Goal: Task Accomplishment & Management: Use online tool/utility

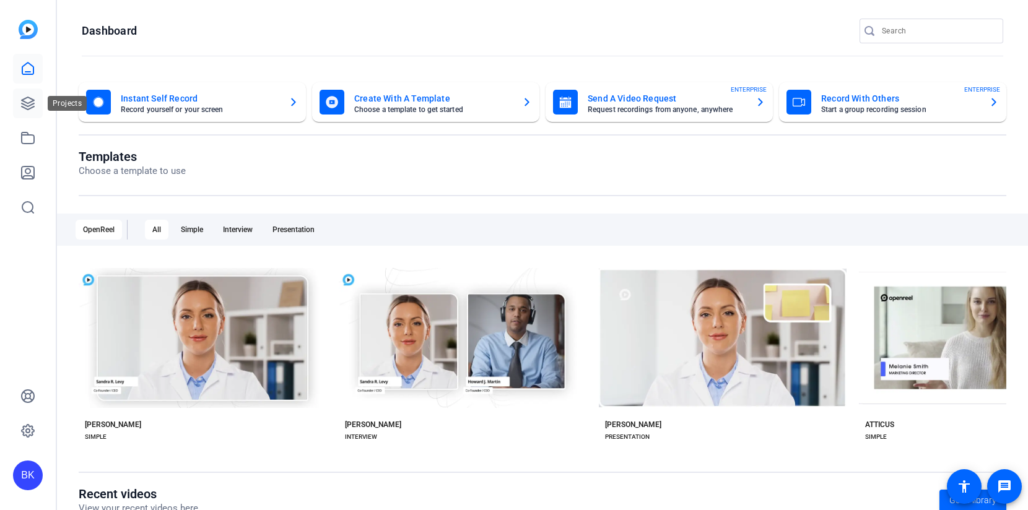
click at [33, 109] on icon at bounding box center [27, 103] width 15 height 15
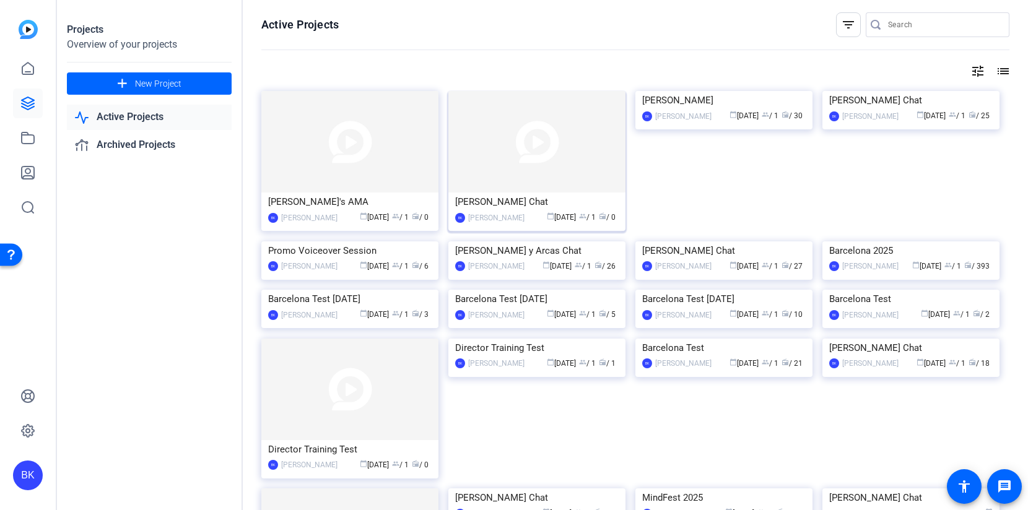
click at [514, 158] on img at bounding box center [536, 142] width 177 height 102
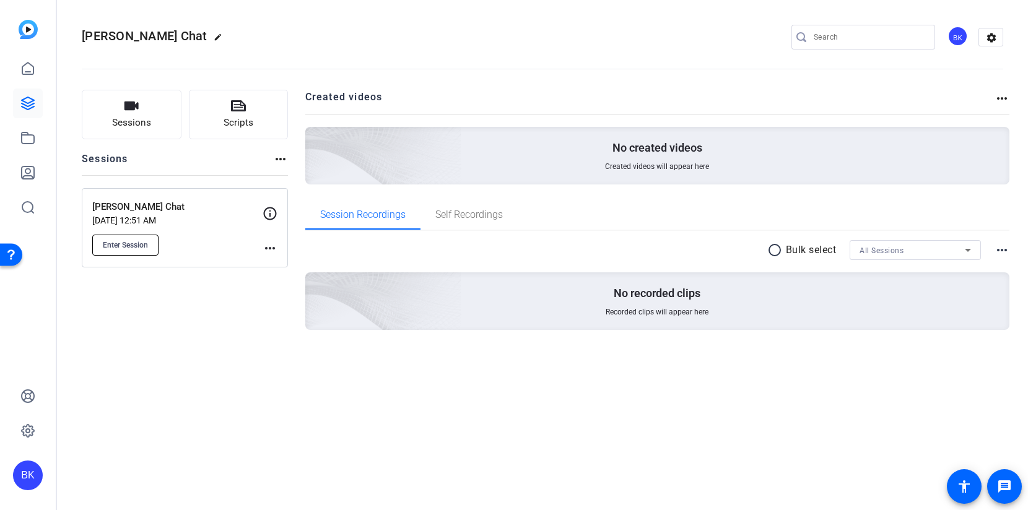
click at [123, 250] on button "Enter Session" at bounding box center [125, 245] width 66 height 21
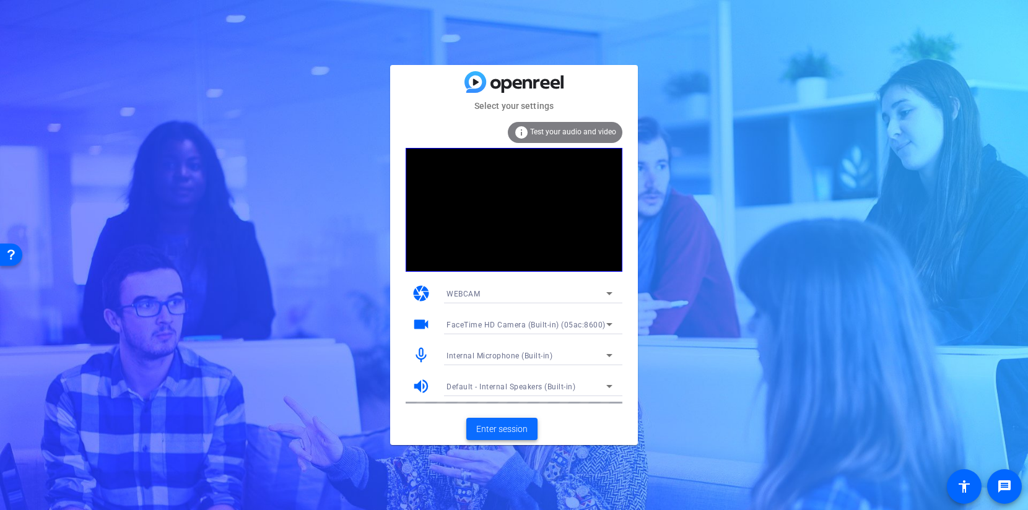
click at [493, 442] on span at bounding box center [501, 429] width 71 height 30
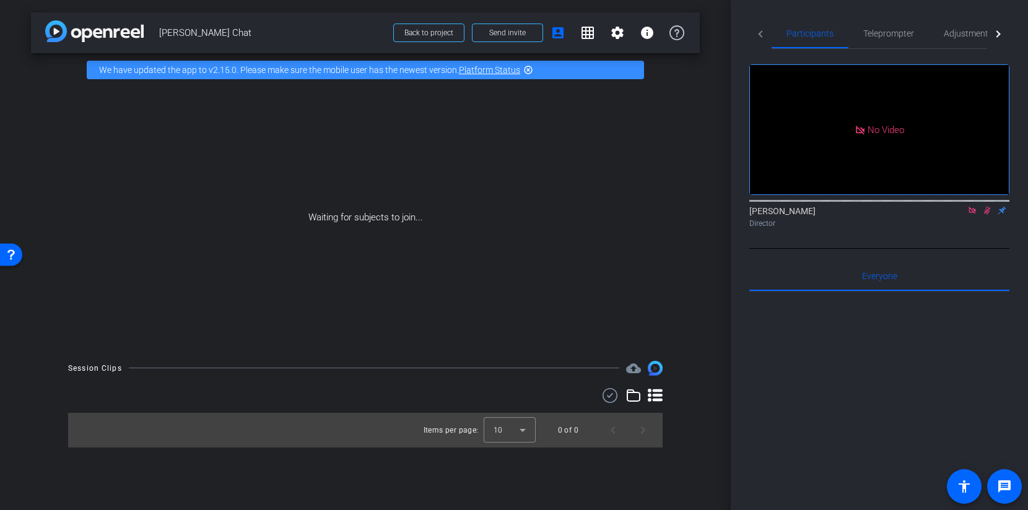
click at [974, 215] on icon at bounding box center [972, 210] width 10 height 9
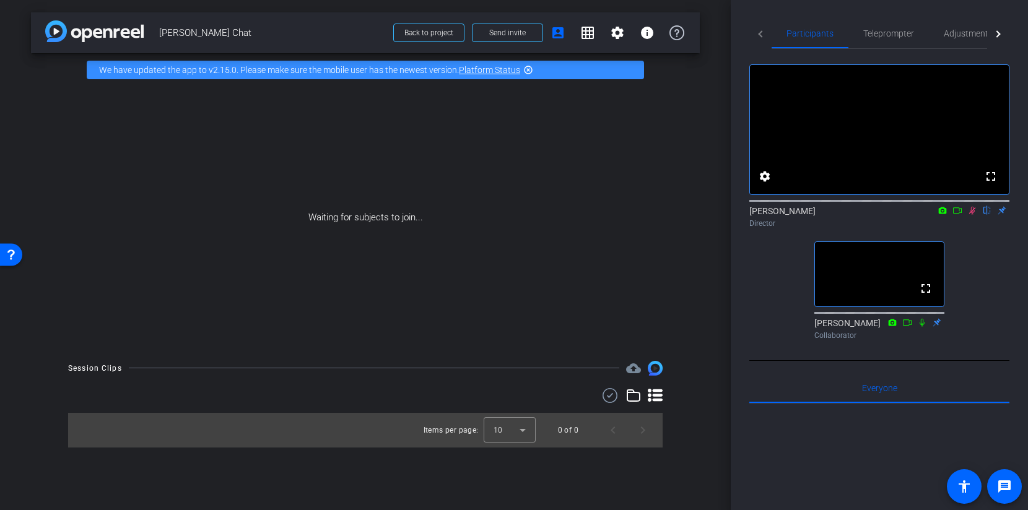
click at [970, 215] on icon at bounding box center [972, 210] width 10 height 9
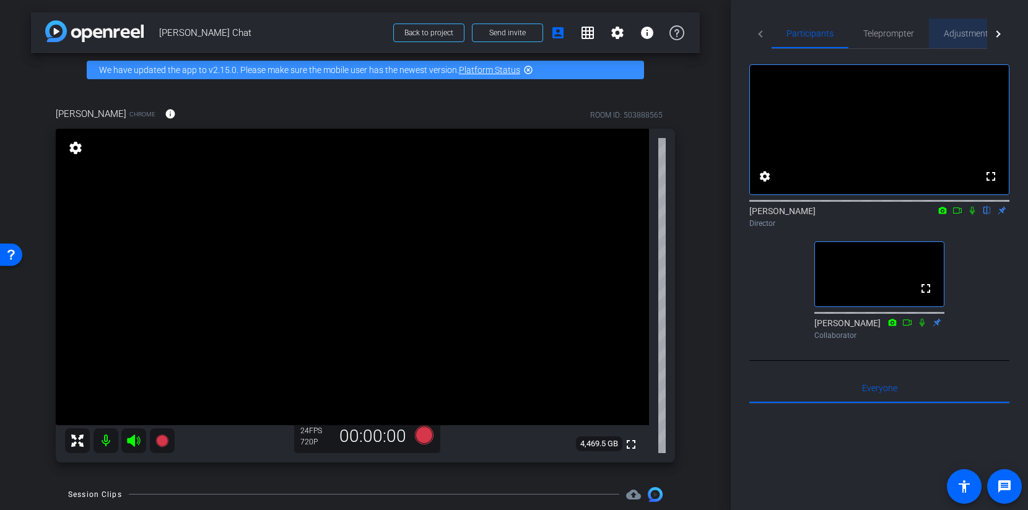
click at [960, 30] on span "Adjustments" at bounding box center [968, 33] width 49 height 9
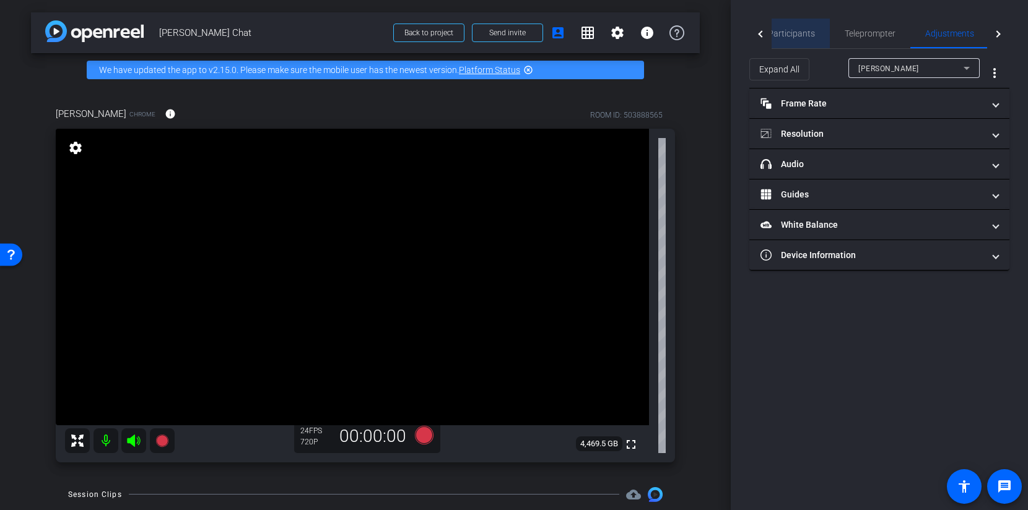
click at [801, 32] on span "Participants" at bounding box center [791, 33] width 47 height 9
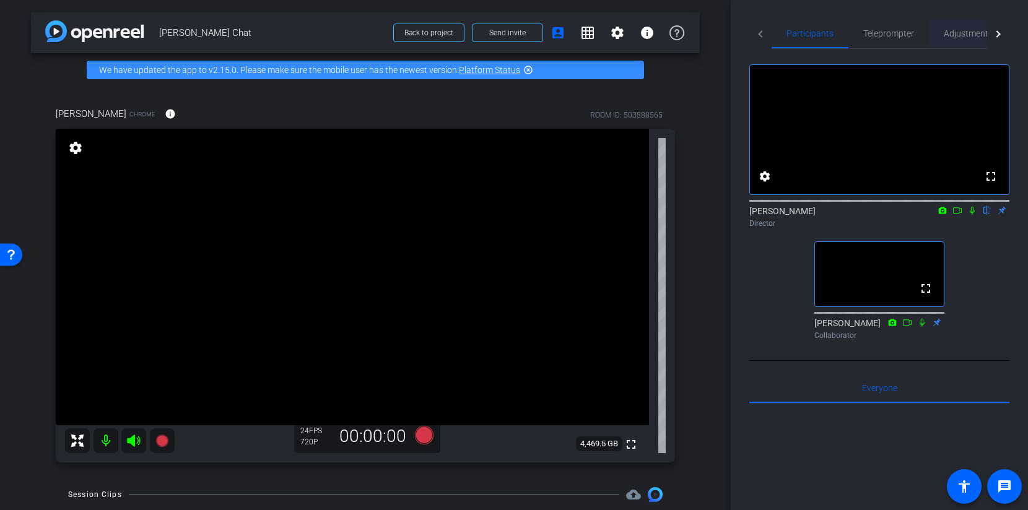
click at [965, 33] on span "Adjustments" at bounding box center [968, 33] width 49 height 9
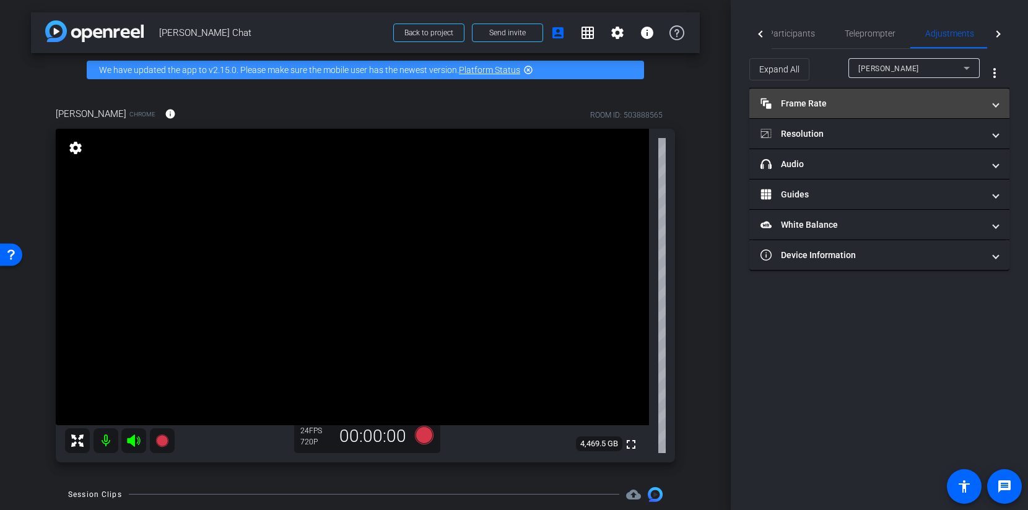
click at [853, 103] on mat-panel-title "Frame Rate Frame Rate" at bounding box center [871, 103] width 223 height 13
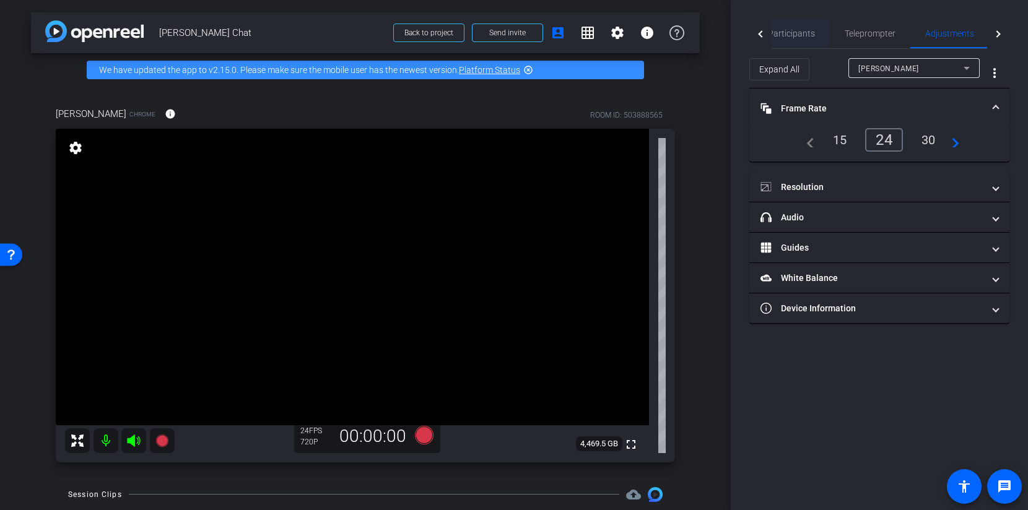
click at [813, 35] on div "Participants" at bounding box center [791, 34] width 77 height 30
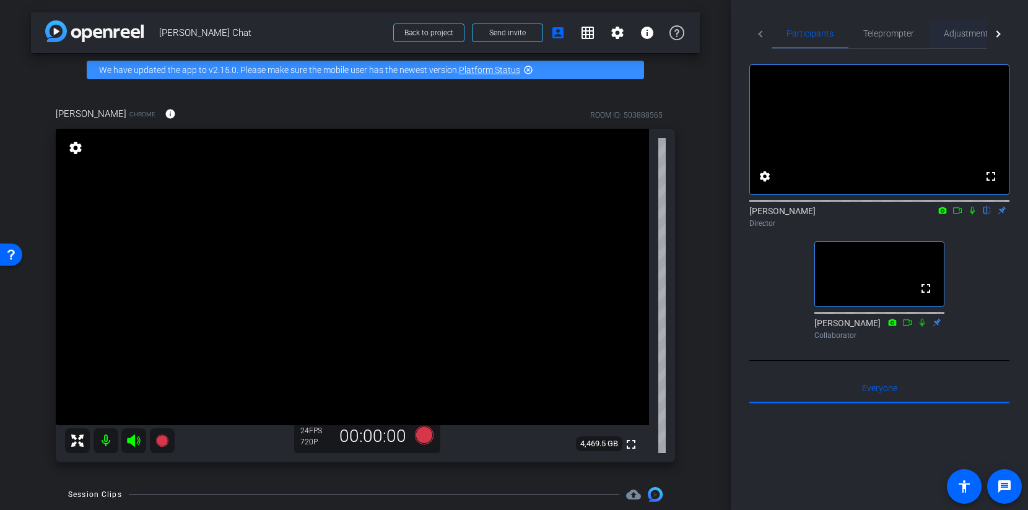
click at [957, 33] on span "Adjustments" at bounding box center [968, 33] width 49 height 9
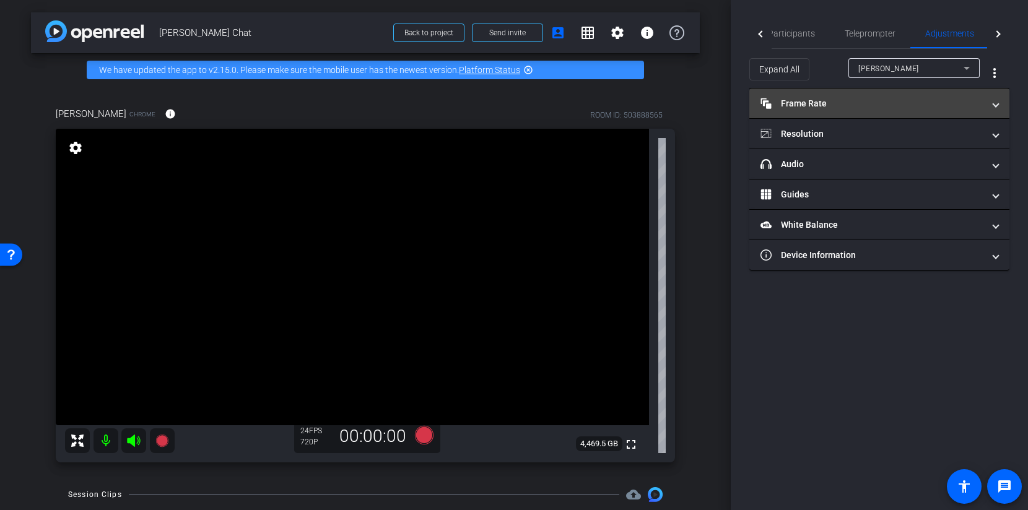
click at [836, 98] on mat-panel-title "Frame Rate Frame Rate" at bounding box center [871, 103] width 223 height 13
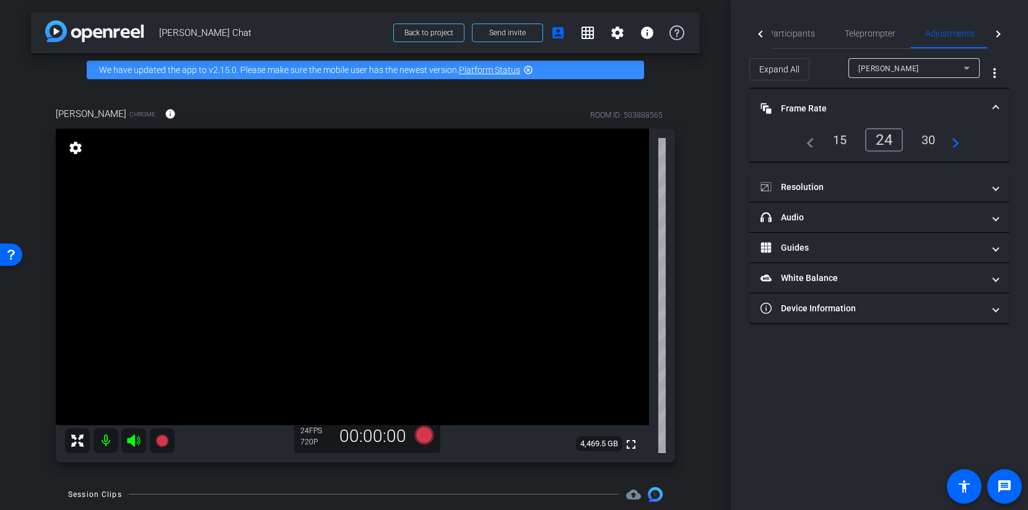
click at [924, 140] on div "30" at bounding box center [928, 139] width 33 height 21
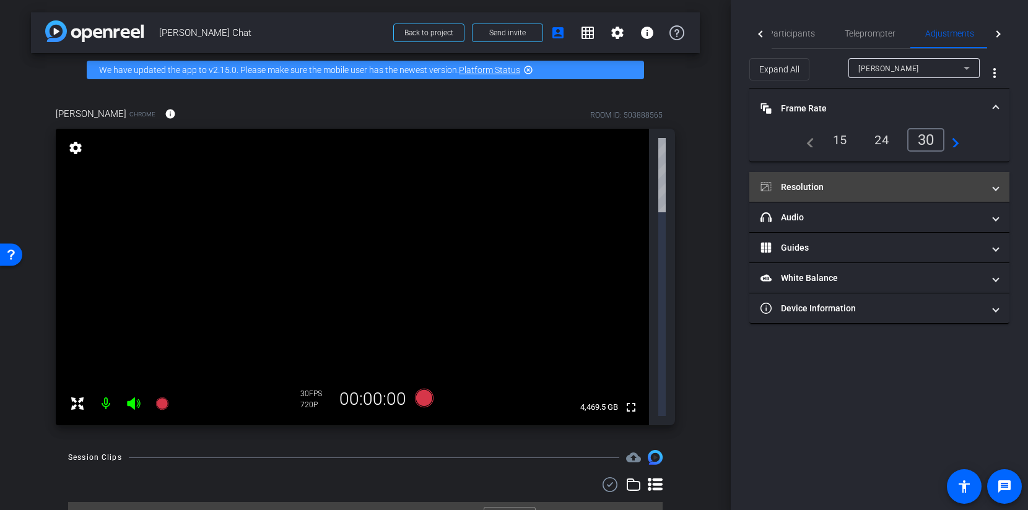
click at [862, 184] on mat-panel-title "Resolution" at bounding box center [871, 187] width 223 height 13
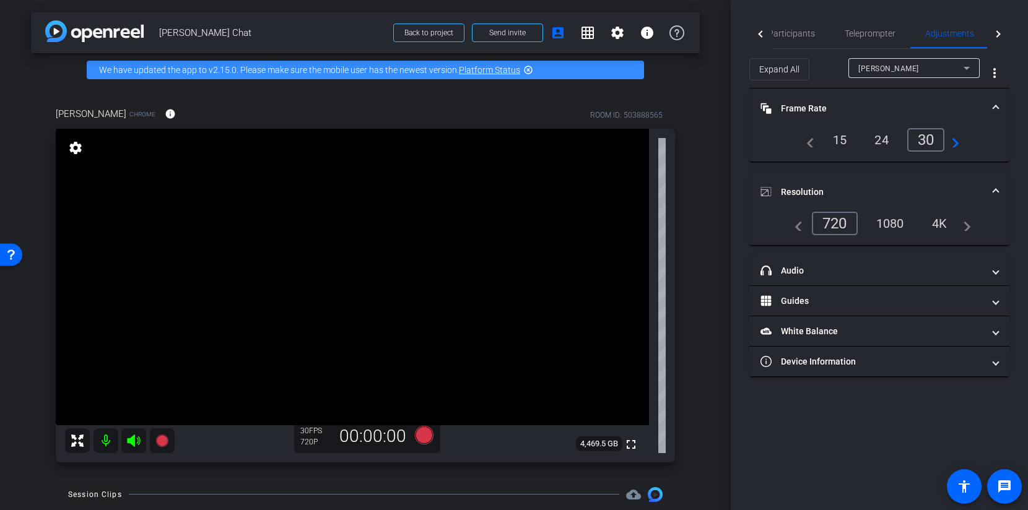
click at [901, 221] on div "1080" at bounding box center [890, 223] width 46 height 21
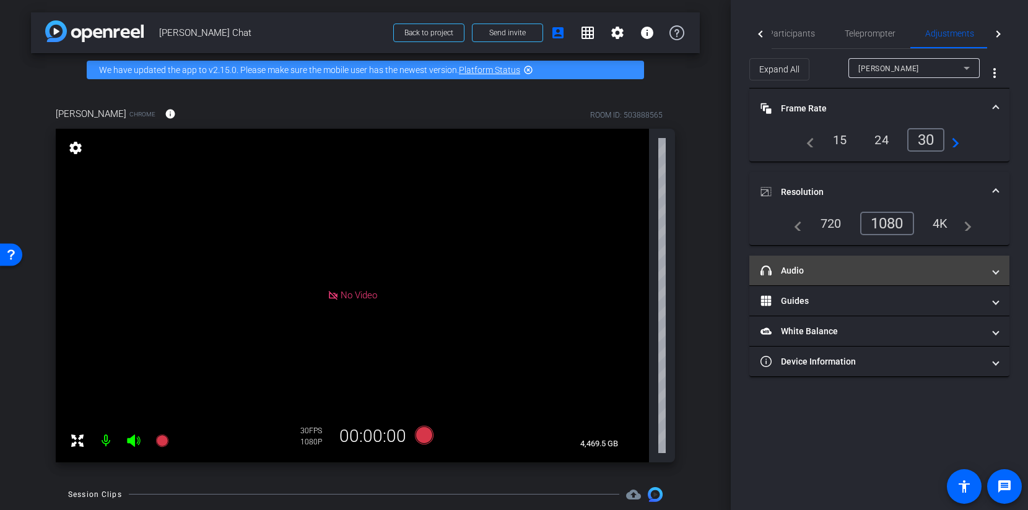
click at [868, 280] on mat-expansion-panel-header "headphone icon Audio" at bounding box center [879, 271] width 260 height 30
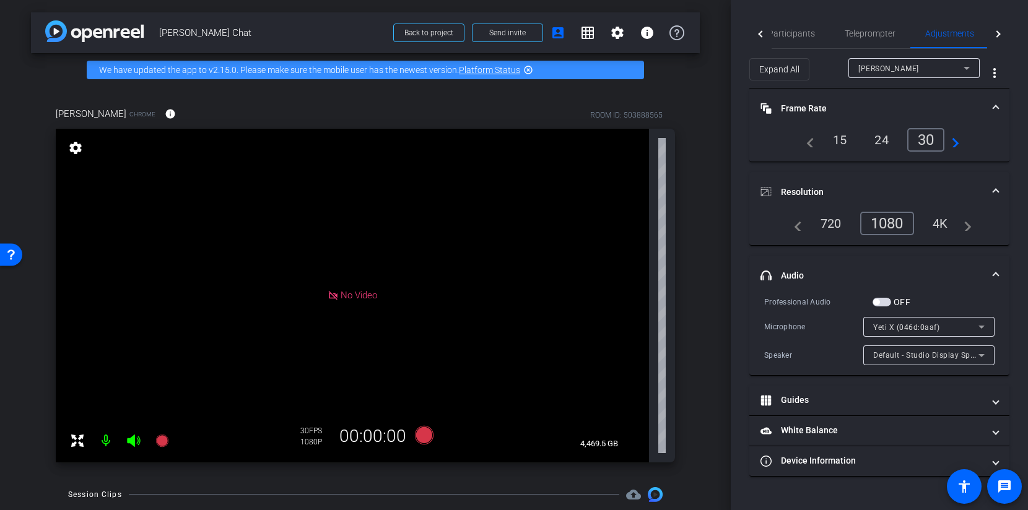
click at [990, 268] on mat-expansion-panel-header "headphone icon Audio" at bounding box center [879, 276] width 260 height 40
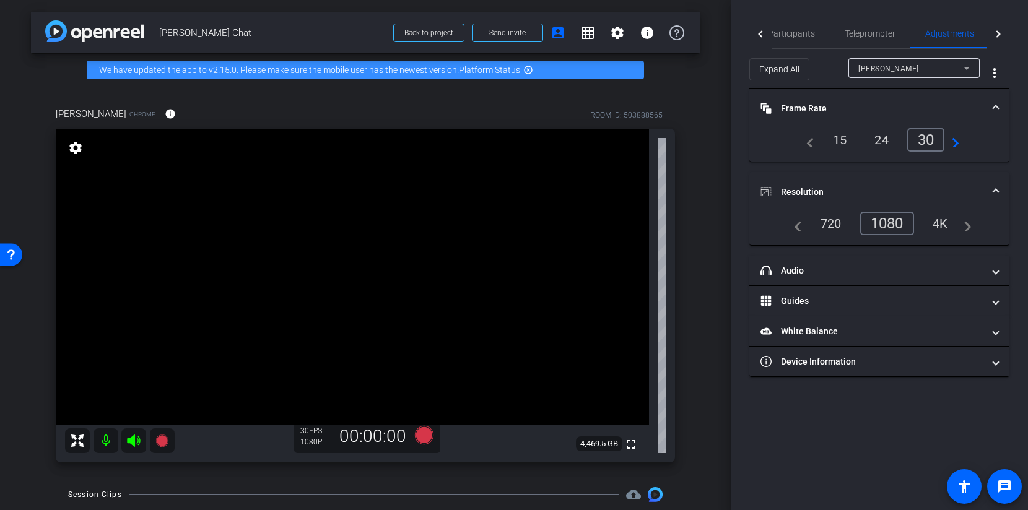
click at [993, 184] on mat-expansion-panel-header "Resolution" at bounding box center [879, 192] width 260 height 40
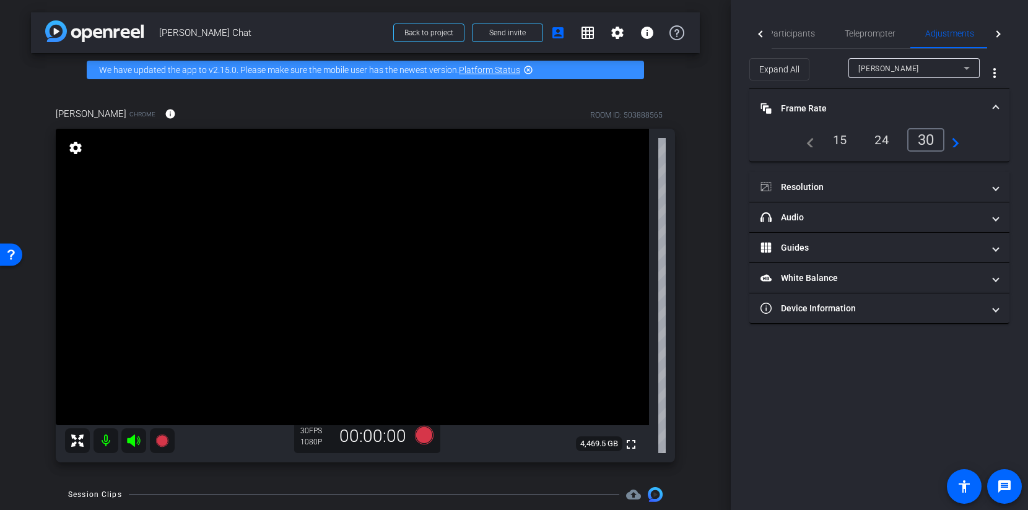
click at [997, 115] on mat-expansion-panel-header "Frame Rate Frame Rate" at bounding box center [879, 109] width 260 height 40
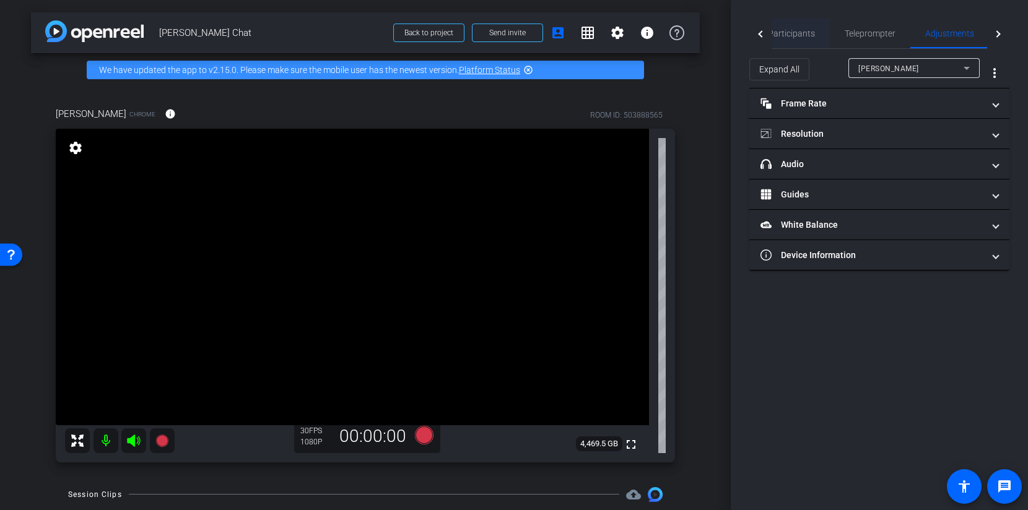
click at [785, 40] on span "Participants" at bounding box center [791, 34] width 47 height 30
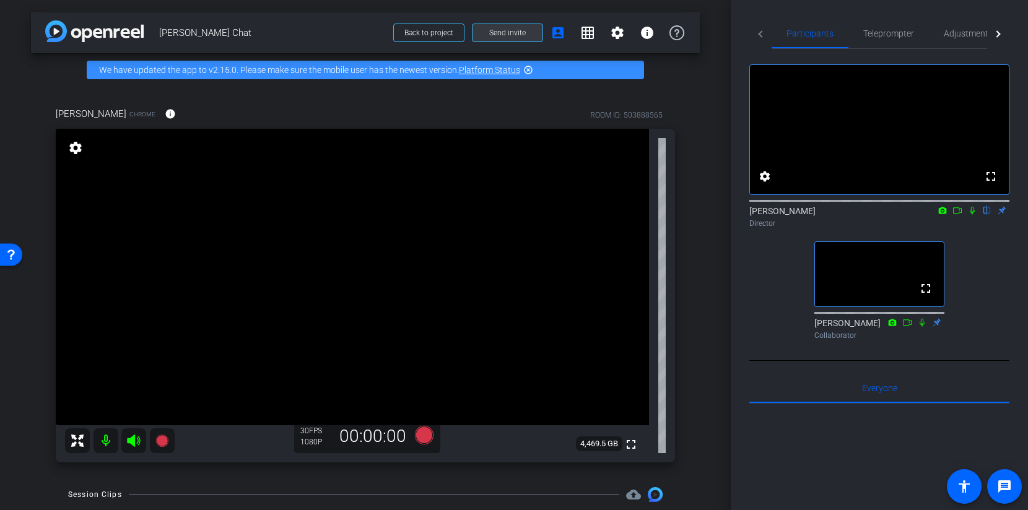
click at [497, 28] on span "Send invite" at bounding box center [507, 33] width 37 height 10
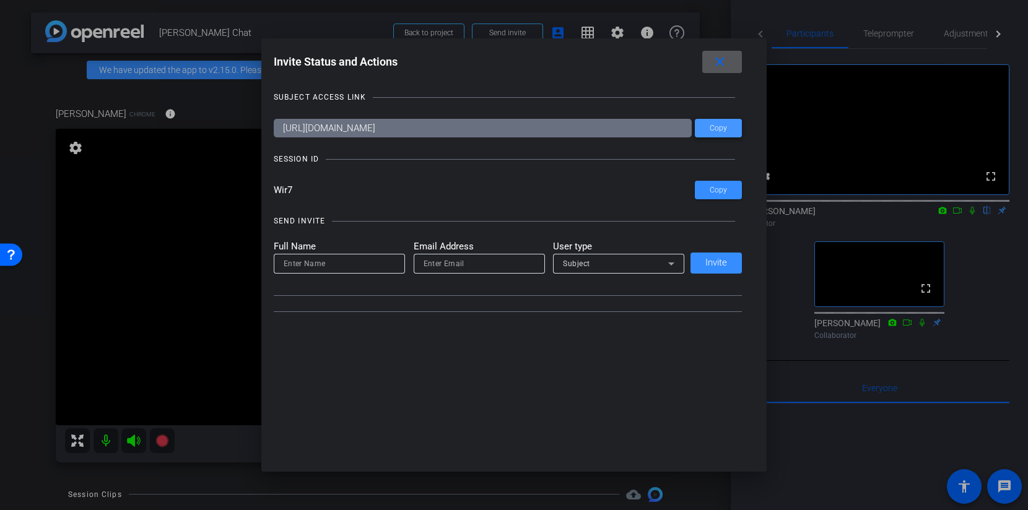
click at [734, 131] on span at bounding box center [718, 128] width 47 height 30
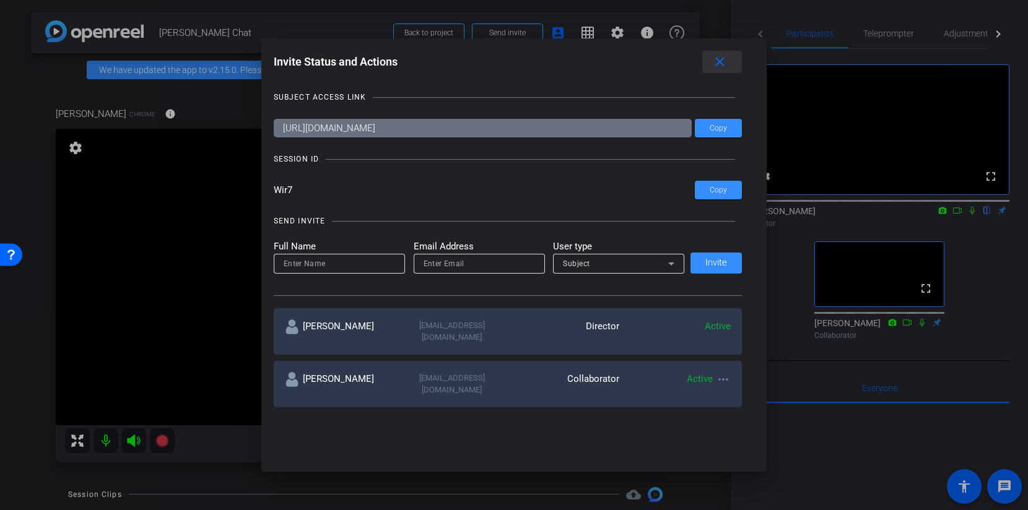
click at [718, 61] on mat-icon "close" at bounding box center [719, 61] width 15 height 15
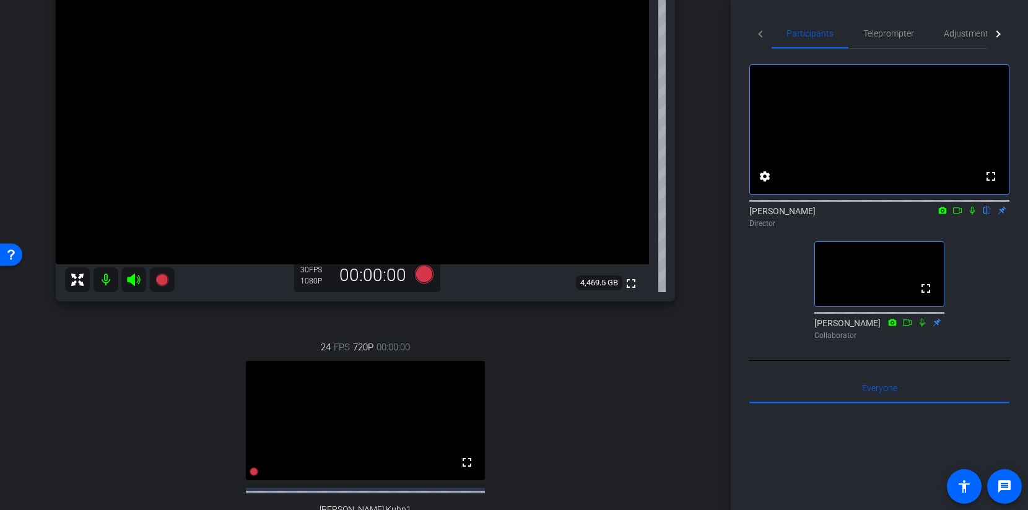
scroll to position [163, 0]
click at [957, 32] on span "Adjustments" at bounding box center [968, 33] width 49 height 9
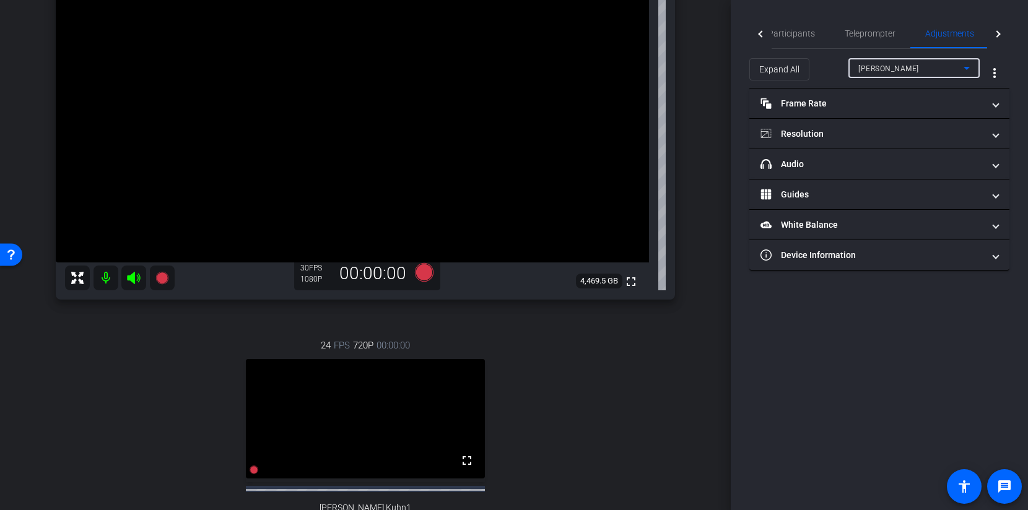
click at [901, 72] on span "Robert Lawrence Kuhn" at bounding box center [888, 68] width 61 height 9
click at [898, 110] on span "Robert Lawrence Kuhn1" at bounding box center [902, 112] width 88 height 15
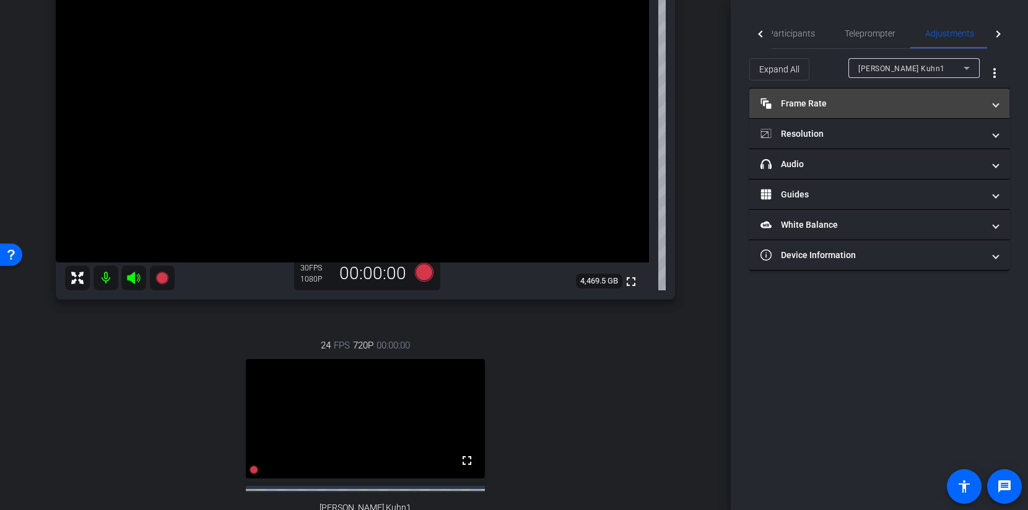
click at [884, 101] on mat-panel-title "Frame Rate Frame Rate" at bounding box center [871, 103] width 223 height 13
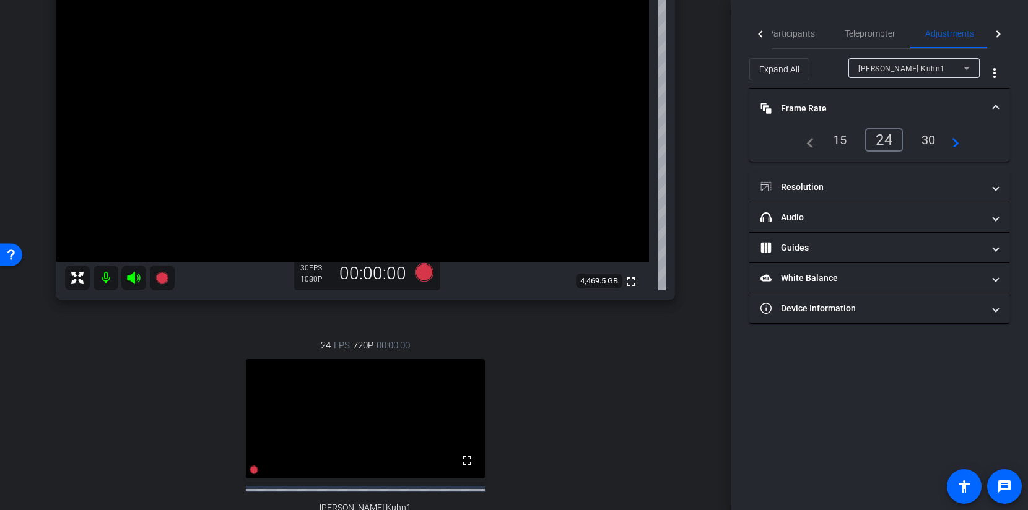
click at [923, 144] on div "30" at bounding box center [928, 139] width 33 height 21
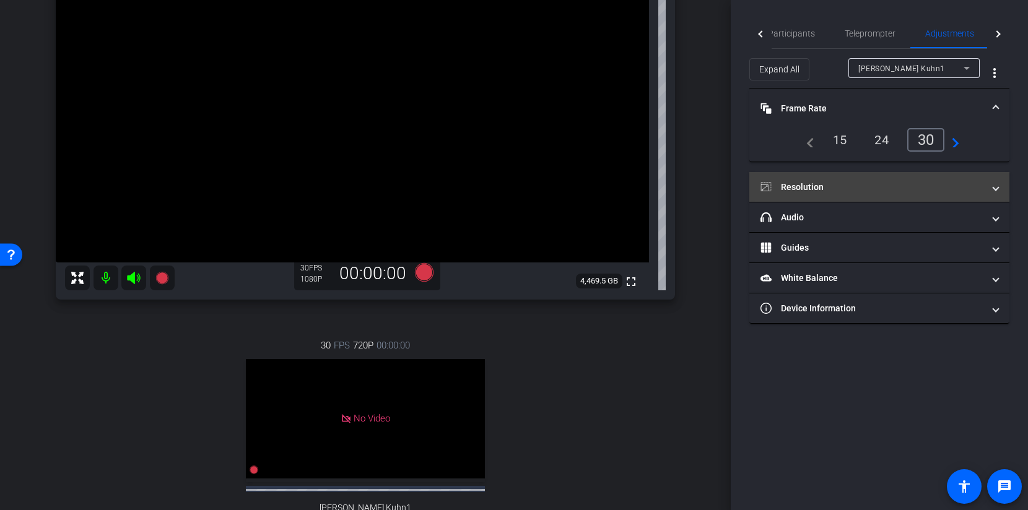
click at [907, 179] on mat-expansion-panel-header "Resolution" at bounding box center [879, 187] width 260 height 30
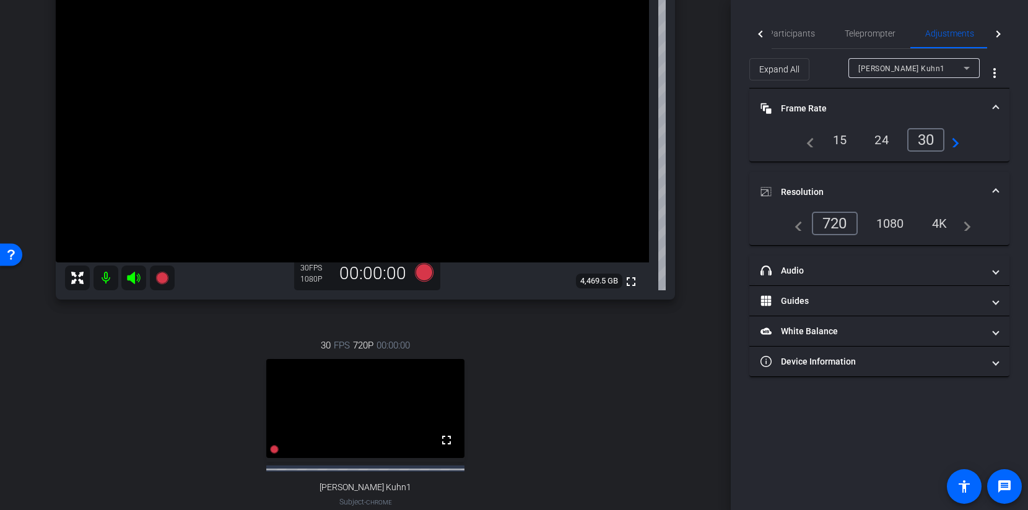
click at [903, 220] on div "1080" at bounding box center [890, 223] width 46 height 21
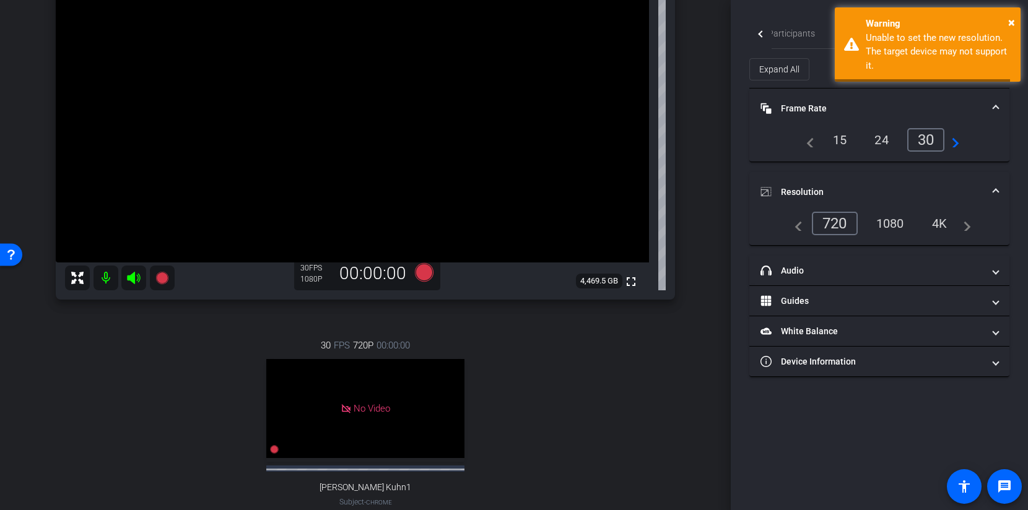
click at [1000, 193] on mat-expansion-panel-header "Resolution" at bounding box center [879, 192] width 260 height 40
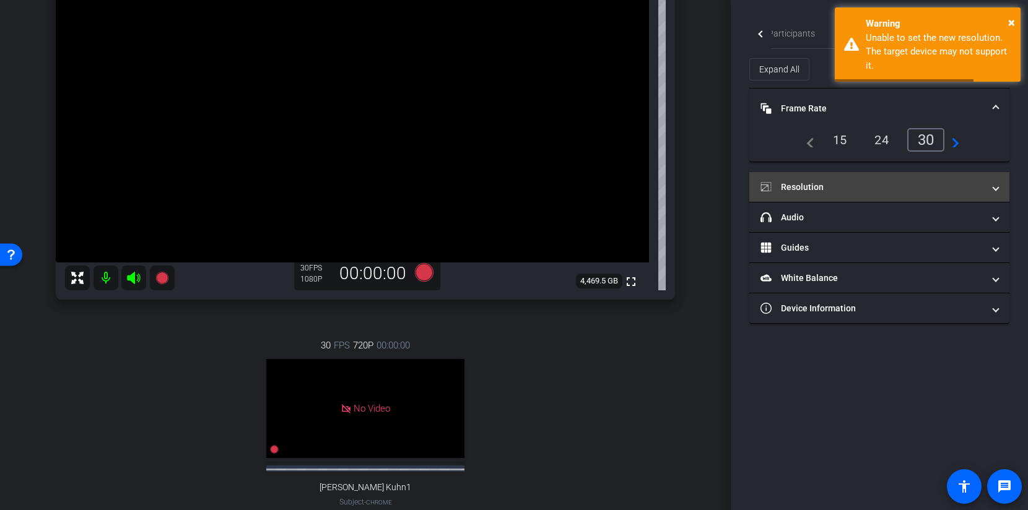
click at [1000, 193] on mat-expansion-panel-header "Resolution" at bounding box center [879, 187] width 260 height 30
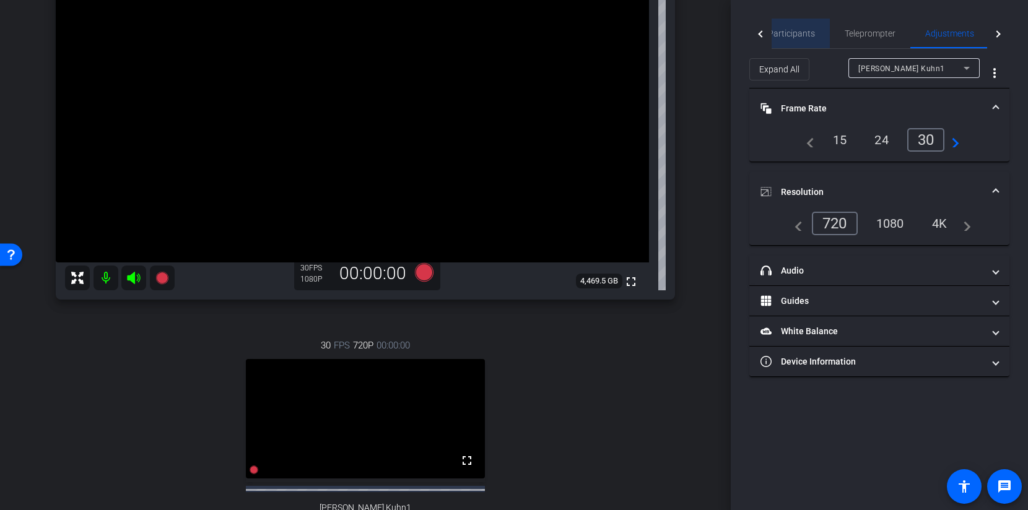
click at [797, 29] on span "Participants" at bounding box center [791, 33] width 47 height 9
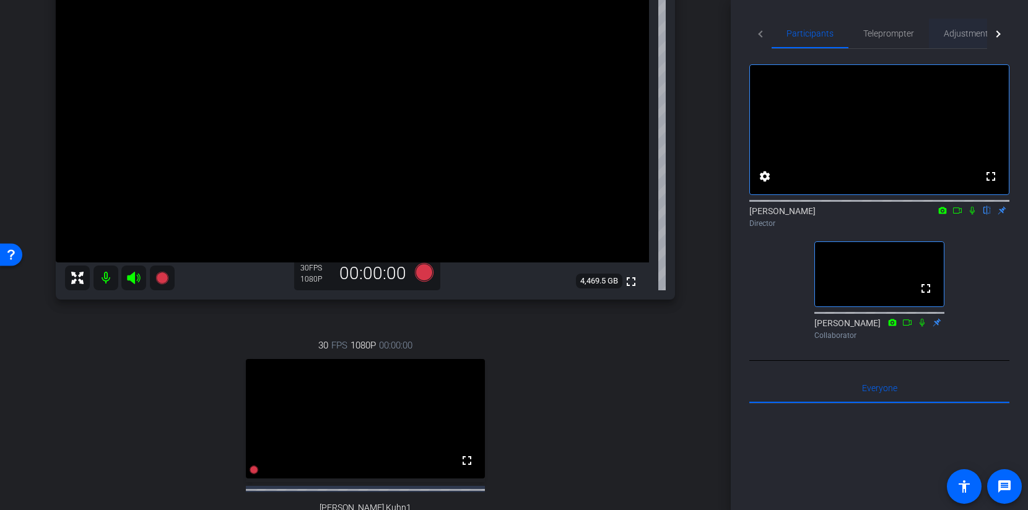
click at [957, 27] on span "Adjustments" at bounding box center [968, 34] width 49 height 30
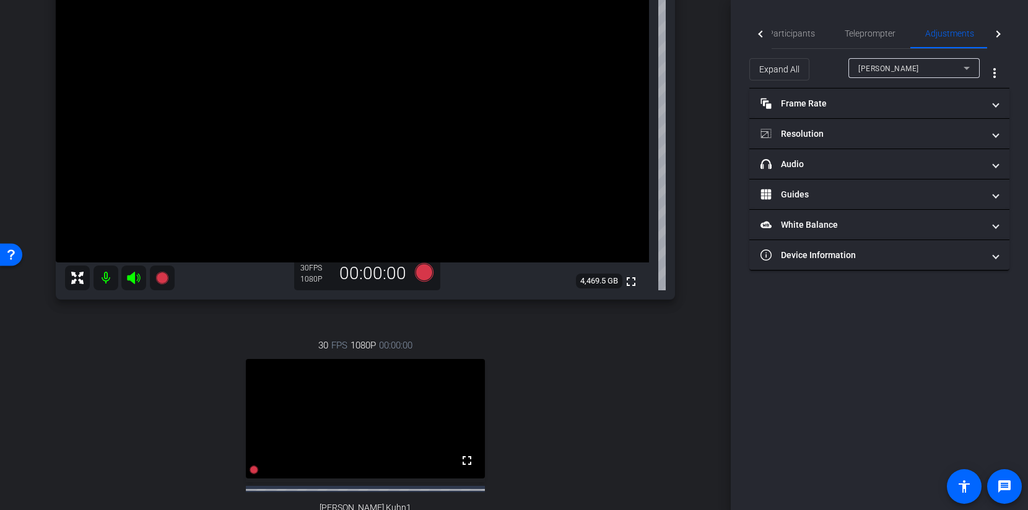
click at [887, 66] on span "Robert Lawrence Kuhn" at bounding box center [888, 68] width 61 height 9
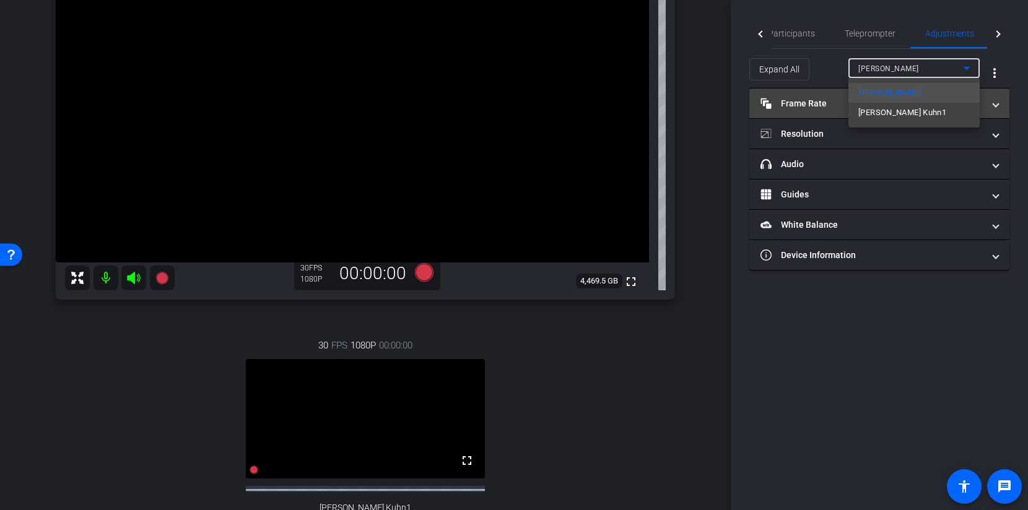
click at [886, 116] on span "Robert Lawrence Kuhn1" at bounding box center [902, 112] width 88 height 15
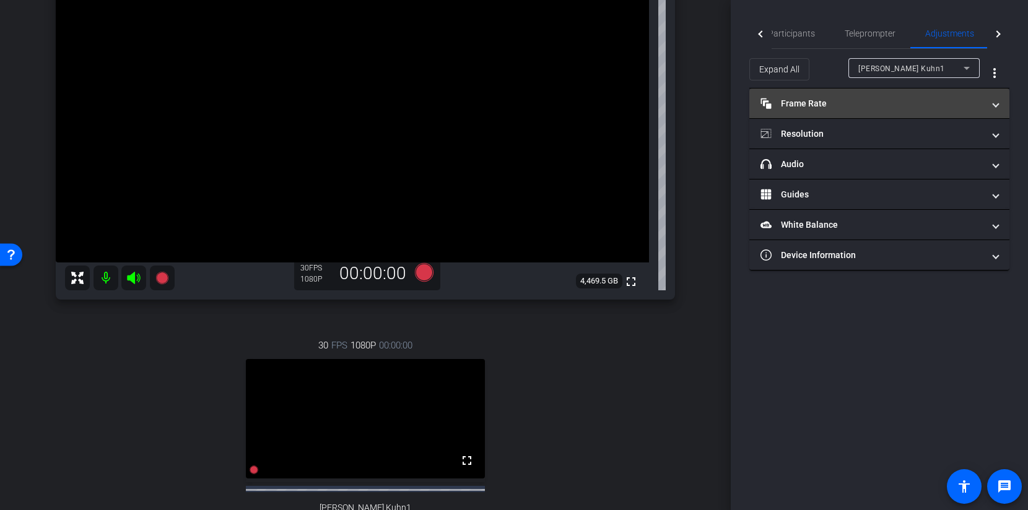
click at [881, 106] on mat-panel-title "Frame Rate Frame Rate" at bounding box center [871, 103] width 223 height 13
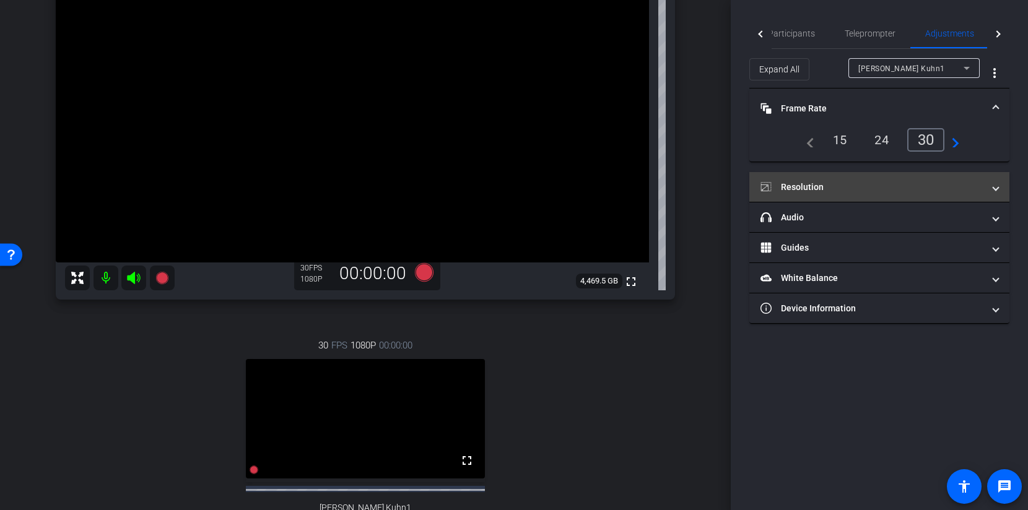
click at [867, 188] on mat-panel-title "Resolution" at bounding box center [871, 187] width 223 height 13
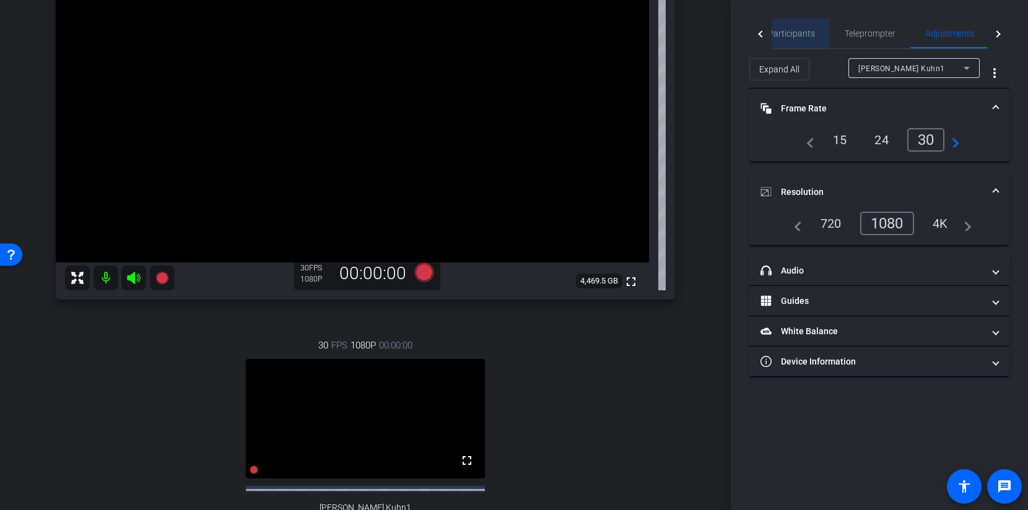
click at [800, 37] on span "Participants" at bounding box center [791, 33] width 47 height 9
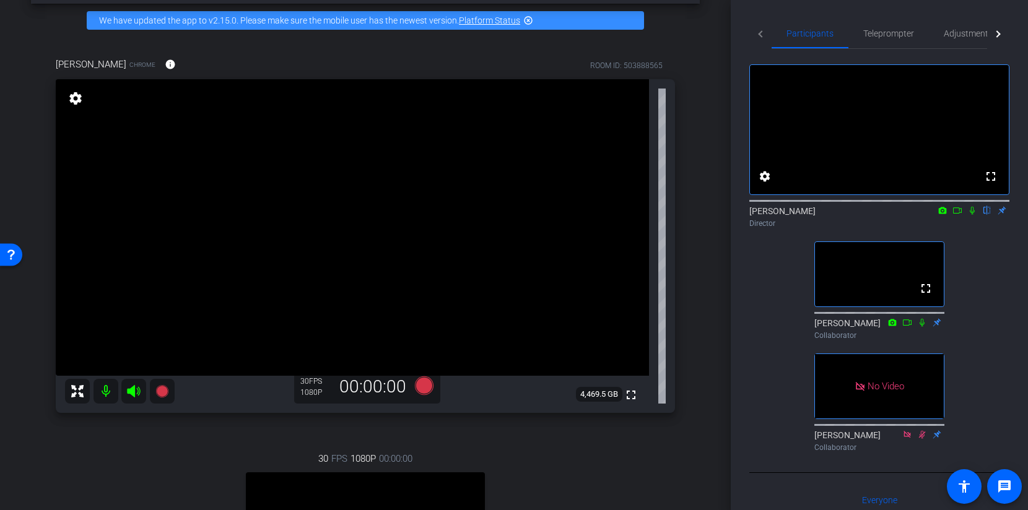
scroll to position [0, 0]
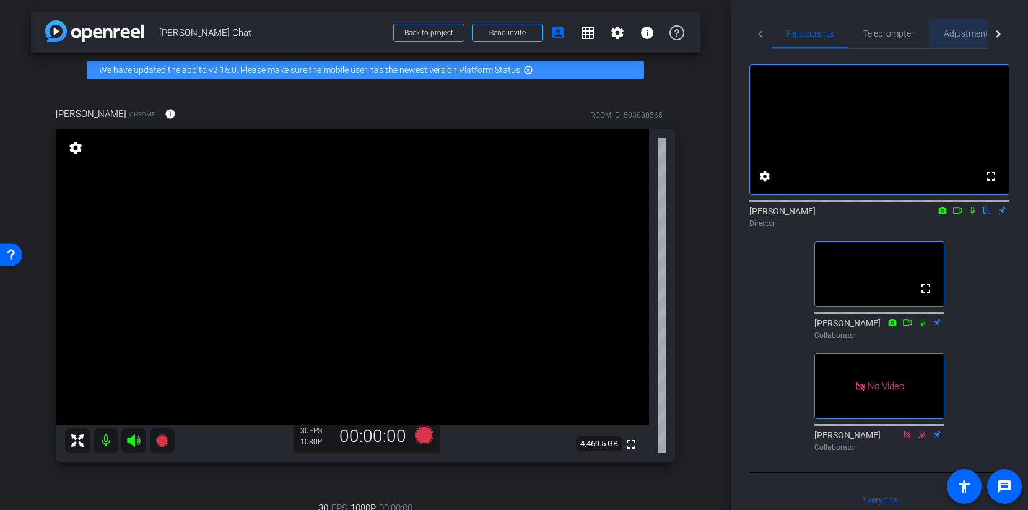
click at [966, 30] on span "Adjustments" at bounding box center [968, 33] width 49 height 9
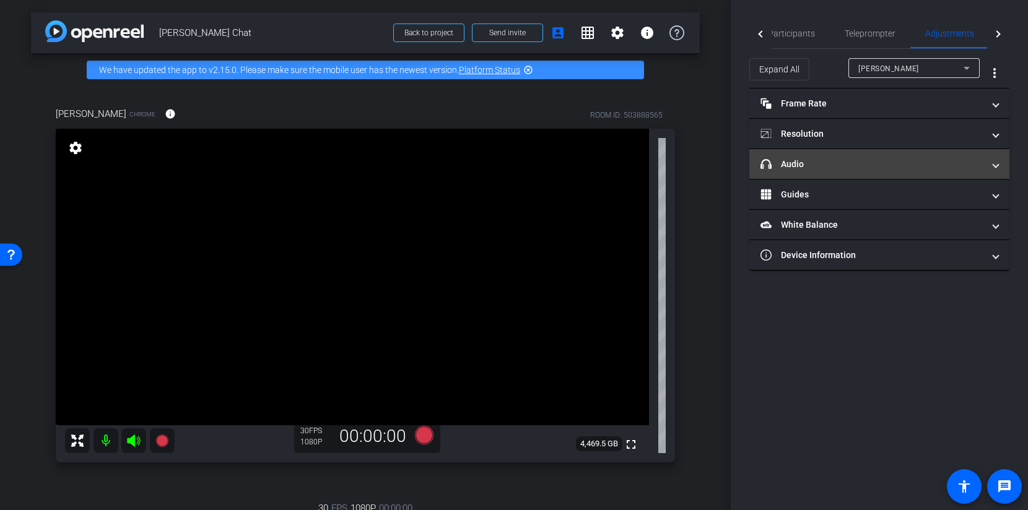
click at [834, 162] on mat-panel-title "headphone icon Audio" at bounding box center [871, 164] width 223 height 13
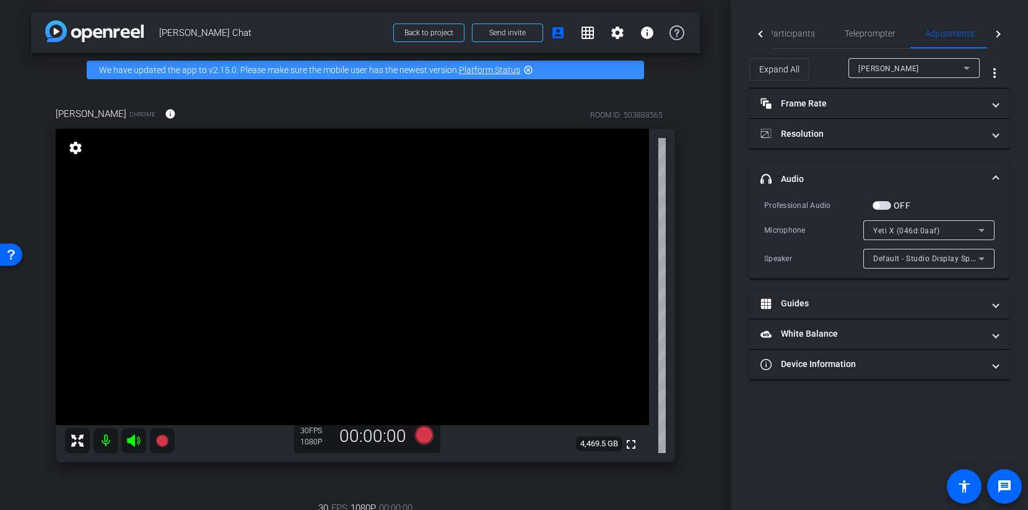
click at [825, 173] on mat-panel-title "headphone icon Audio" at bounding box center [871, 179] width 223 height 13
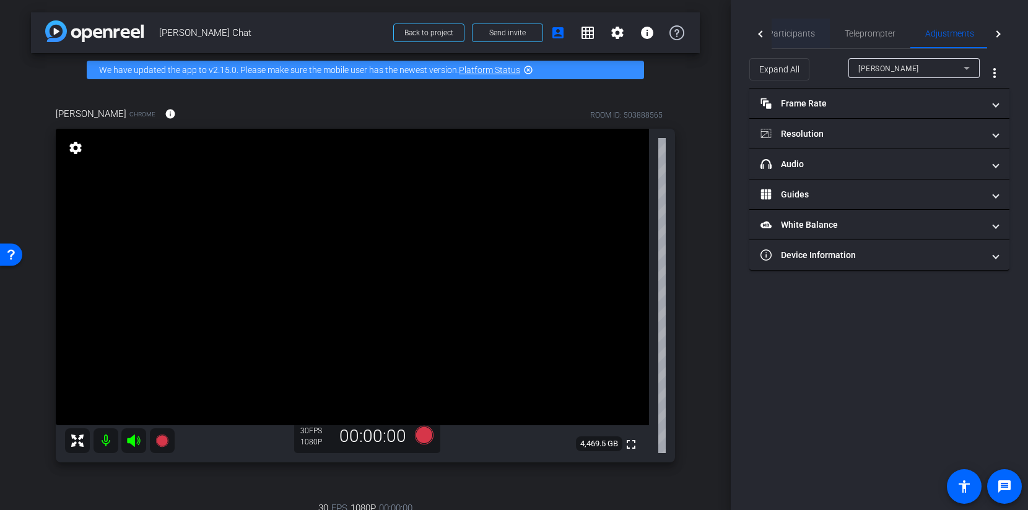
click at [784, 33] on span "Participants" at bounding box center [791, 33] width 47 height 9
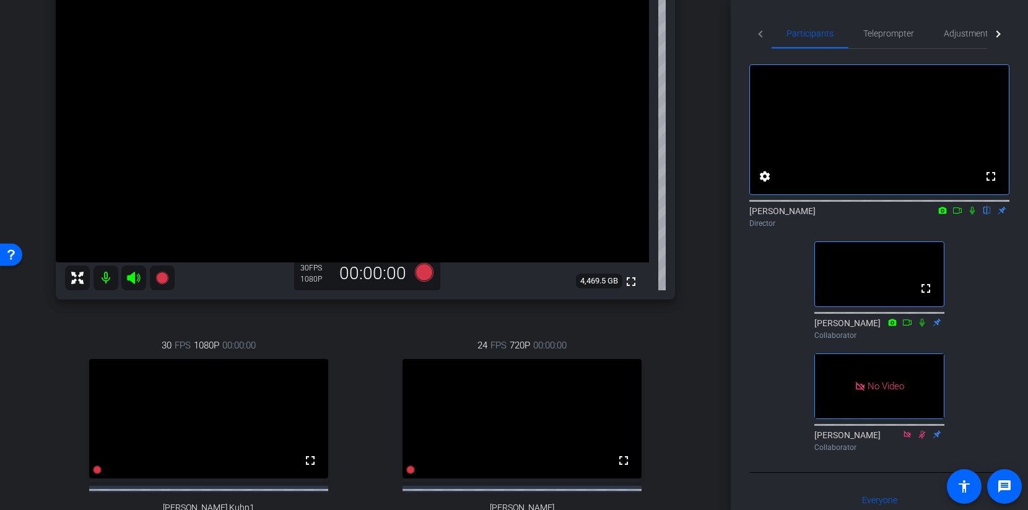
scroll to position [250, 0]
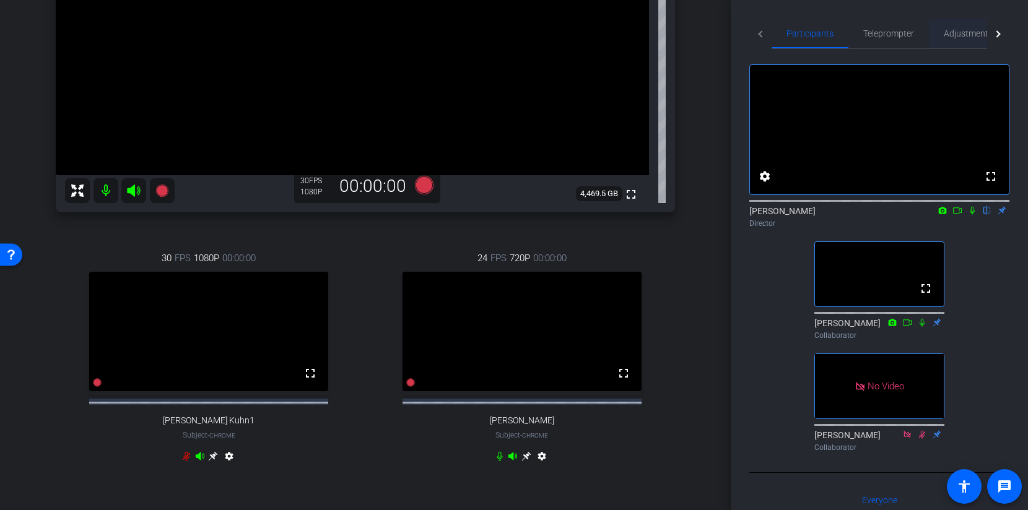
click at [965, 33] on span "Adjustments" at bounding box center [968, 33] width 49 height 9
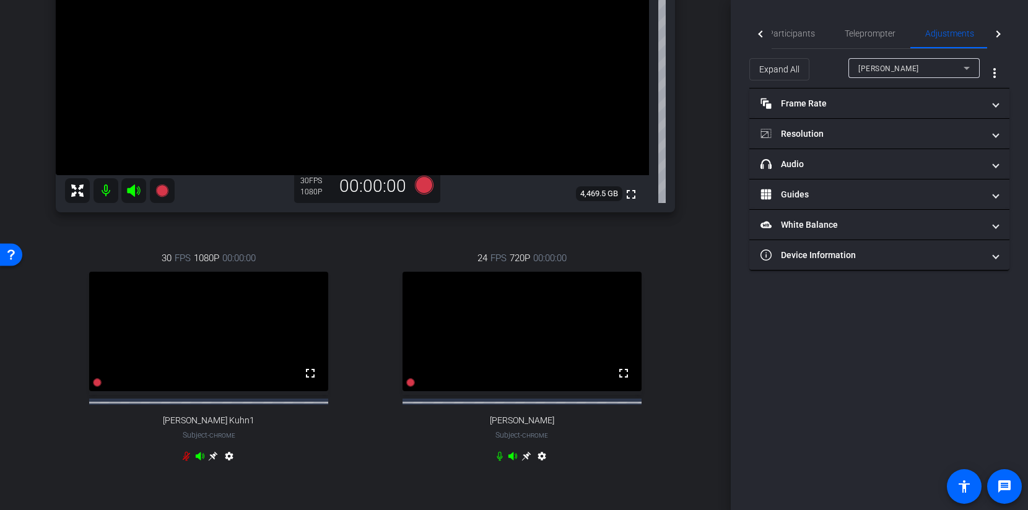
click at [868, 66] on span "Robert Lawrence Kuhn" at bounding box center [888, 68] width 61 height 9
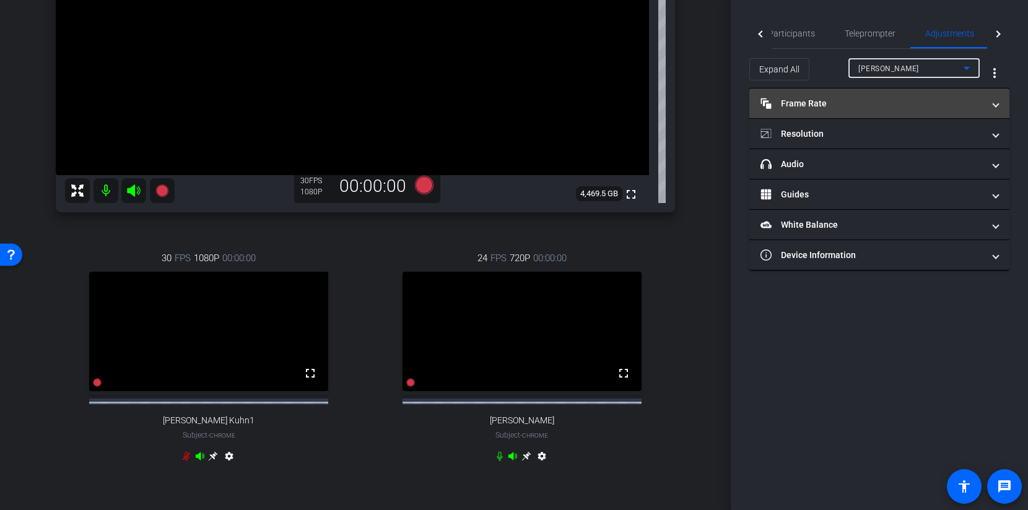
click at [833, 101] on mat-panel-title "Frame Rate Frame Rate" at bounding box center [871, 103] width 223 height 13
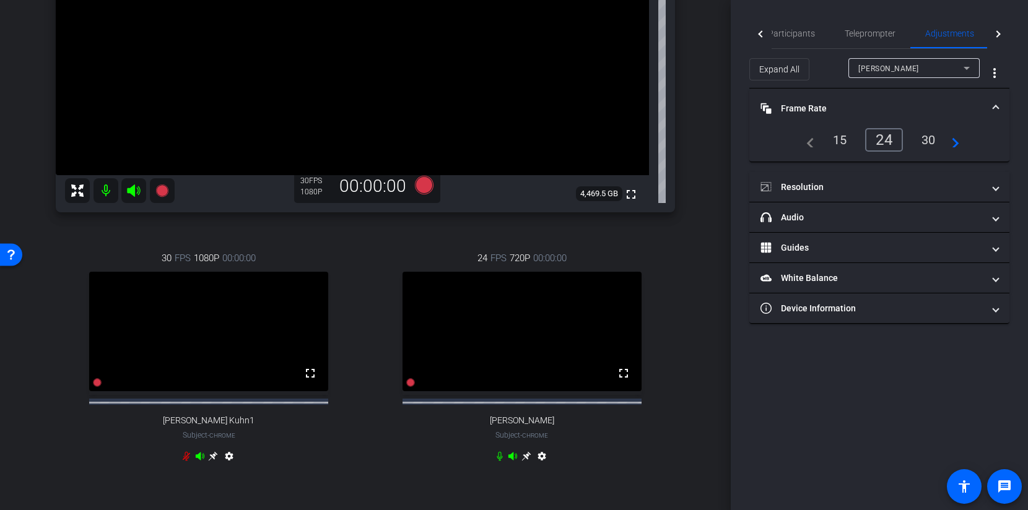
click at [833, 102] on mat-panel-title "Frame Rate Frame Rate" at bounding box center [871, 108] width 223 height 13
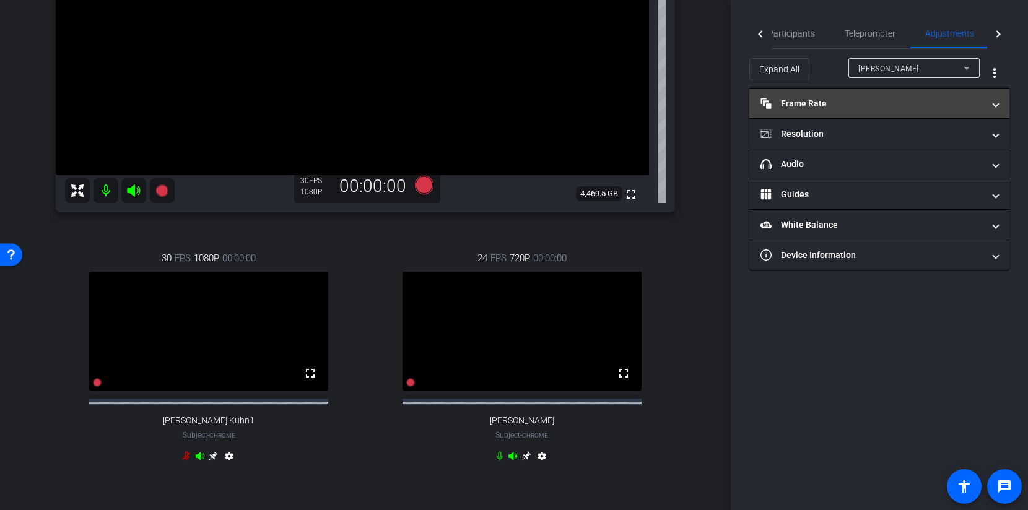
click at [835, 101] on mat-panel-title "Frame Rate Frame Rate" at bounding box center [871, 103] width 223 height 13
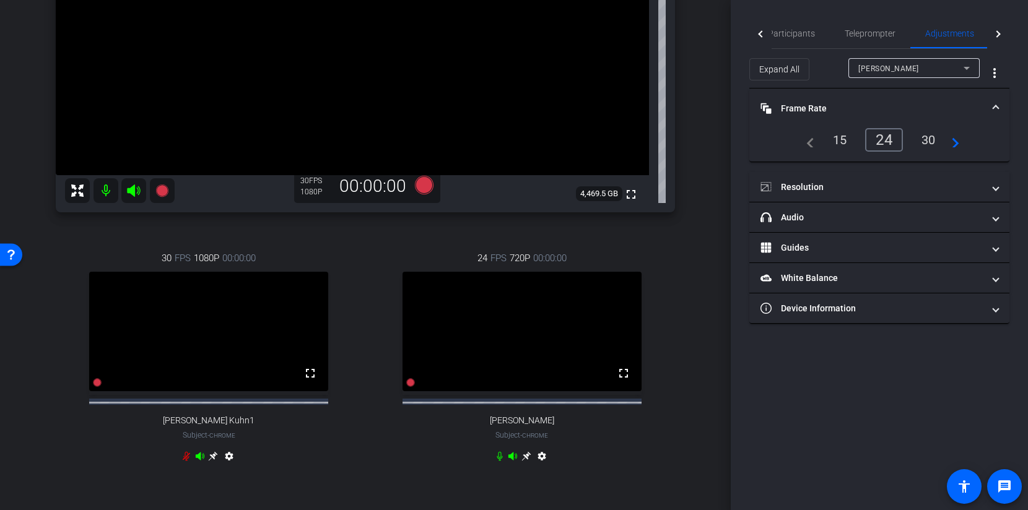
click at [927, 134] on div "30" at bounding box center [928, 139] width 33 height 21
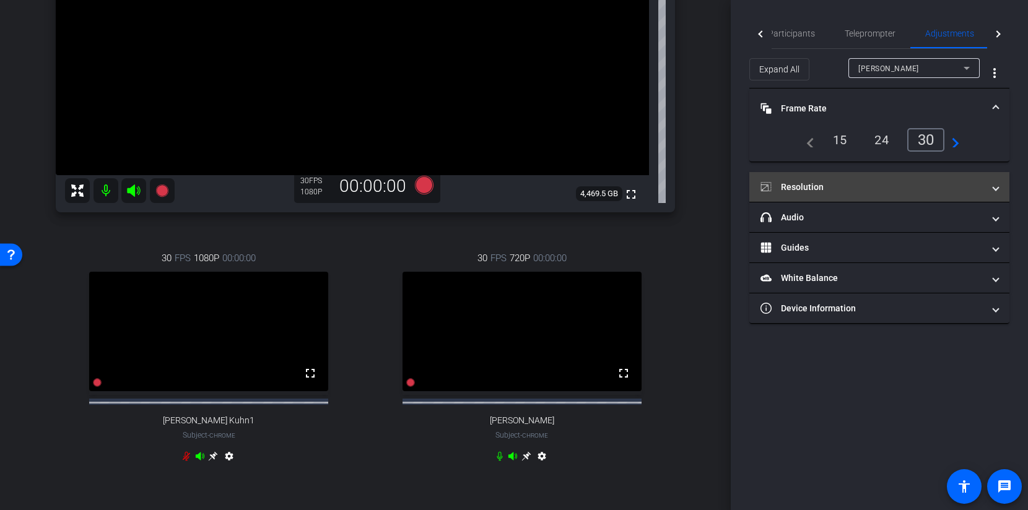
click at [902, 181] on mat-panel-title "Resolution" at bounding box center [871, 187] width 223 height 13
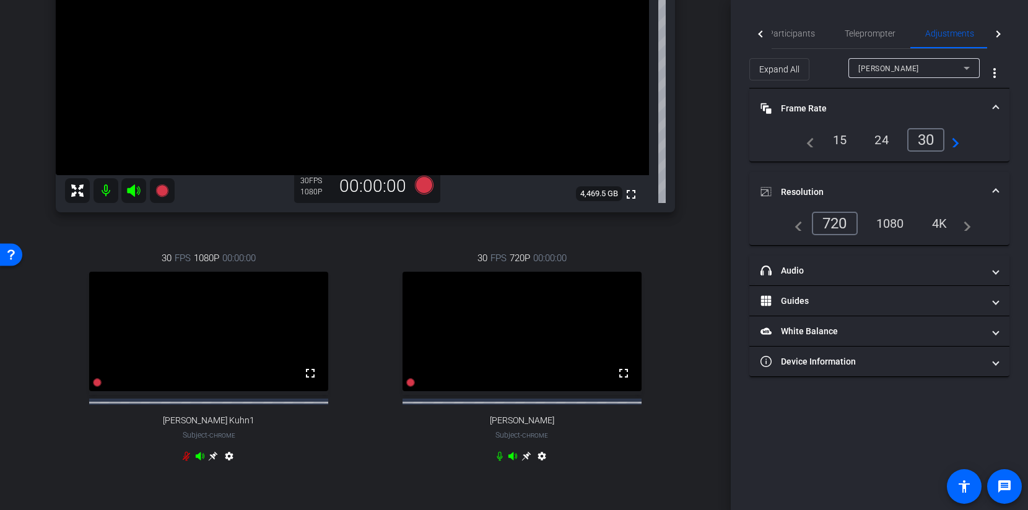
click at [889, 217] on div "1080" at bounding box center [890, 223] width 46 height 21
click at [994, 189] on span at bounding box center [995, 192] width 5 height 13
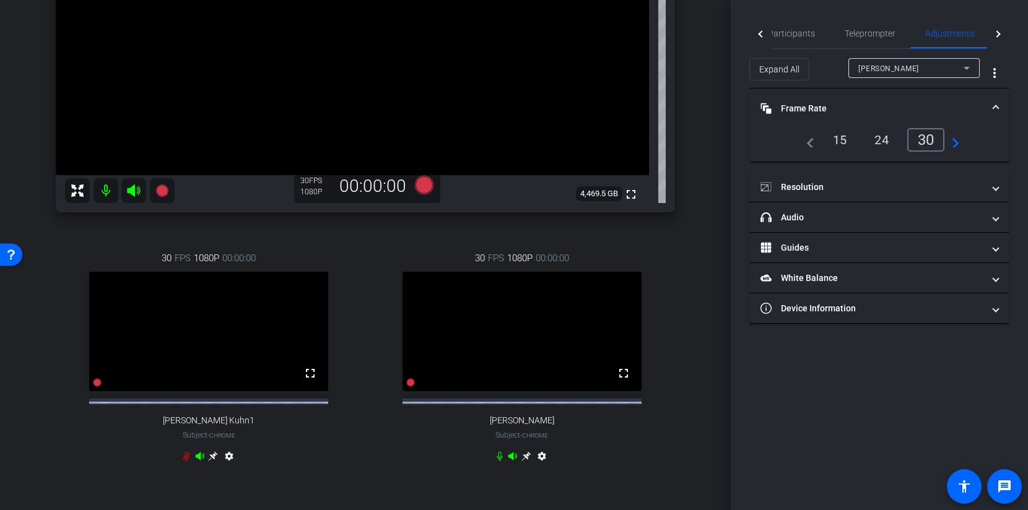
click at [1000, 106] on mat-expansion-panel-header "Frame Rate Frame Rate" at bounding box center [879, 109] width 260 height 40
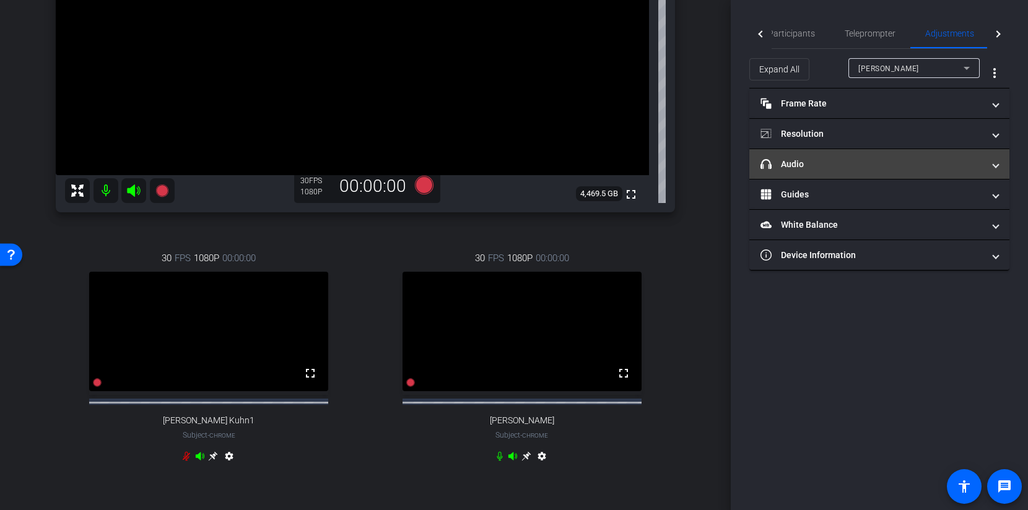
click at [905, 156] on mat-expansion-panel-header "headphone icon Audio" at bounding box center [879, 164] width 260 height 30
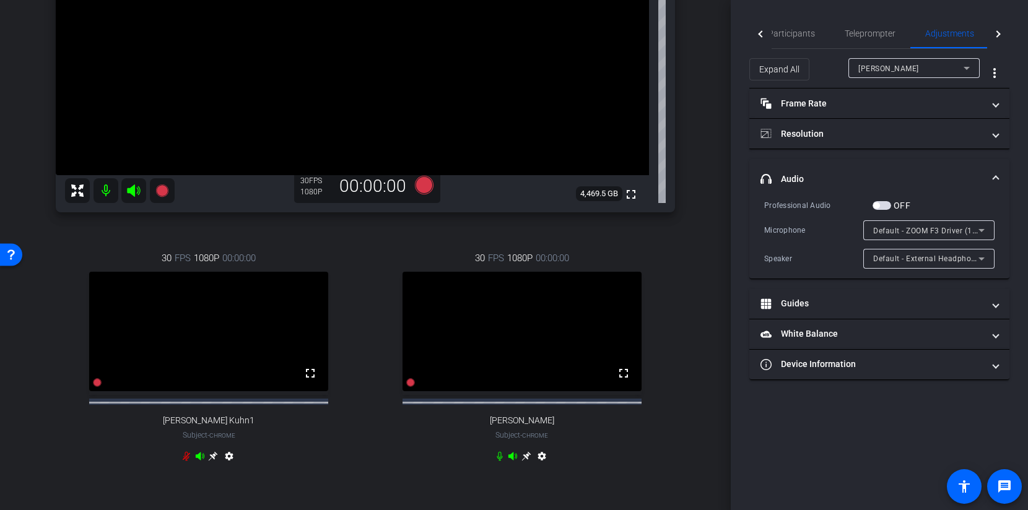
click at [906, 166] on mat-expansion-panel-header "headphone icon Audio" at bounding box center [879, 179] width 260 height 40
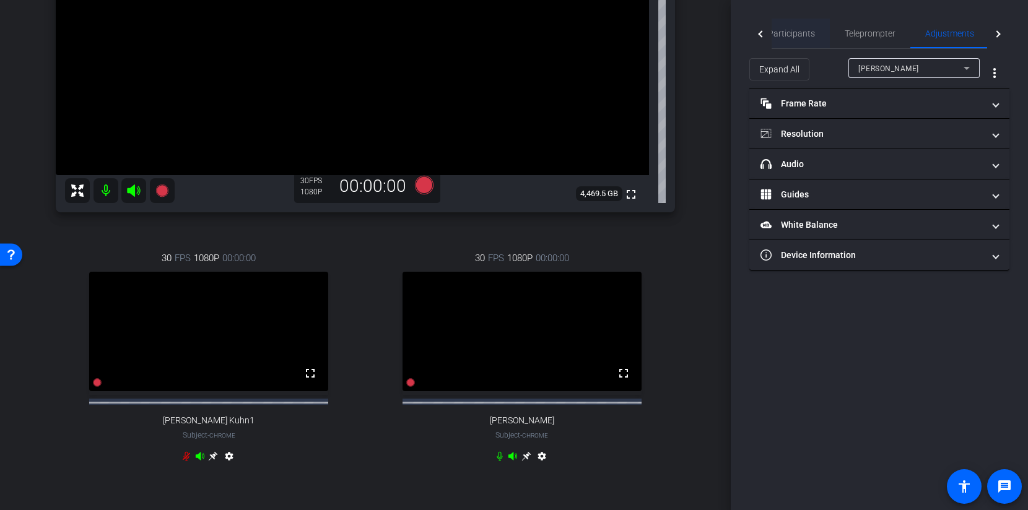
click at [791, 39] on span "Participants" at bounding box center [791, 34] width 47 height 30
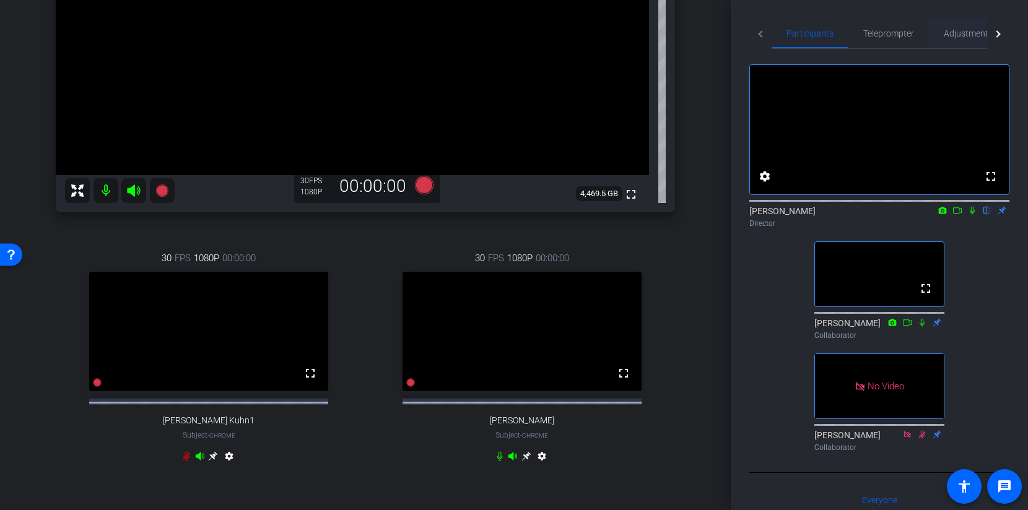
click at [966, 44] on span "Adjustments" at bounding box center [968, 34] width 49 height 30
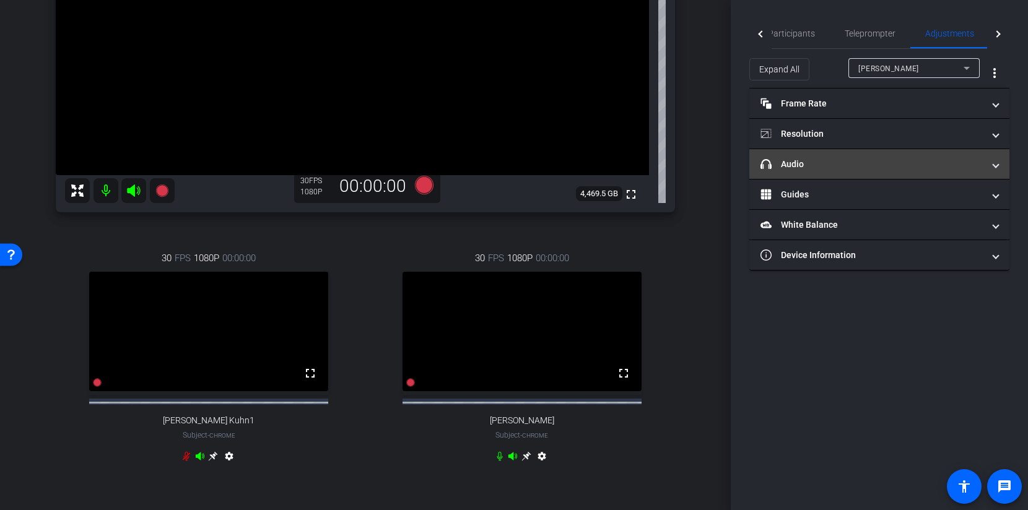
click at [853, 175] on mat-expansion-panel-header "headphone icon Audio" at bounding box center [879, 164] width 260 height 30
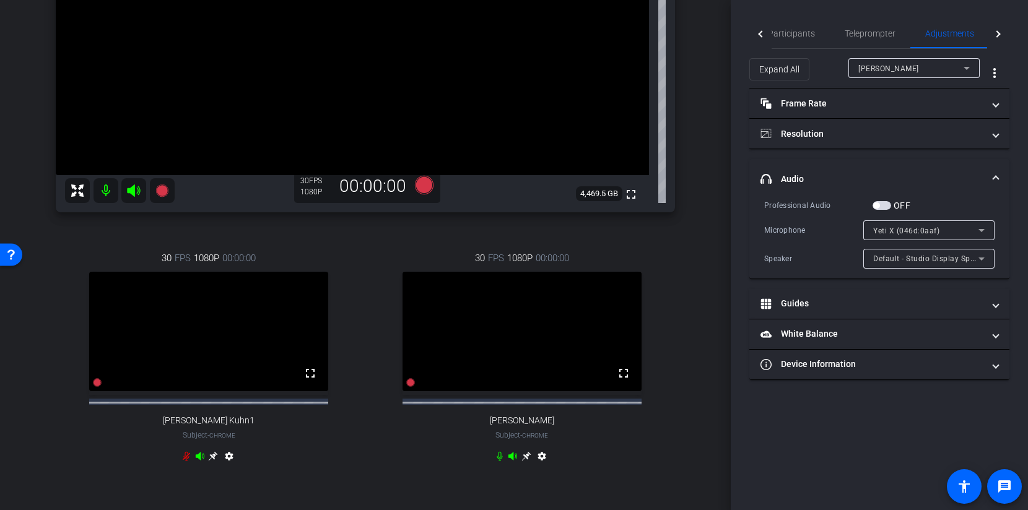
click at [892, 71] on span "Robert Lawrence Kuhn" at bounding box center [888, 68] width 61 height 9
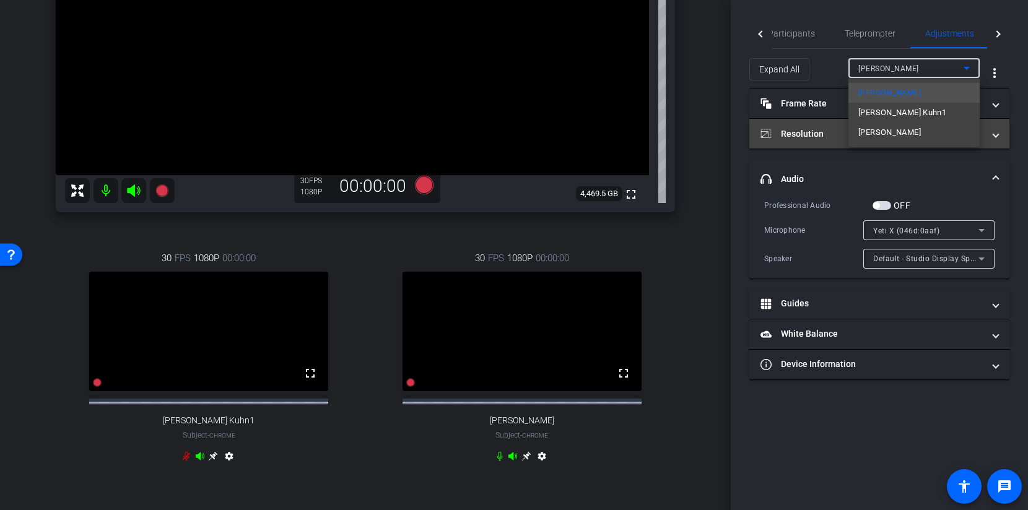
click at [888, 126] on span "Daniel Whiteson" at bounding box center [889, 132] width 63 height 15
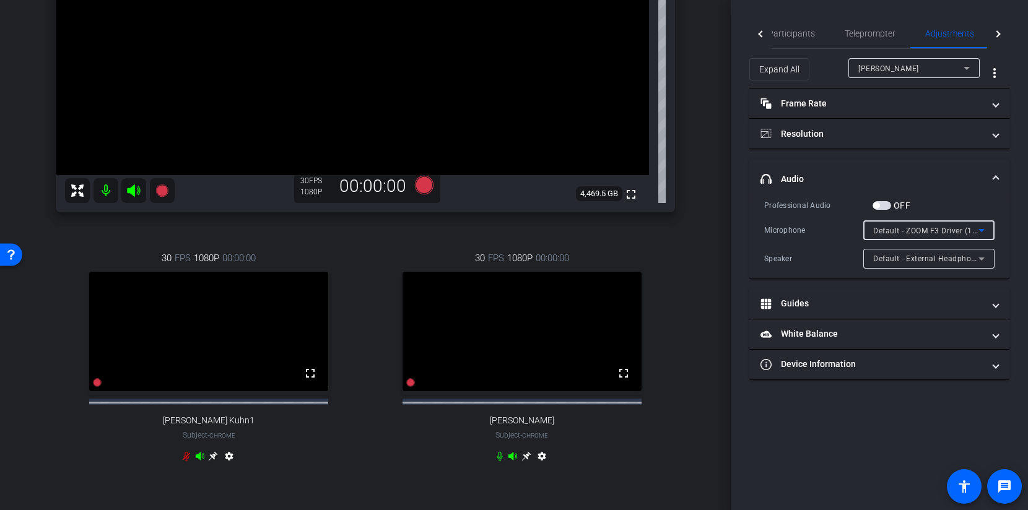
click at [939, 230] on span "Default - ZOOM F3 Driver (1686:06e5)" at bounding box center [941, 230] width 136 height 10
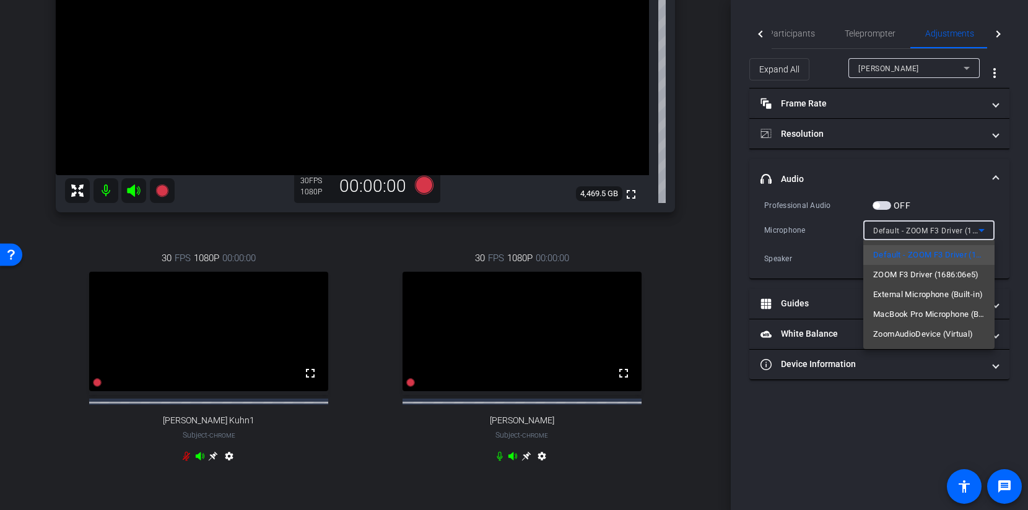
click at [796, 26] on div at bounding box center [514, 255] width 1028 height 510
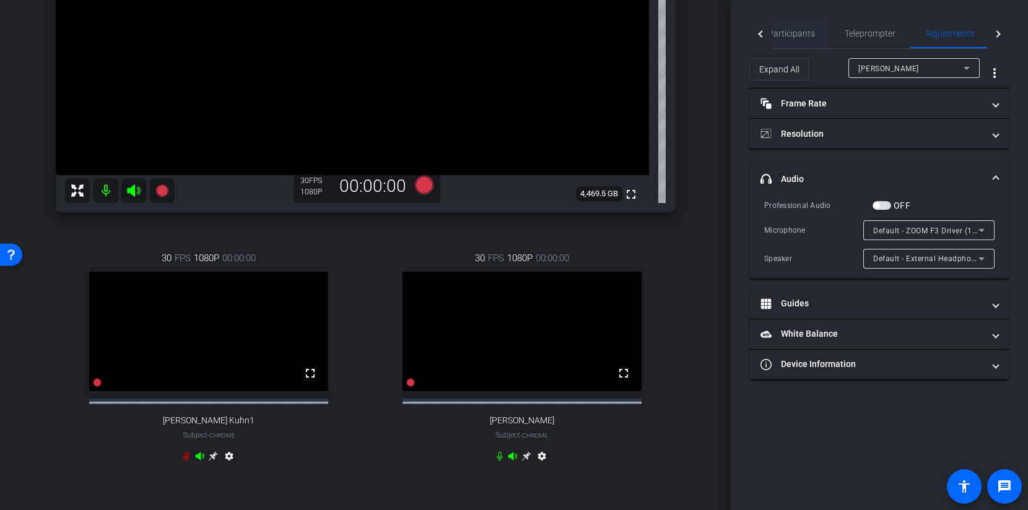
click at [796, 36] on span "Participants" at bounding box center [791, 33] width 47 height 9
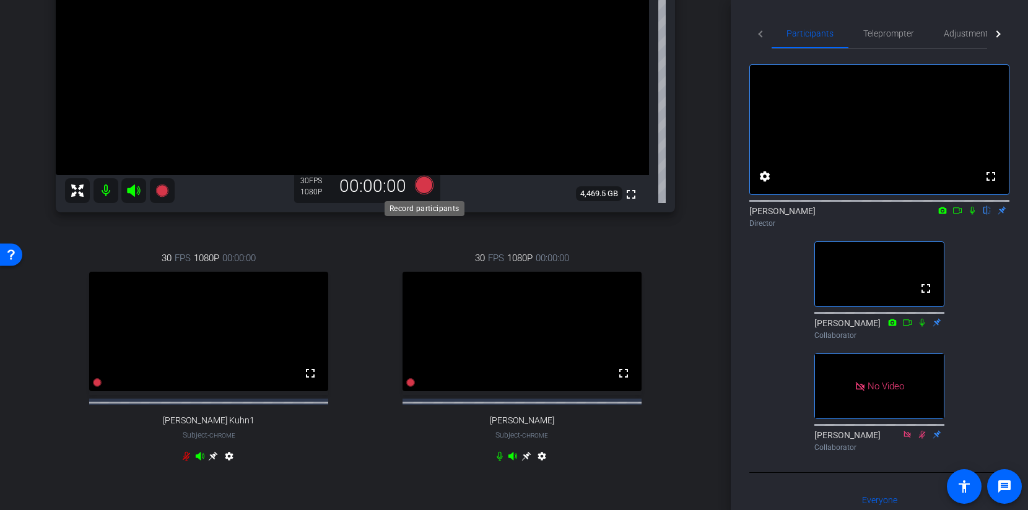
click at [419, 183] on icon at bounding box center [424, 185] width 19 height 19
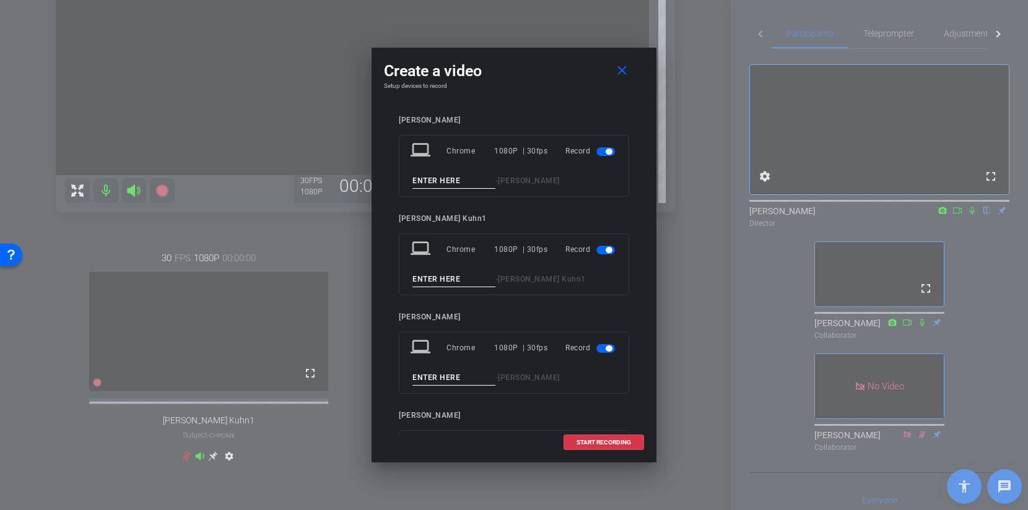
click at [443, 180] on input at bounding box center [453, 180] width 83 height 15
click at [631, 68] on span at bounding box center [624, 71] width 40 height 30
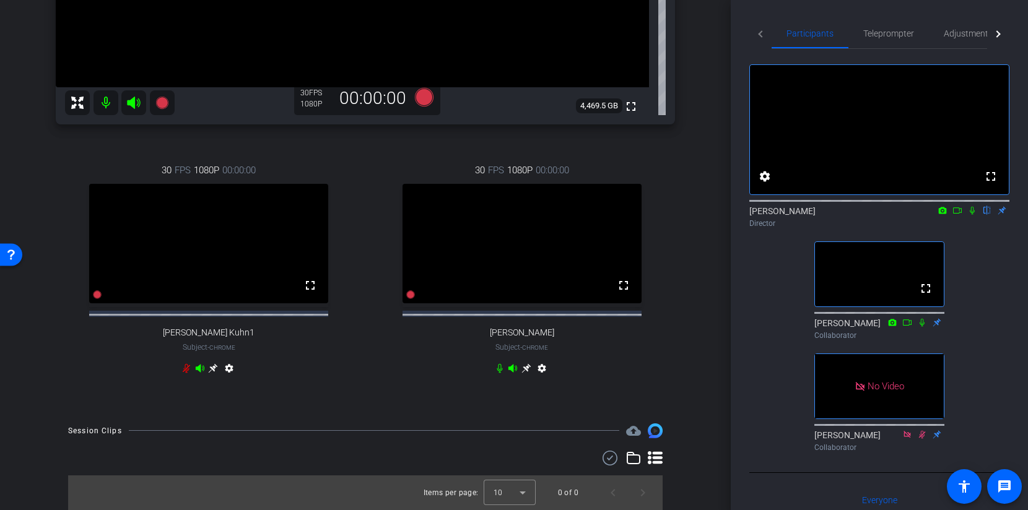
scroll to position [0, 0]
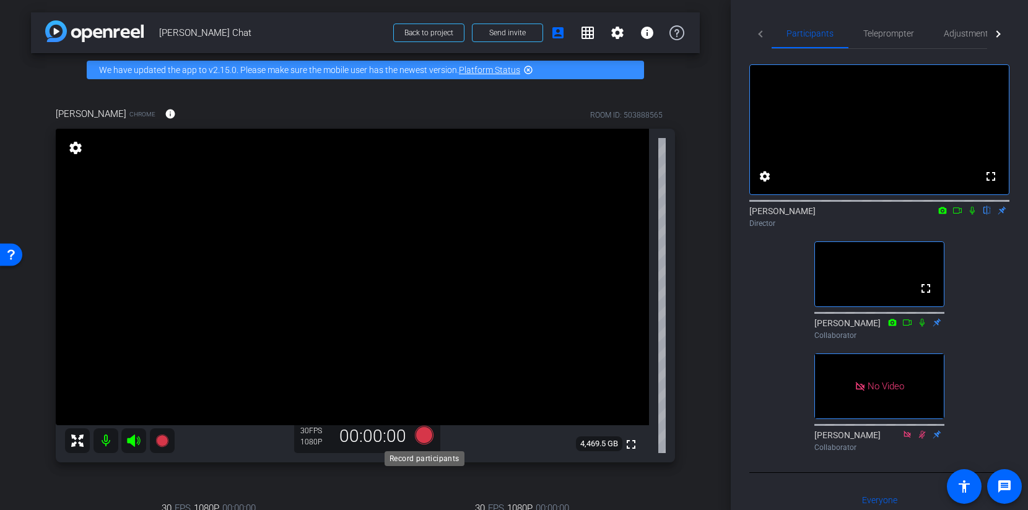
click at [419, 436] on icon at bounding box center [424, 435] width 19 height 19
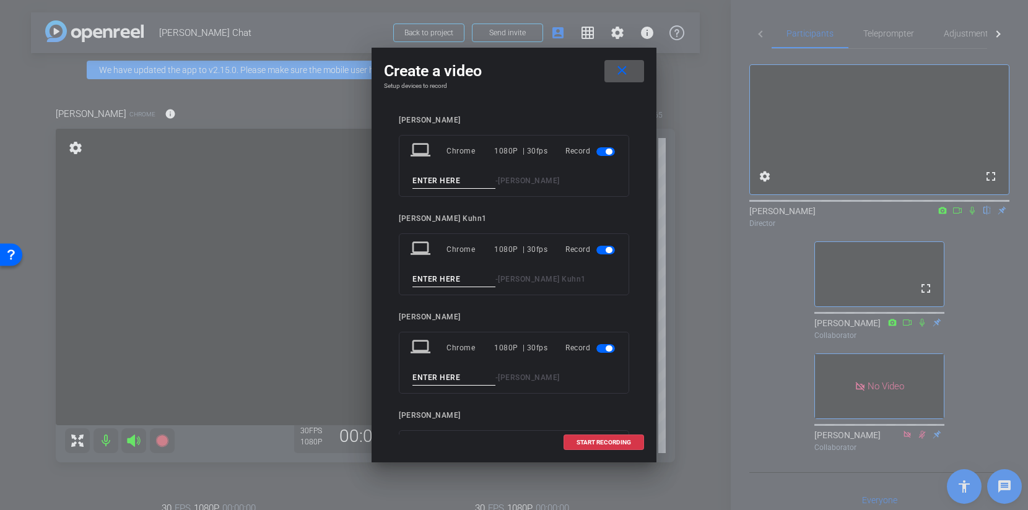
click at [423, 170] on div "laptop Chrome 1080P | 30fps Record - Robert Lawrence Kuhn" at bounding box center [514, 166] width 230 height 62
click at [423, 183] on input at bounding box center [453, 180] width 83 height 15
type input "TEST"
click at [443, 282] on input at bounding box center [453, 279] width 83 height 15
type input "TEST"
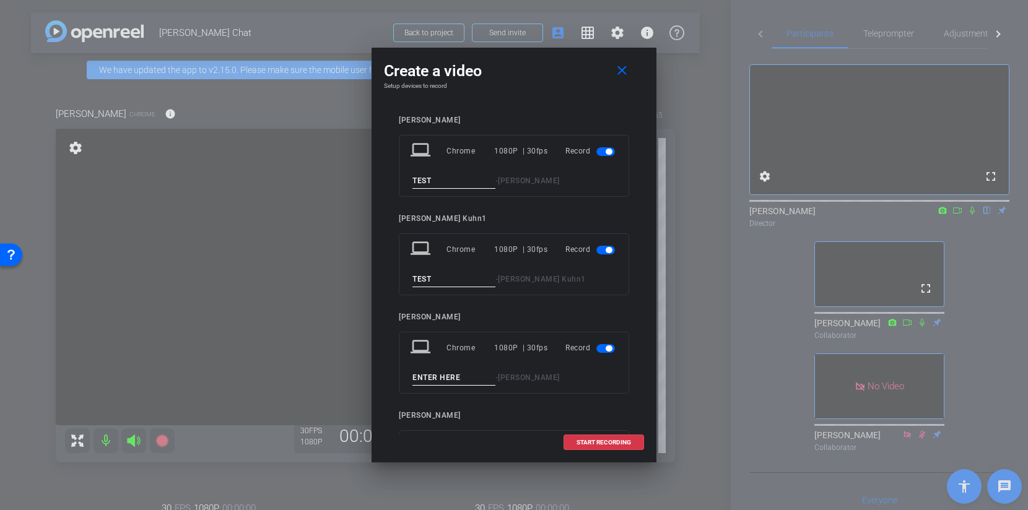
click at [436, 378] on input at bounding box center [453, 377] width 83 height 15
type input "TEST"
click at [580, 441] on span "START RECORDING" at bounding box center [603, 443] width 54 height 6
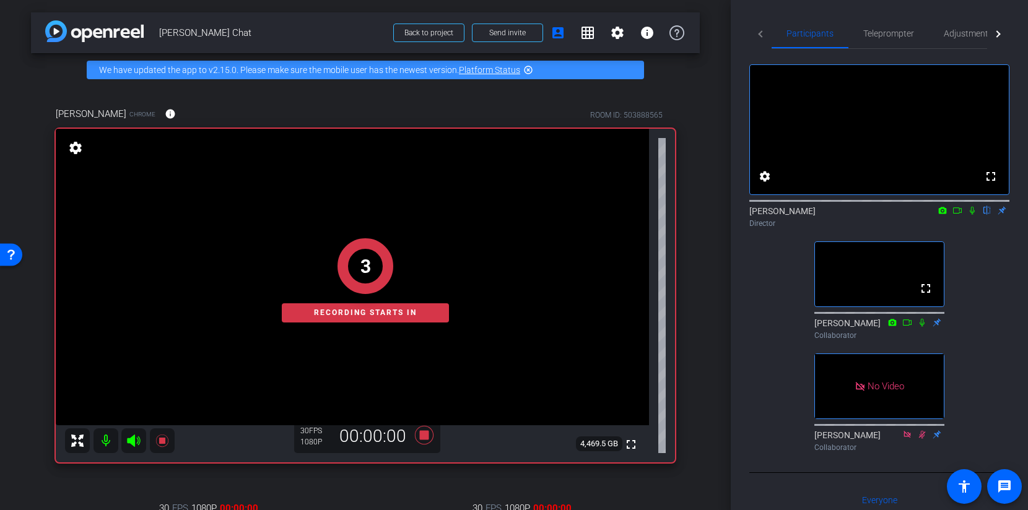
scroll to position [230, 0]
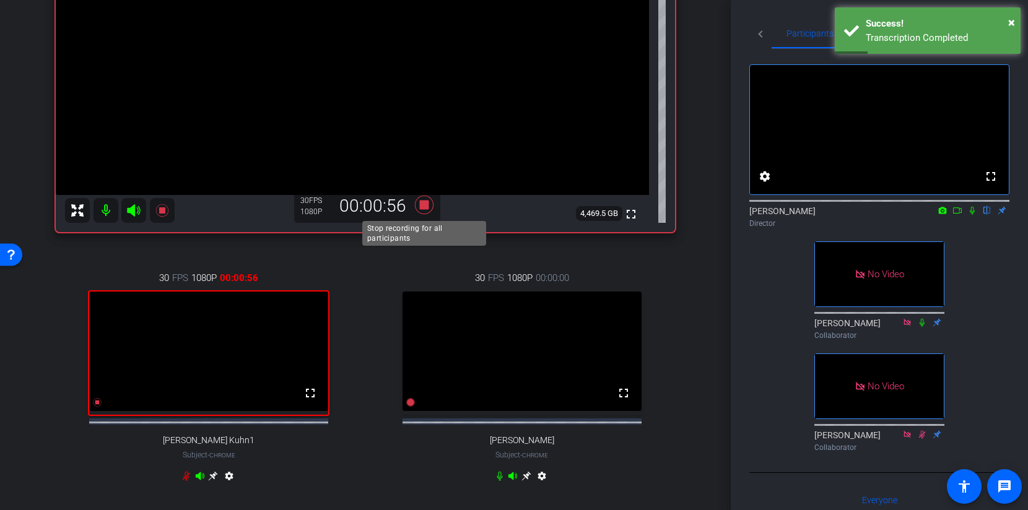
click at [420, 203] on icon at bounding box center [424, 205] width 19 height 19
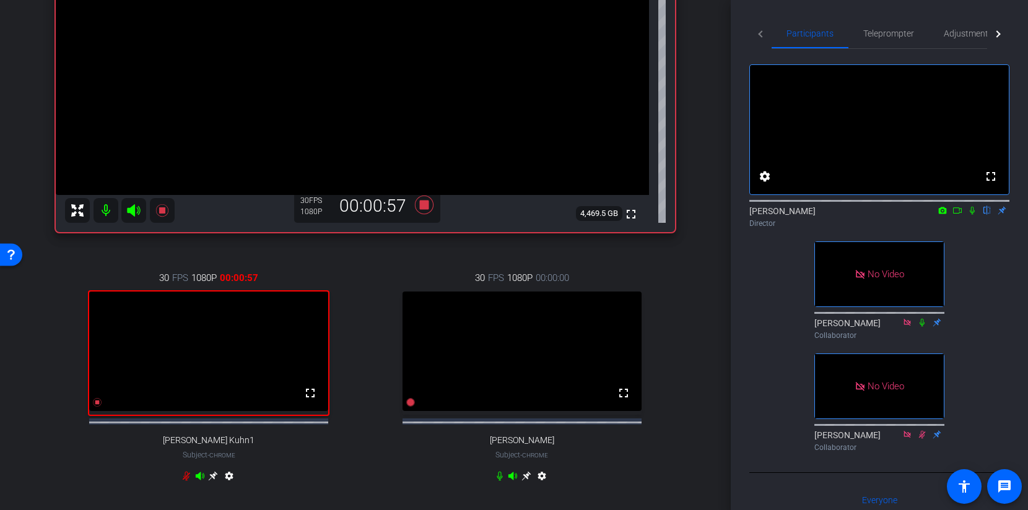
scroll to position [317, 0]
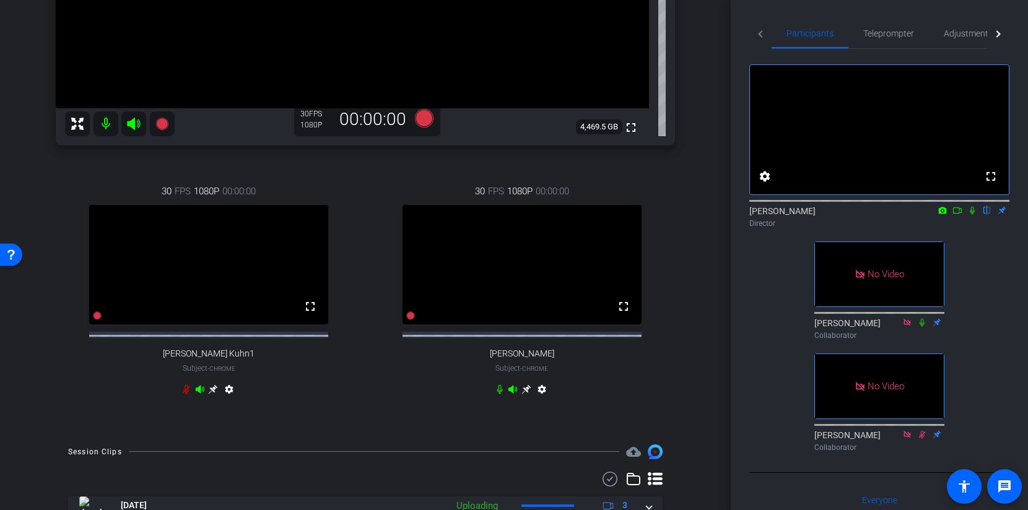
click at [973, 215] on icon at bounding box center [972, 210] width 10 height 9
click at [962, 216] on mat-icon at bounding box center [957, 210] width 15 height 11
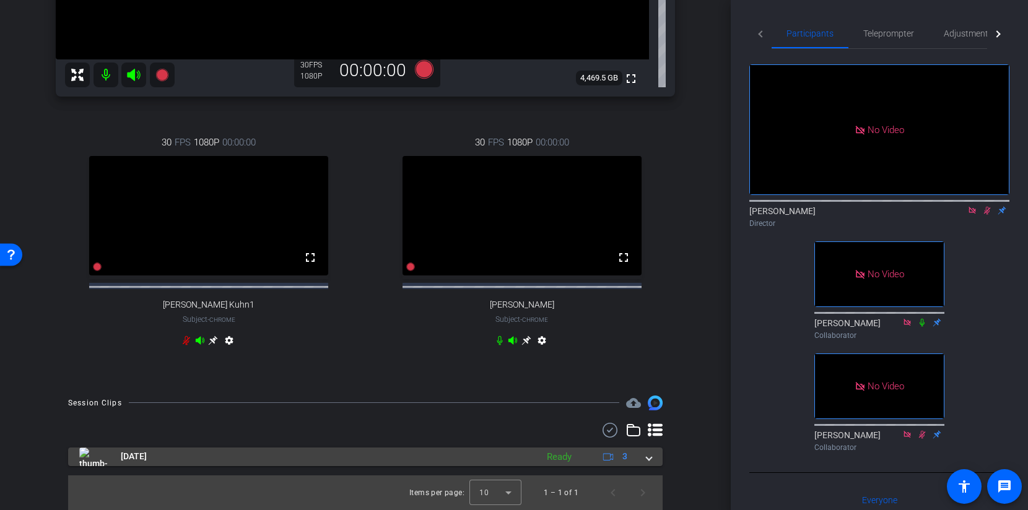
click at [651, 453] on mat-expansion-panel-header "Oct 15, 2025 Ready 3" at bounding box center [365, 457] width 594 height 19
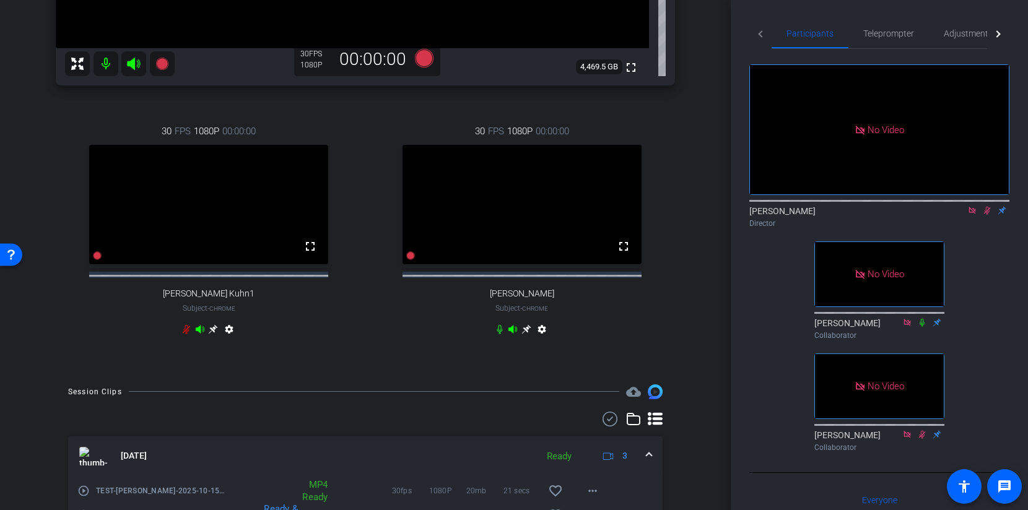
scroll to position [489, 0]
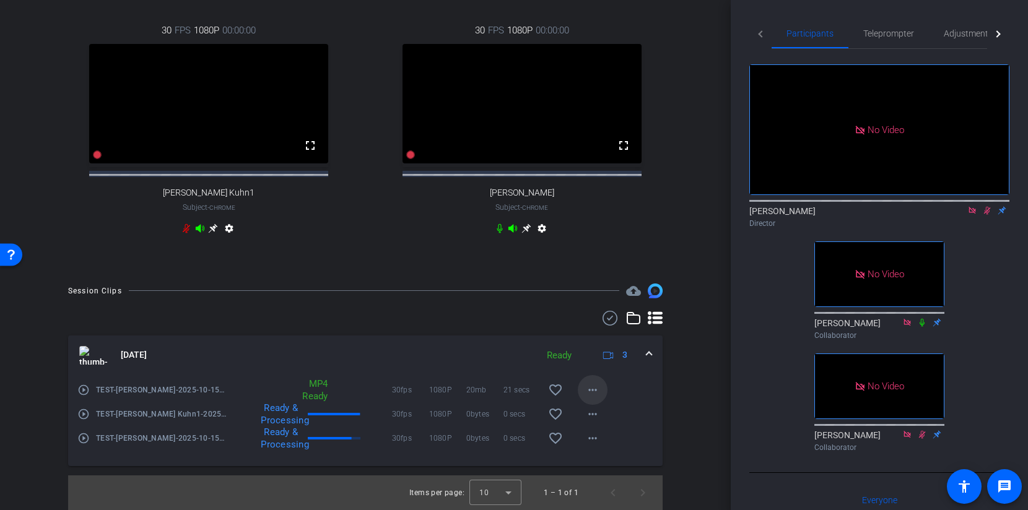
click at [602, 391] on span at bounding box center [593, 390] width 30 height 30
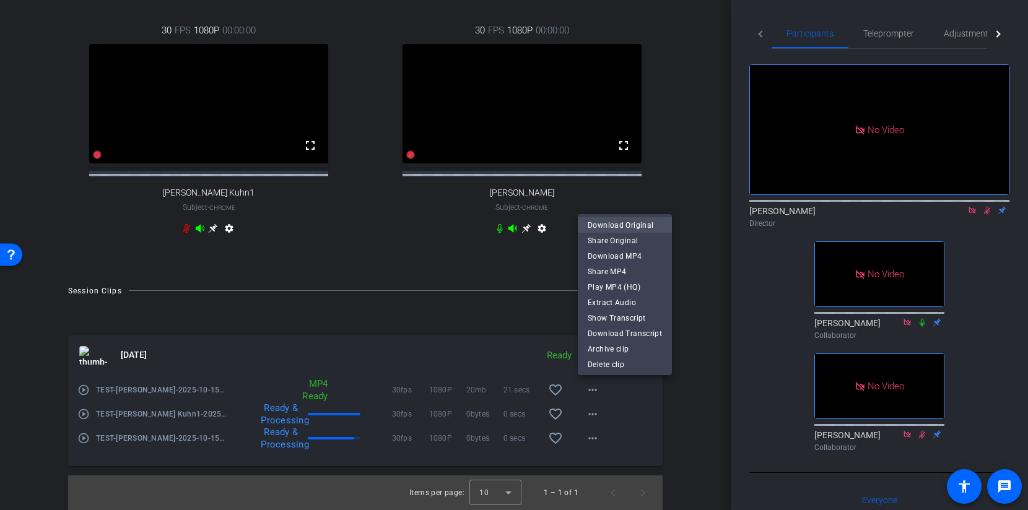
click at [617, 225] on span "Download Original" at bounding box center [625, 224] width 74 height 15
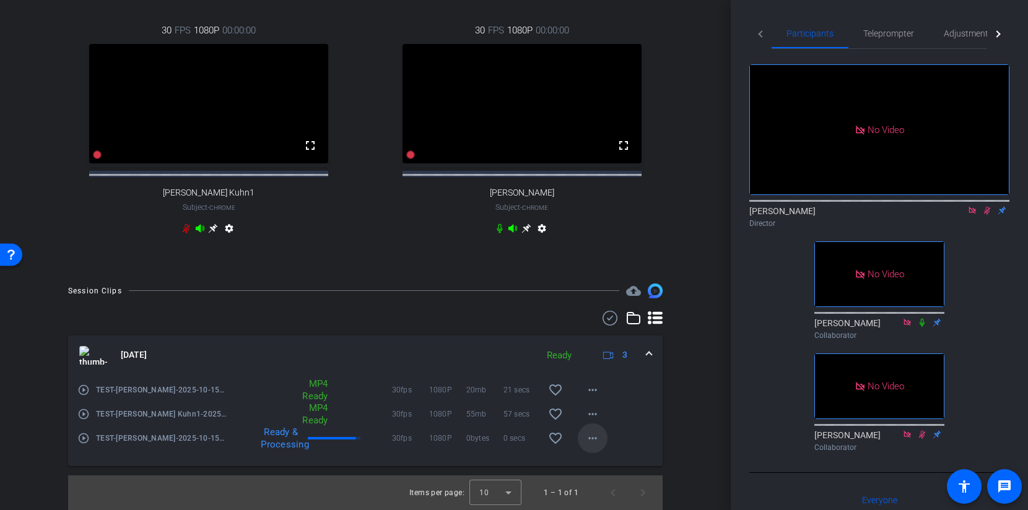
click at [591, 432] on mat-icon "more_horiz" at bounding box center [592, 438] width 15 height 15
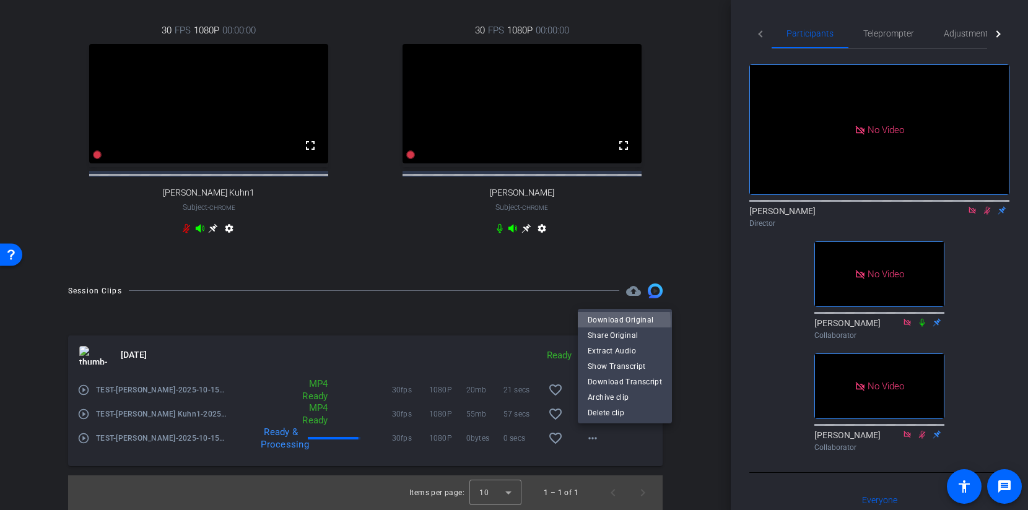
click at [602, 323] on span "Download Original" at bounding box center [625, 319] width 74 height 15
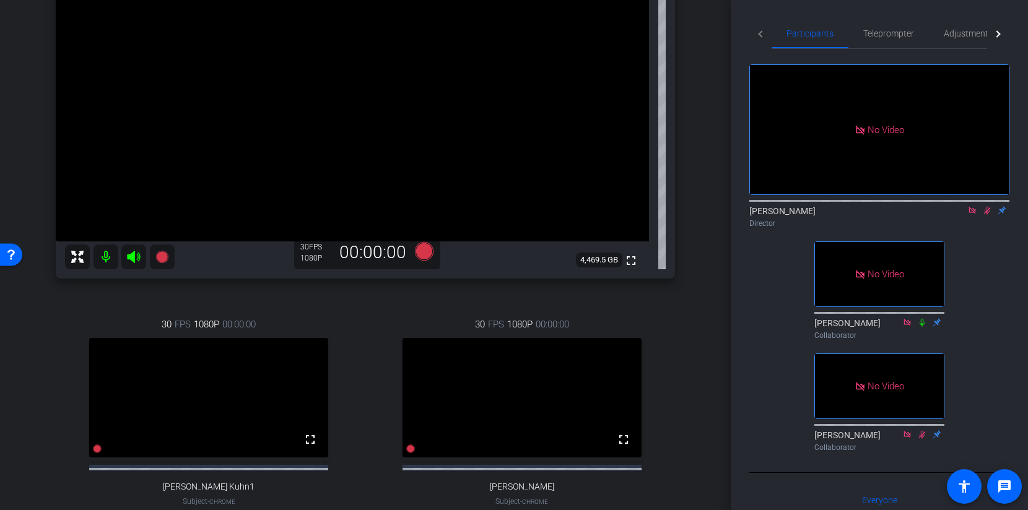
scroll to position [202, 0]
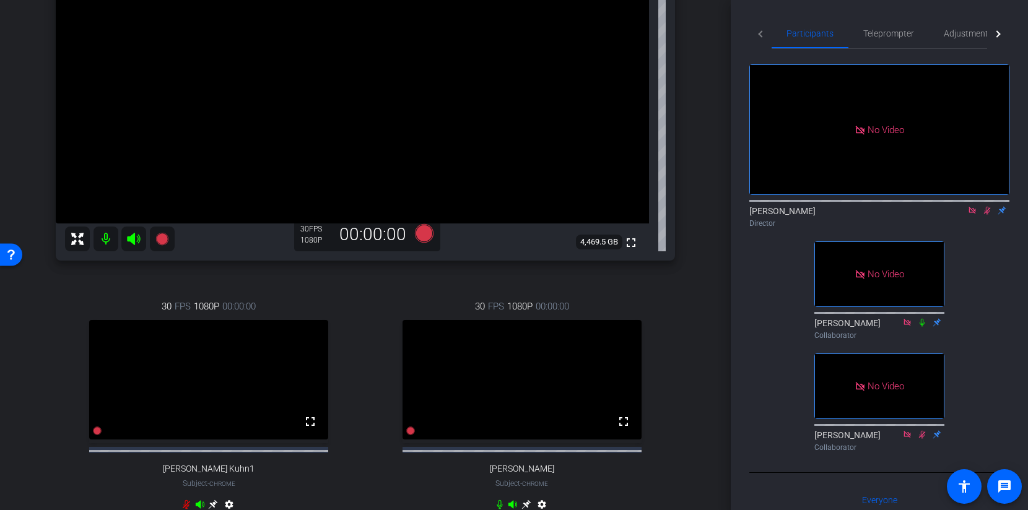
click at [983, 215] on icon at bounding box center [987, 210] width 10 height 9
click at [428, 228] on icon at bounding box center [424, 233] width 19 height 19
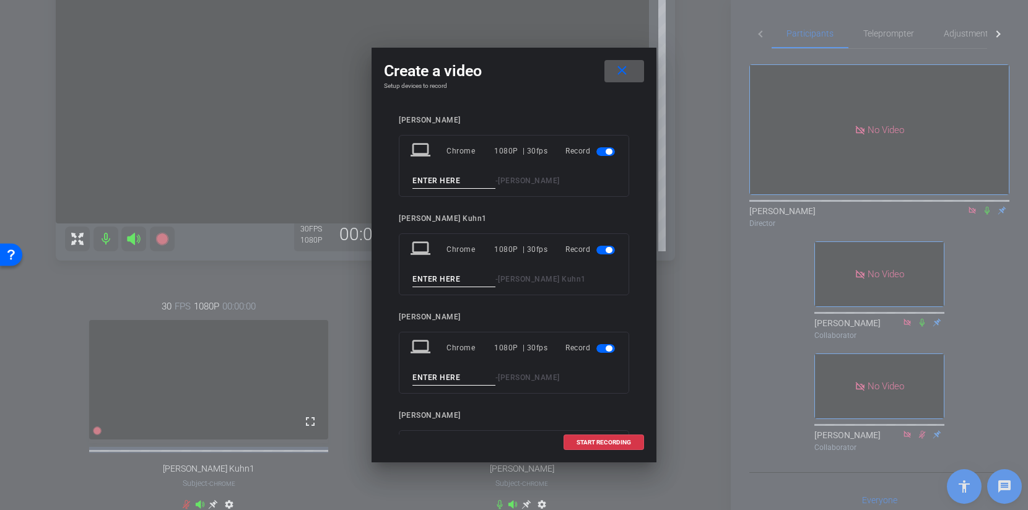
click at [428, 183] on input at bounding box center [453, 180] width 83 height 15
type input "Take 1"
click at [419, 278] on input at bounding box center [453, 279] width 83 height 15
type input "Take 1"
click at [424, 375] on input at bounding box center [453, 377] width 83 height 15
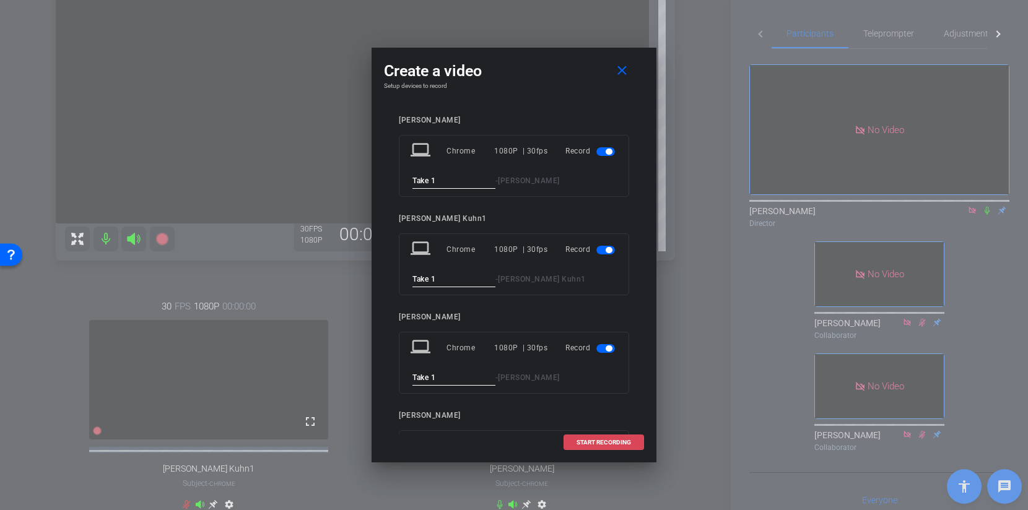
type input "Take 1"
click at [614, 441] on span "START RECORDING" at bounding box center [603, 443] width 54 height 6
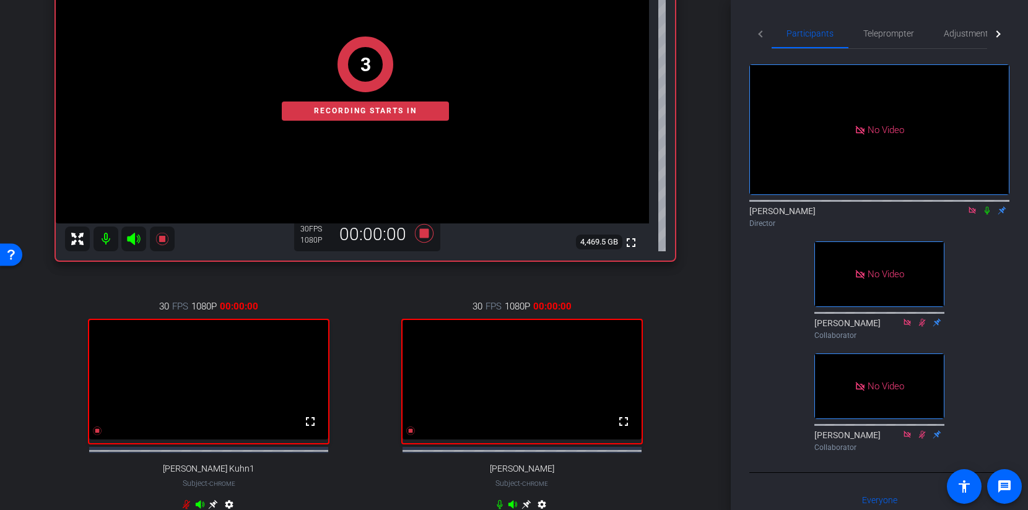
click at [987, 215] on icon at bounding box center [986, 211] width 5 height 8
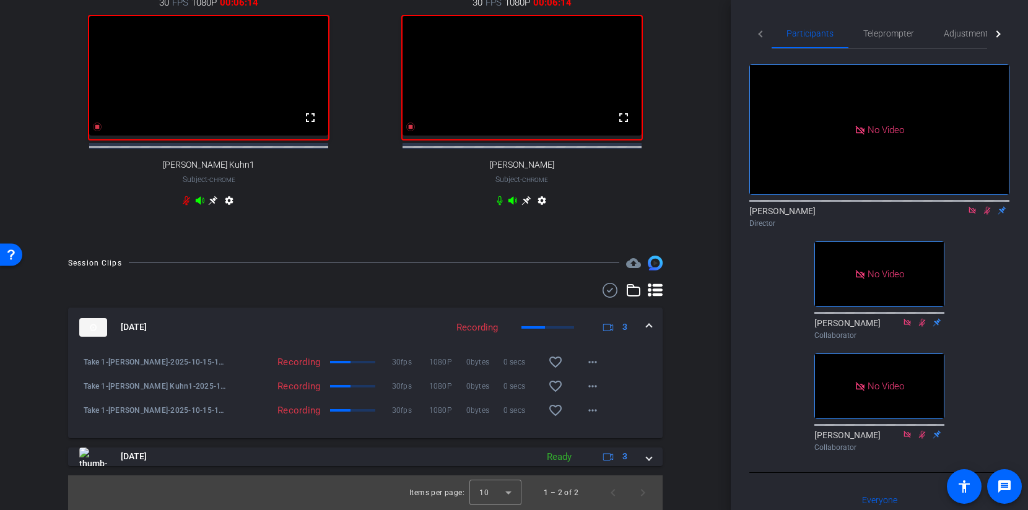
scroll to position [90, 0]
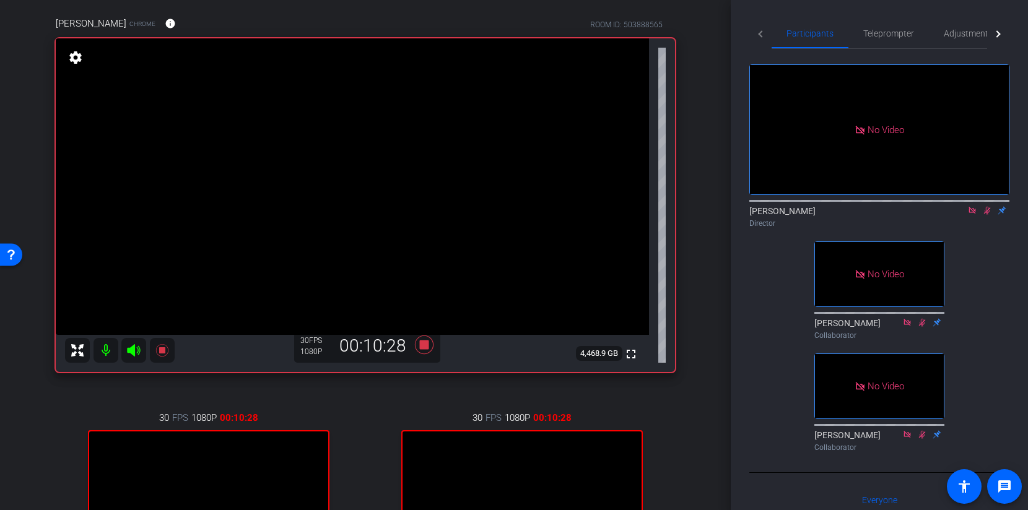
click at [714, 423] on div "arrow_back Daniel Whiteson Chat Back to project Send invite account_box grid_on…" at bounding box center [365, 255] width 731 height 510
click at [427, 345] on icon at bounding box center [424, 345] width 19 height 19
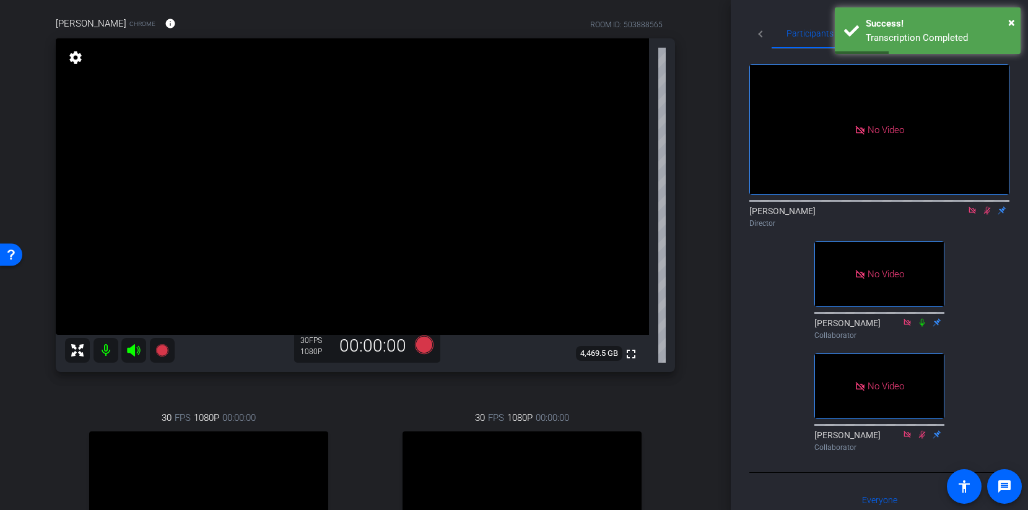
scroll to position [517, 0]
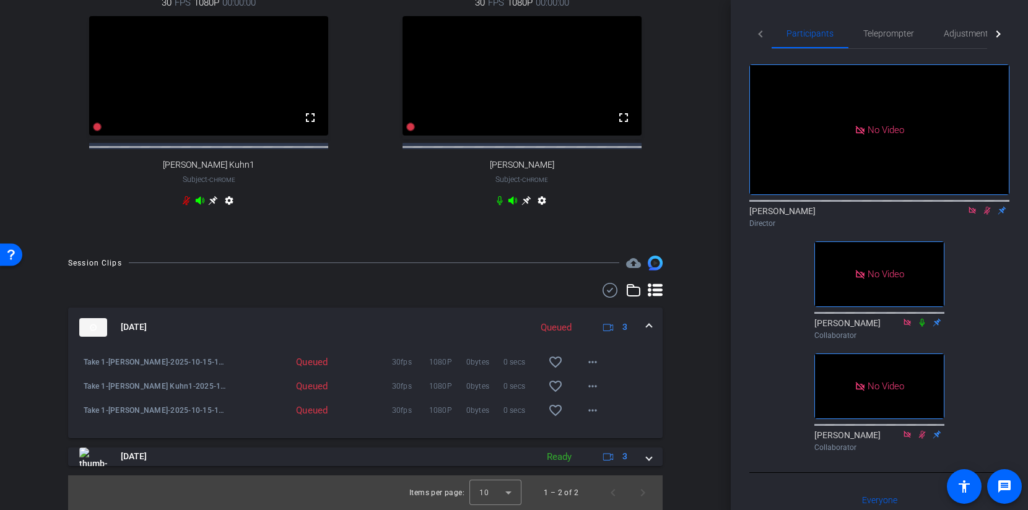
click at [653, 321] on mat-expansion-panel-header "Oct 15, 2025 Queued 3" at bounding box center [365, 328] width 594 height 40
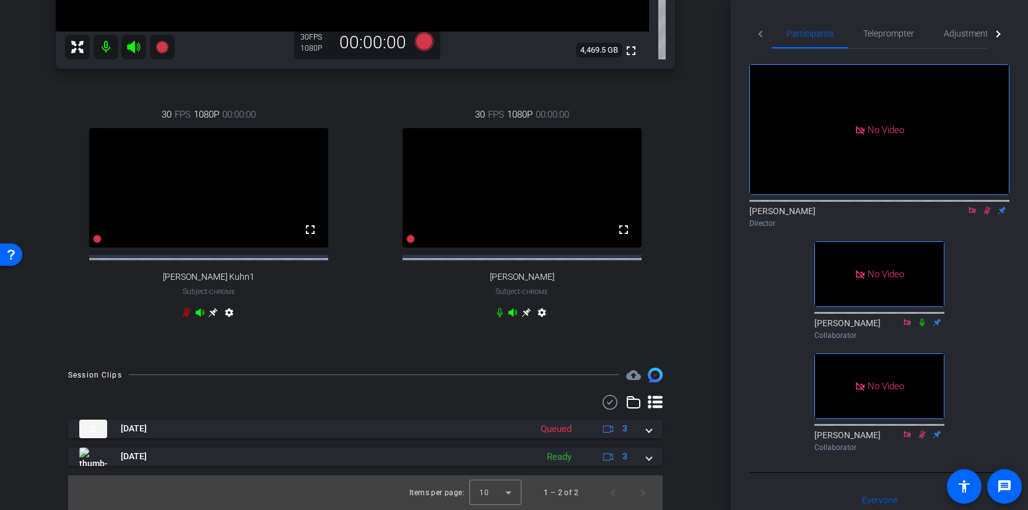
scroll to position [405, 0]
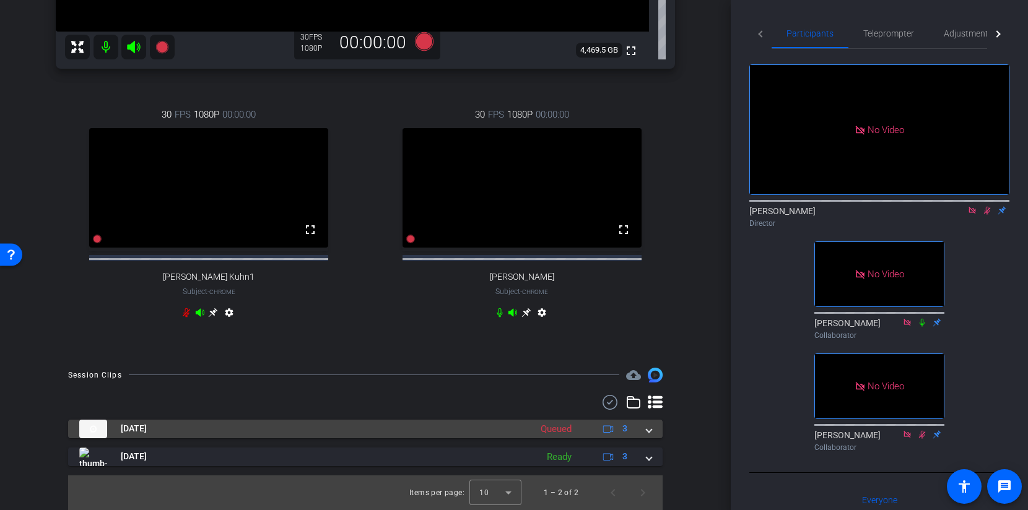
click at [653, 435] on mat-expansion-panel-header "Oct 15, 2025 Queued 3" at bounding box center [365, 429] width 594 height 19
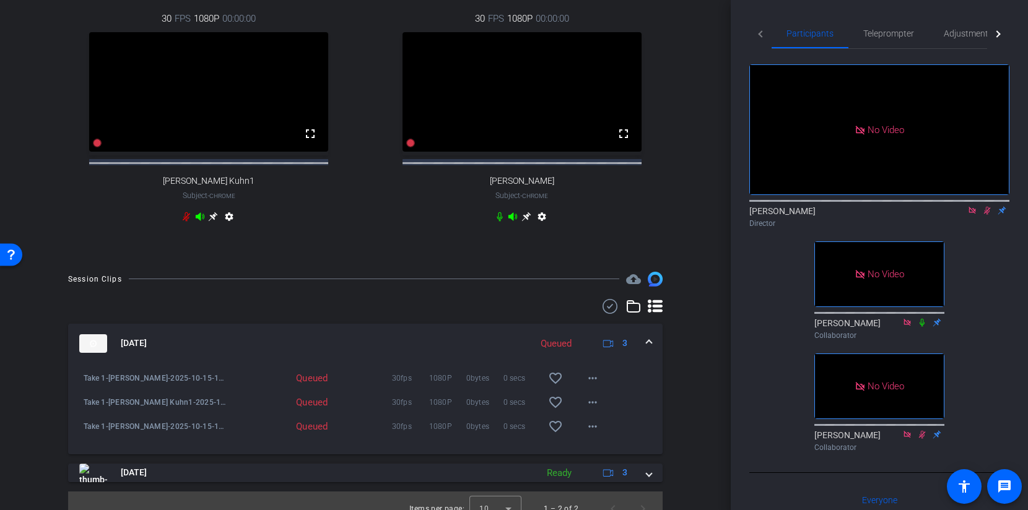
scroll to position [517, 0]
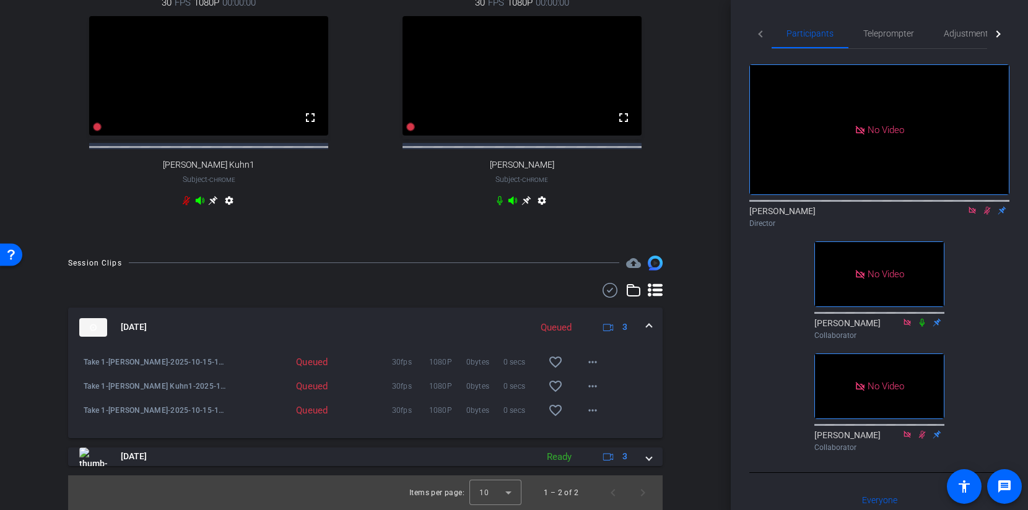
click at [651, 324] on span at bounding box center [648, 327] width 5 height 13
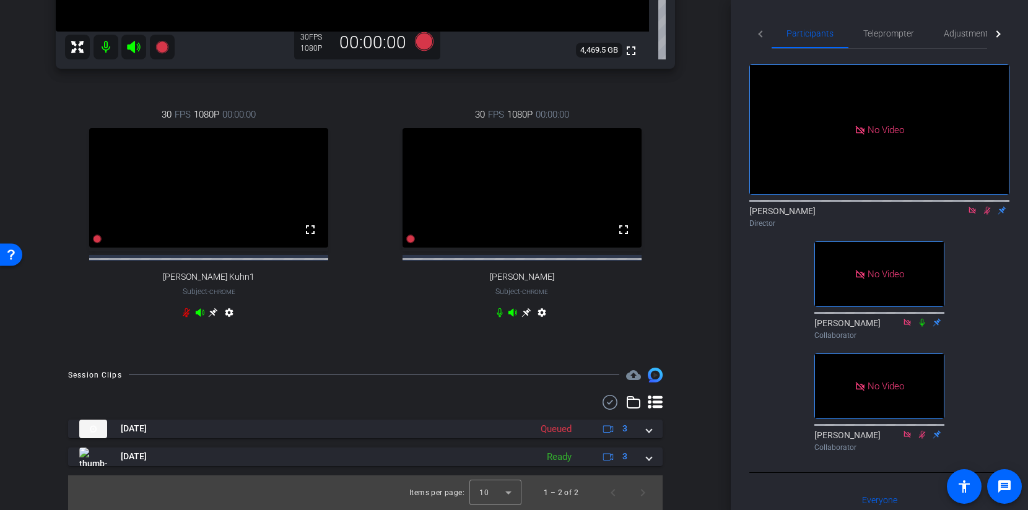
scroll to position [405, 0]
click at [987, 215] on icon at bounding box center [987, 210] width 10 height 9
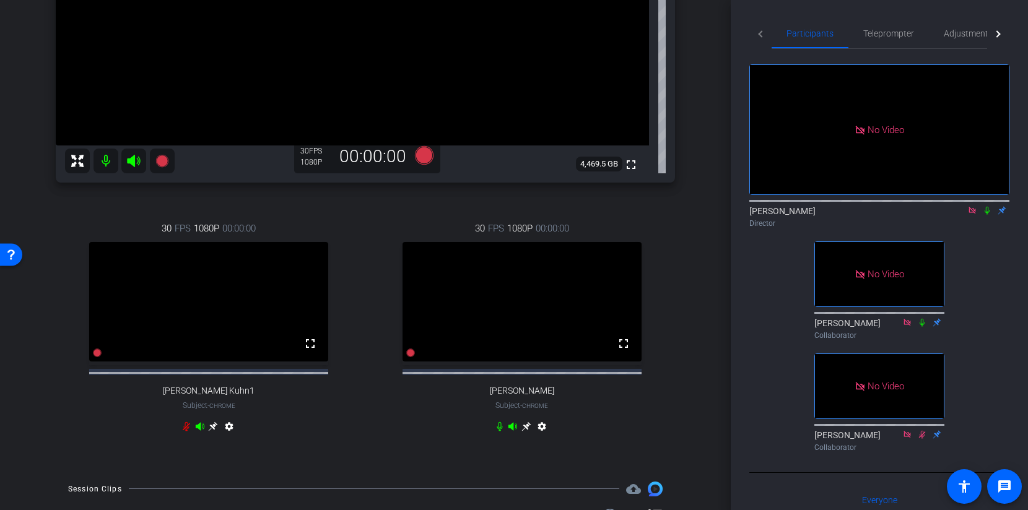
scroll to position [255, 0]
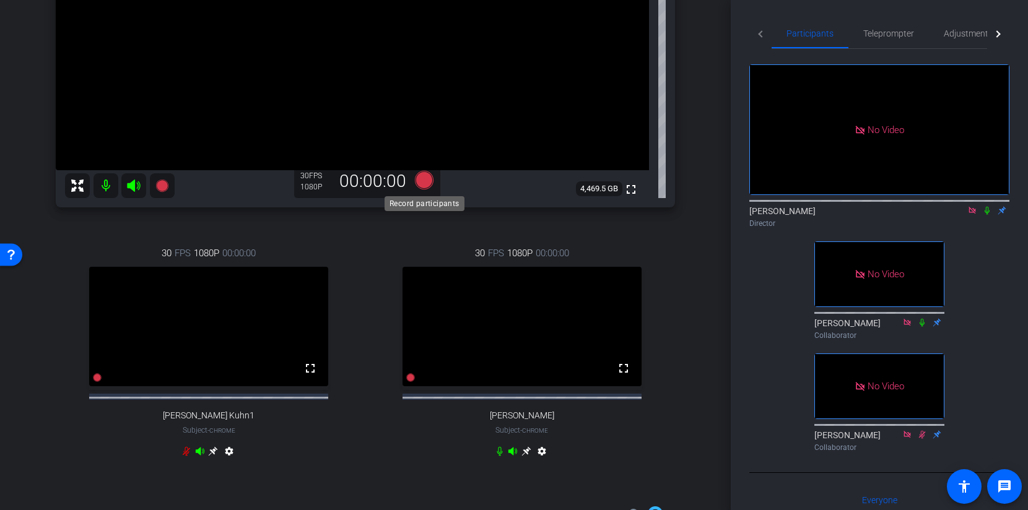
click at [416, 181] on icon at bounding box center [424, 180] width 19 height 19
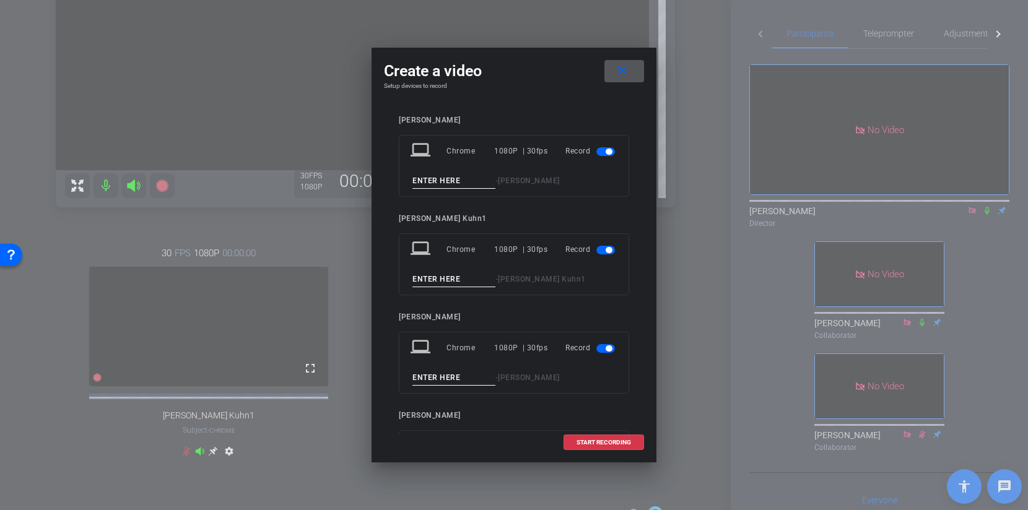
click at [453, 180] on input at bounding box center [453, 180] width 83 height 15
type input "Take 2"
click at [440, 284] on input at bounding box center [453, 279] width 83 height 15
type input "Take 2"
click at [423, 374] on input at bounding box center [453, 377] width 83 height 15
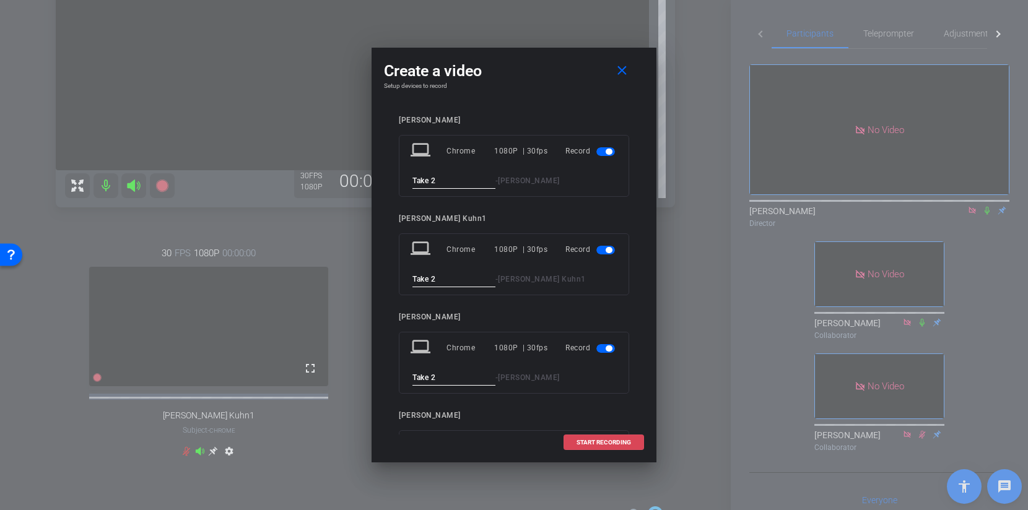
type input "Take 2"
click at [604, 440] on span "START RECORDING" at bounding box center [603, 443] width 54 height 6
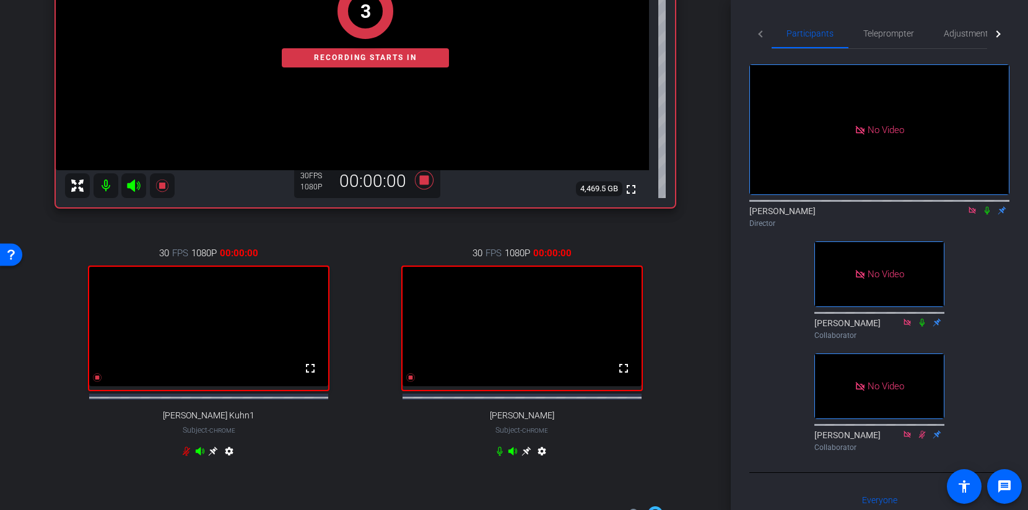
click at [988, 215] on icon at bounding box center [987, 210] width 10 height 9
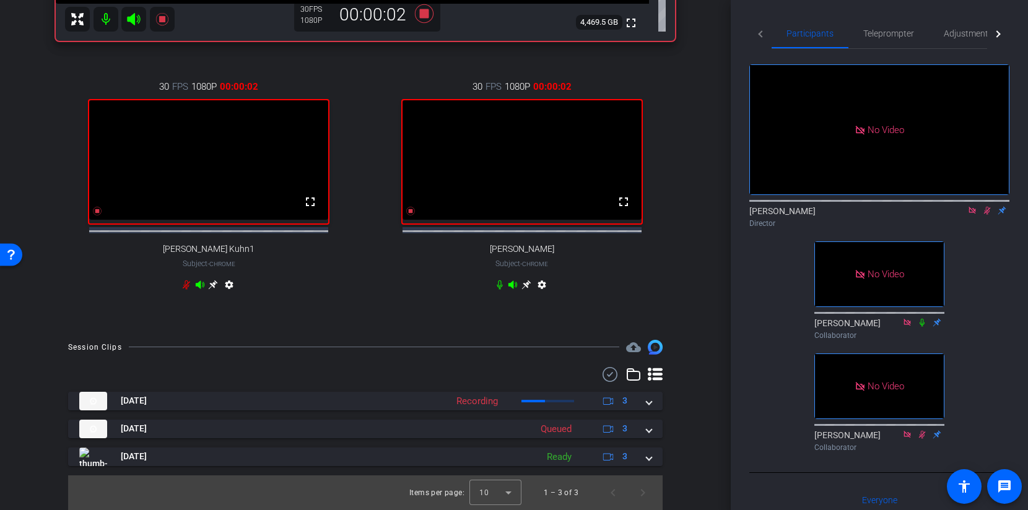
scroll to position [430, 0]
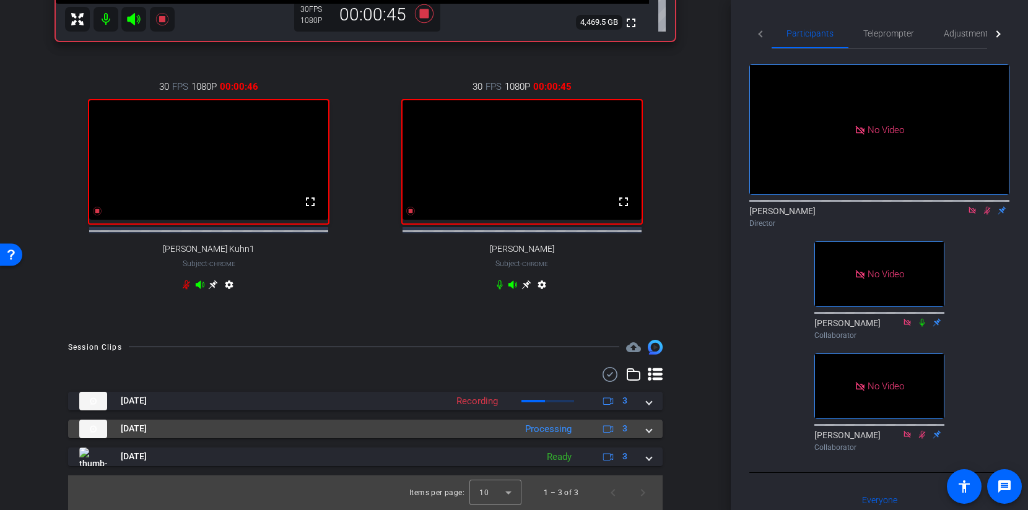
click at [431, 429] on mat-panel-title "Oct 15, 2025" at bounding box center [294, 429] width 430 height 19
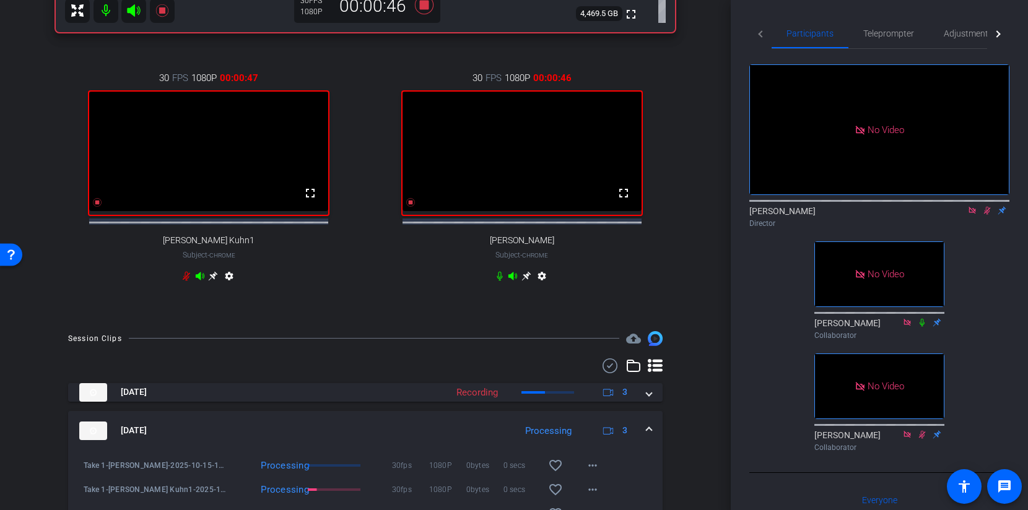
click at [431, 429] on mat-expansion-panel-header "Oct 15, 2025 Processing 3" at bounding box center [365, 431] width 594 height 40
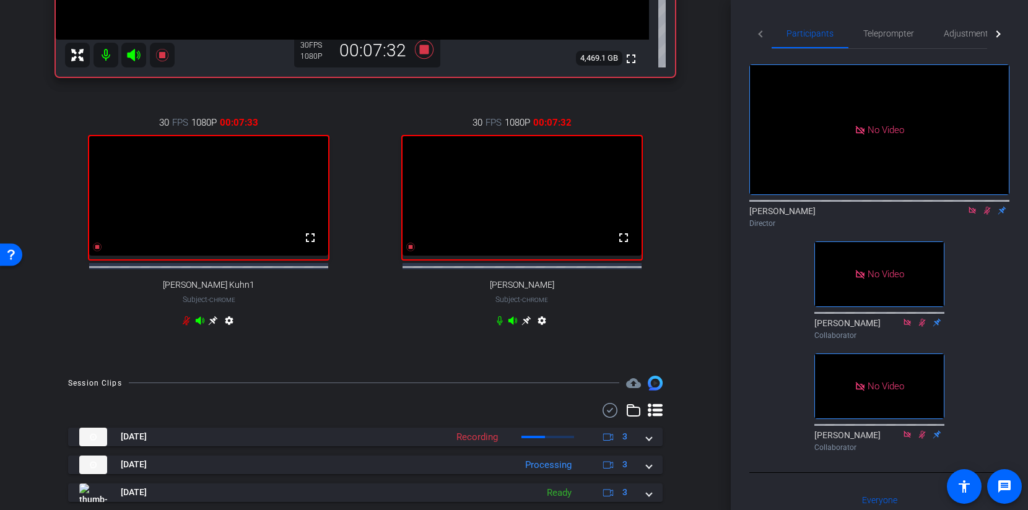
scroll to position [384, 0]
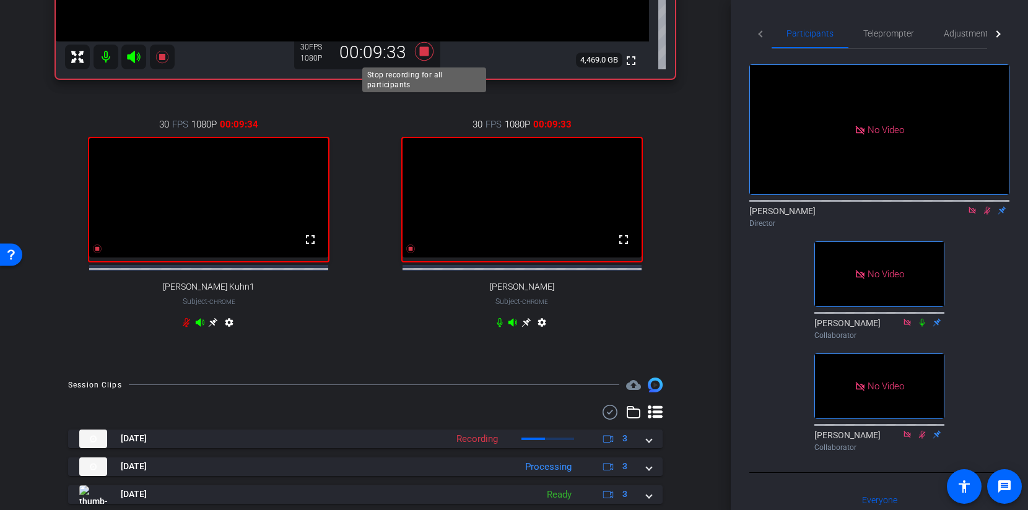
click at [425, 50] on icon at bounding box center [424, 51] width 19 height 19
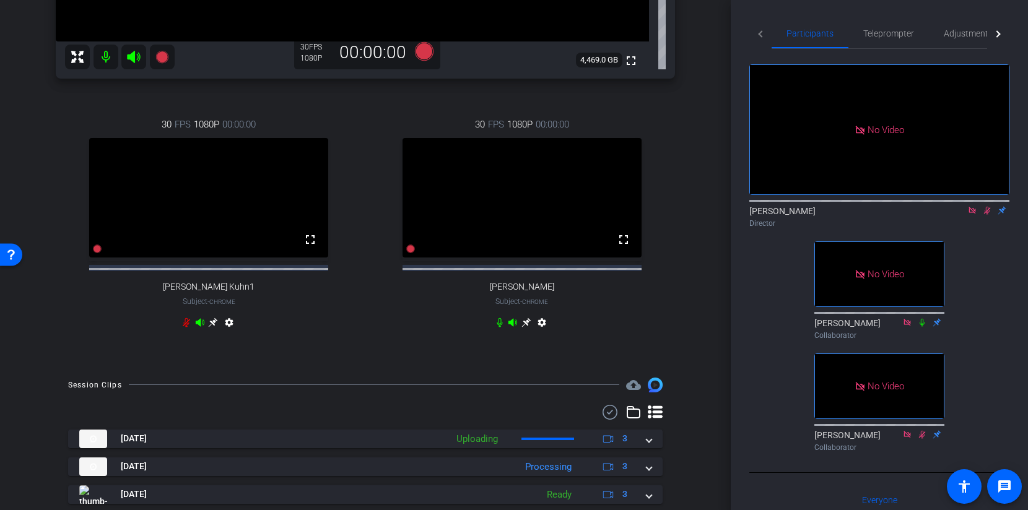
scroll to position [433, 0]
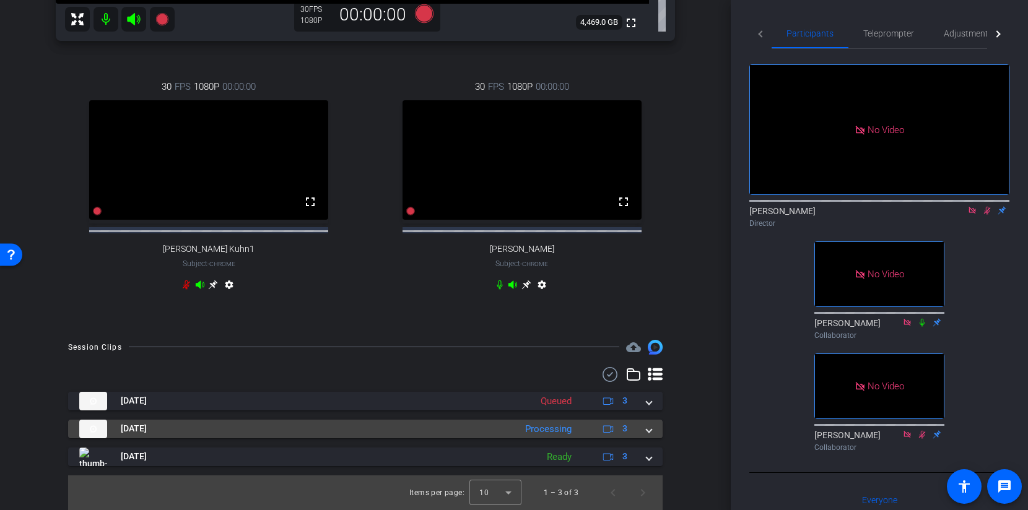
click at [651, 429] on span at bounding box center [648, 428] width 5 height 13
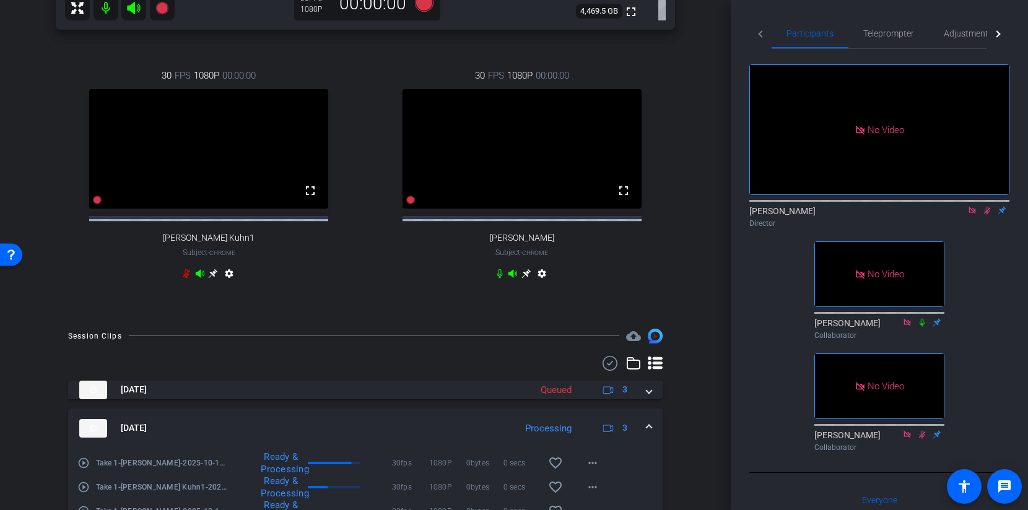
click at [651, 429] on mat-expansion-panel-header "Oct 15, 2025 Processing 3" at bounding box center [365, 429] width 594 height 40
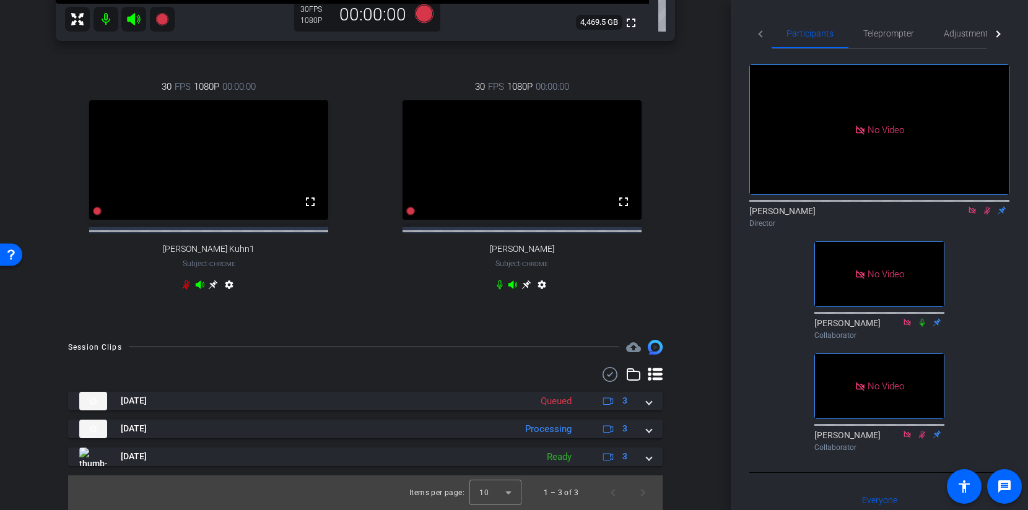
click at [984, 215] on icon at bounding box center [987, 211] width 7 height 8
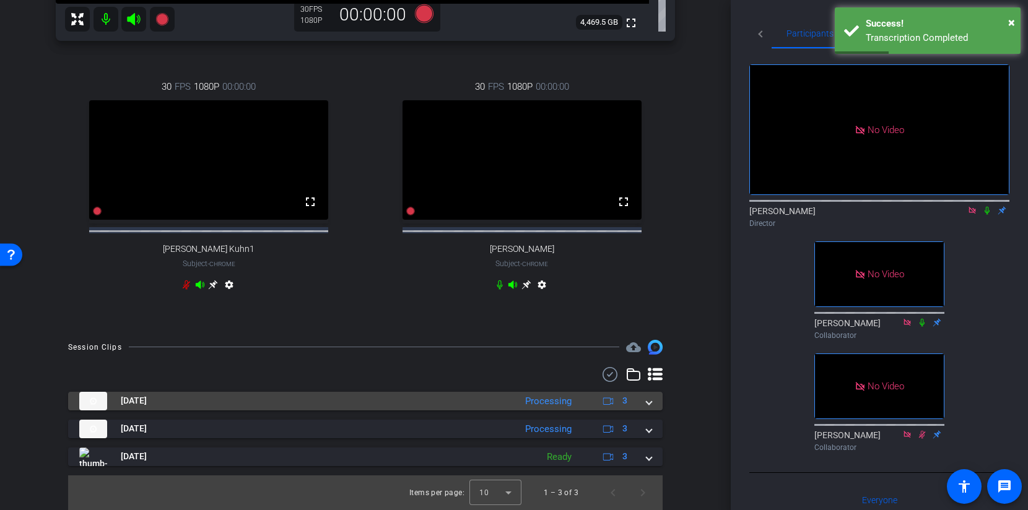
click at [353, 397] on mat-panel-title "Oct 15, 2025" at bounding box center [294, 401] width 430 height 19
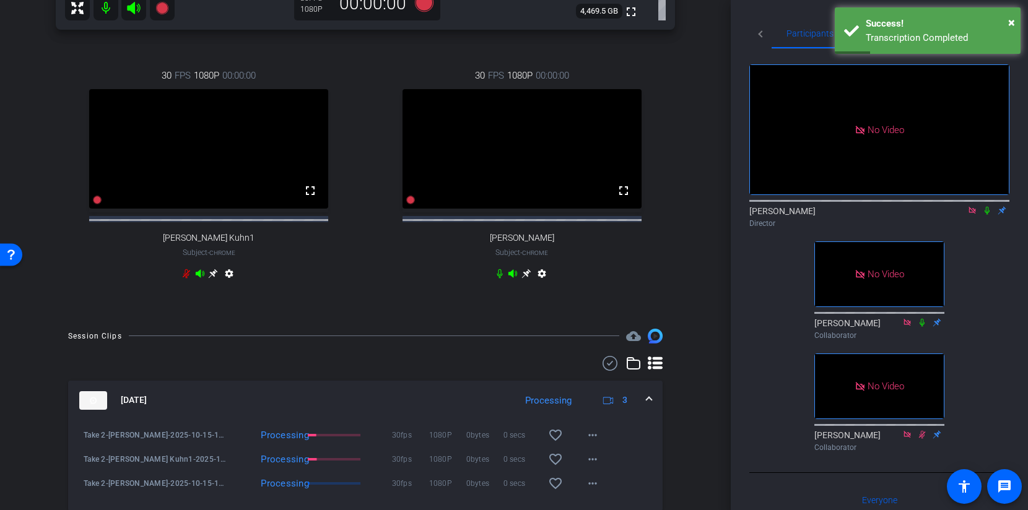
click at [353, 397] on mat-expansion-panel-header "Oct 15, 2025 Processing 3" at bounding box center [365, 401] width 594 height 40
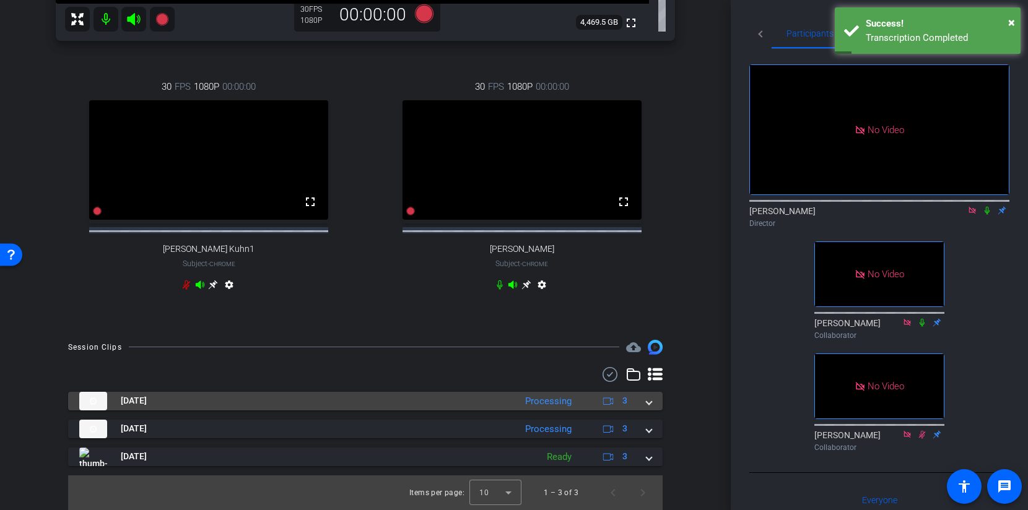
scroll to position [234, 0]
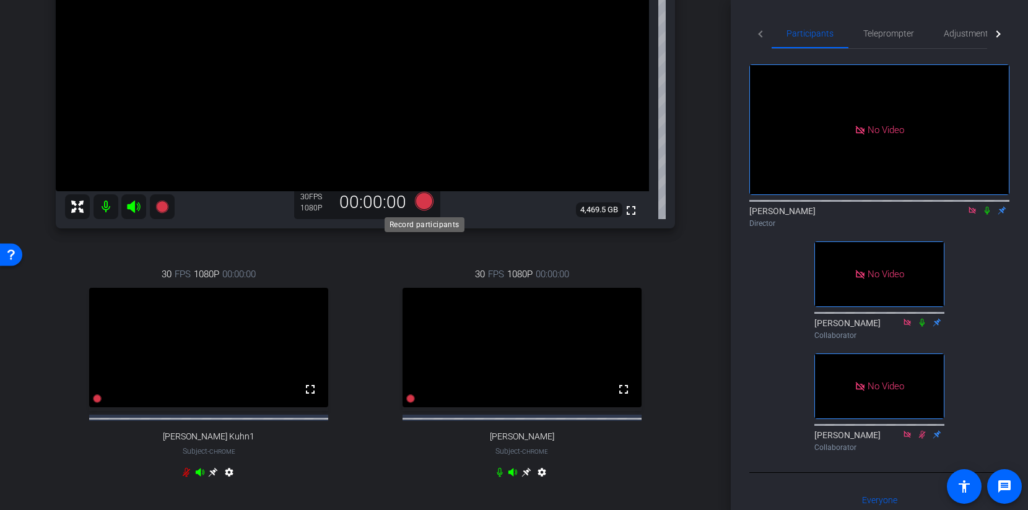
click at [427, 203] on icon at bounding box center [424, 201] width 19 height 19
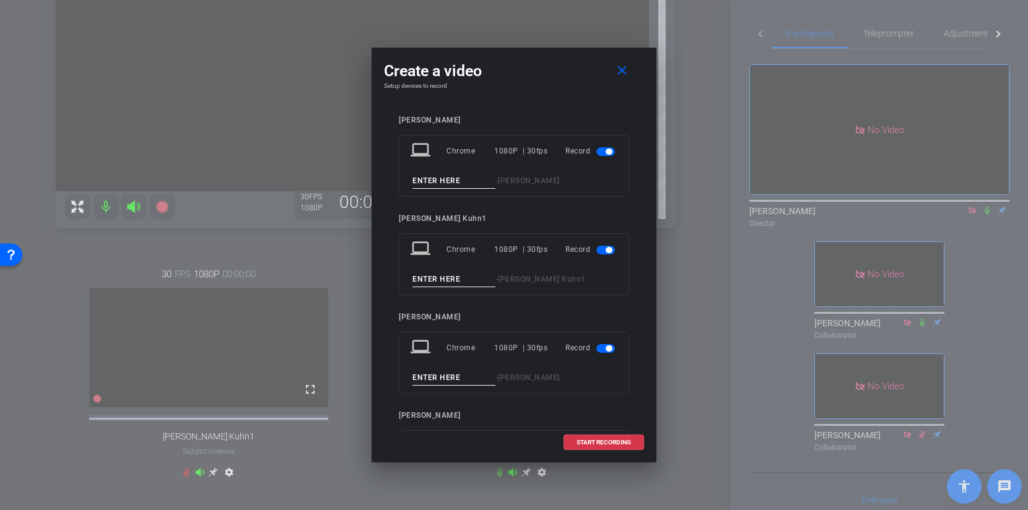
drag, startPoint x: 430, startPoint y: 179, endPoint x: 432, endPoint y: 173, distance: 6.7
click at [430, 179] on input at bounding box center [453, 180] width 83 height 15
type input "Take 3"
click at [430, 279] on input at bounding box center [453, 279] width 83 height 15
type input "Take 3"
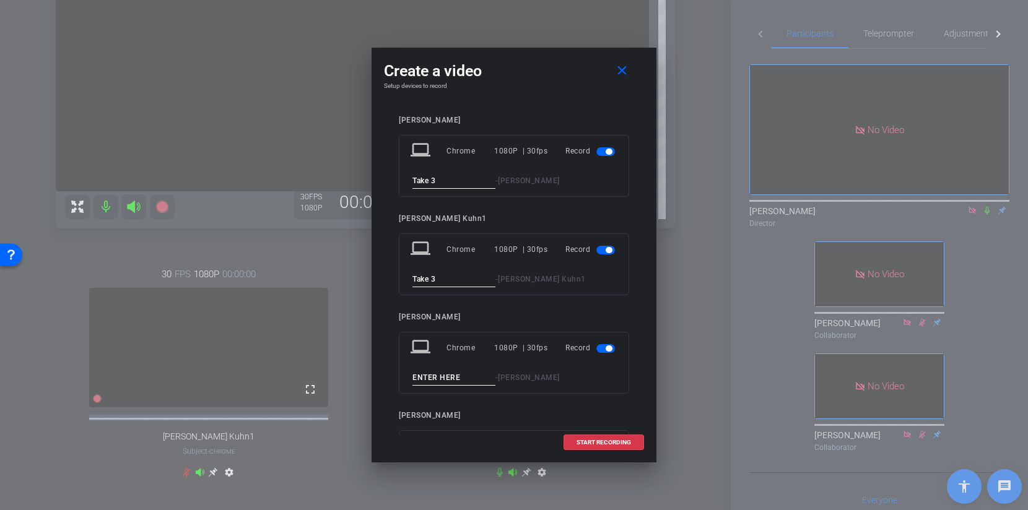
click at [428, 378] on input at bounding box center [453, 377] width 83 height 15
type input "Take 3"
click at [590, 441] on span "START RECORDING" at bounding box center [603, 443] width 54 height 6
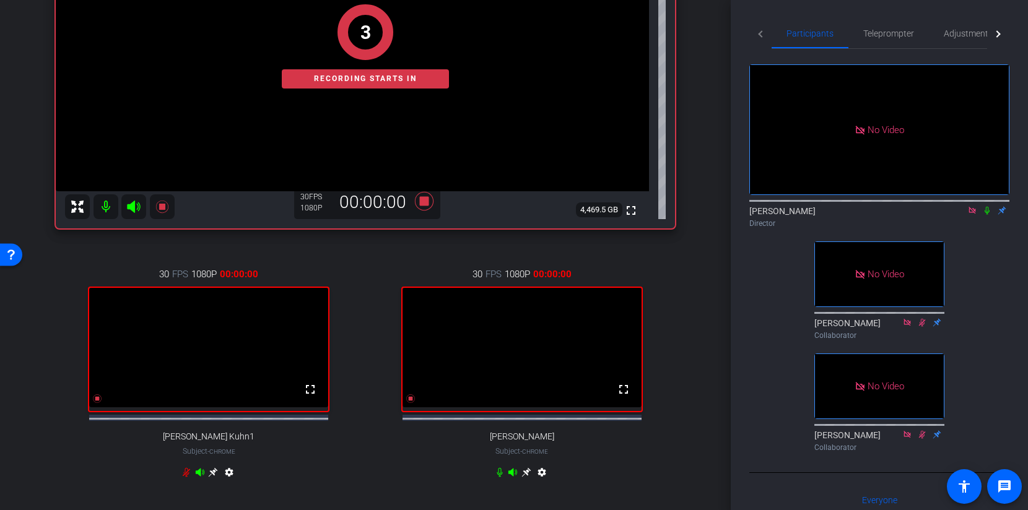
click at [987, 229] on div "Brittany Kerfoot Director" at bounding box center [879, 217] width 260 height 24
click at [987, 215] on icon at bounding box center [987, 210] width 10 height 9
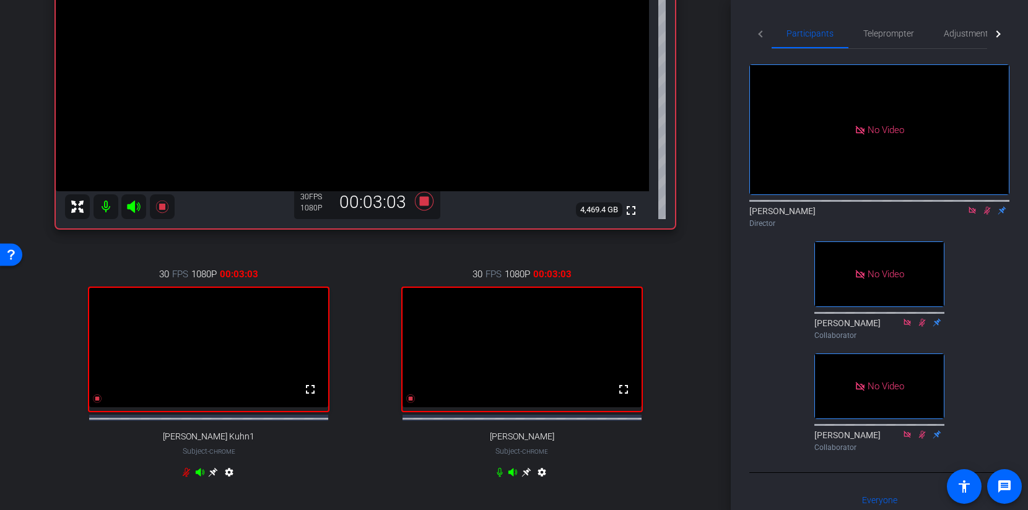
click at [24, 292] on div "arrow_back Daniel Whiteson Chat Back to project Send invite account_box grid_on…" at bounding box center [365, 255] width 731 height 510
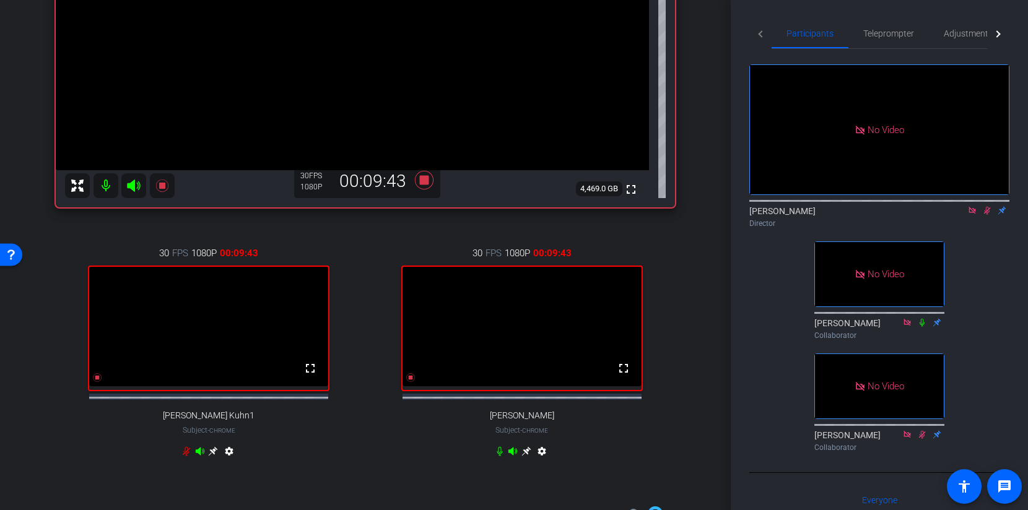
scroll to position [254, 0]
click at [989, 215] on icon at bounding box center [987, 210] width 10 height 9
click at [987, 215] on icon at bounding box center [987, 210] width 10 height 9
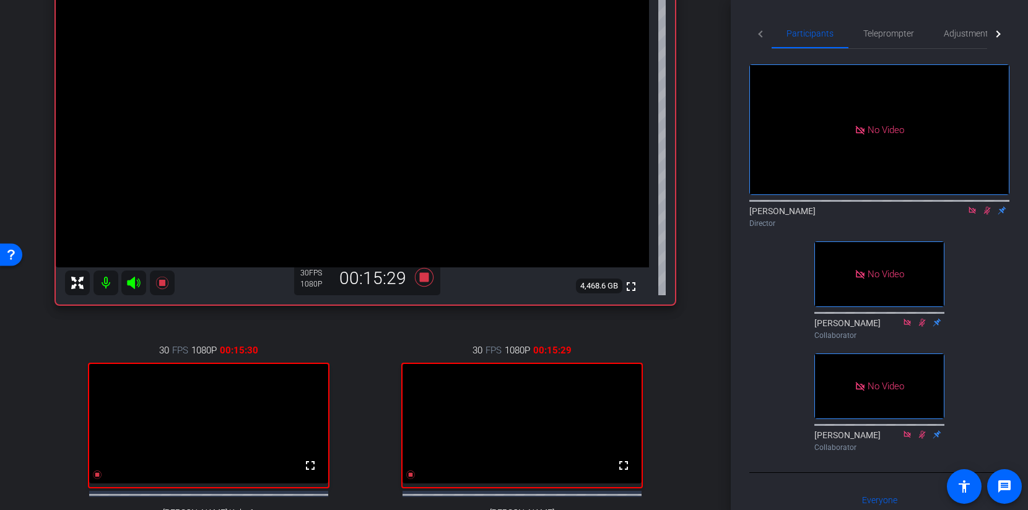
scroll to position [174, 0]
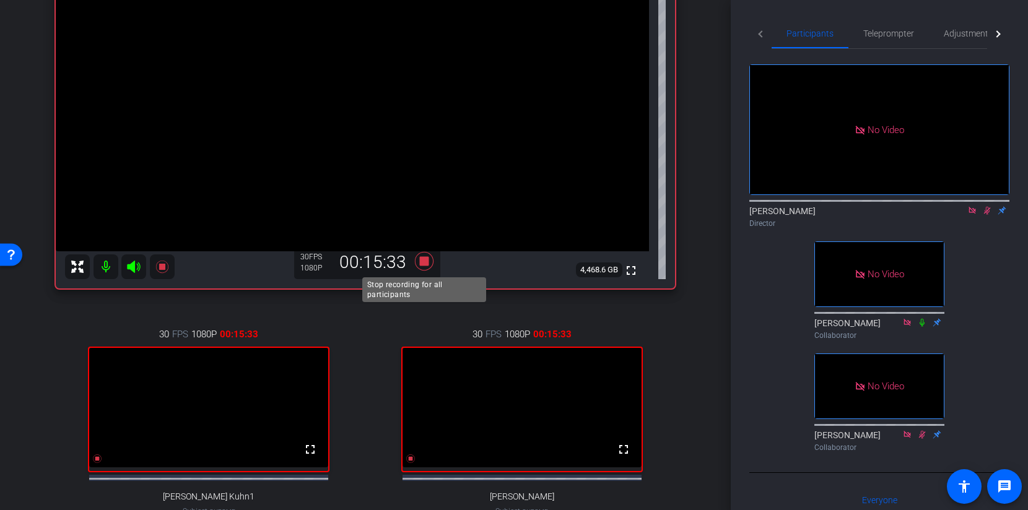
click at [418, 262] on icon at bounding box center [424, 261] width 30 height 22
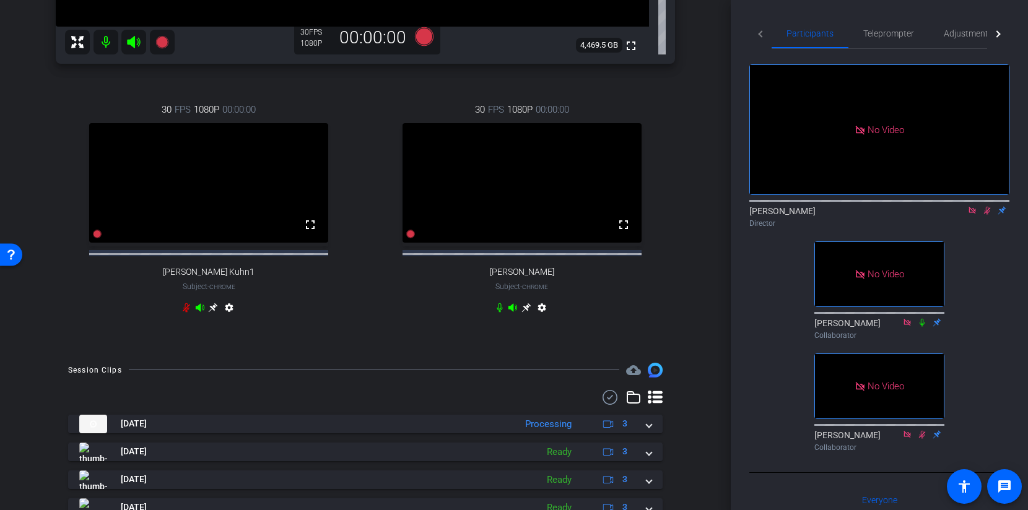
scroll to position [461, 0]
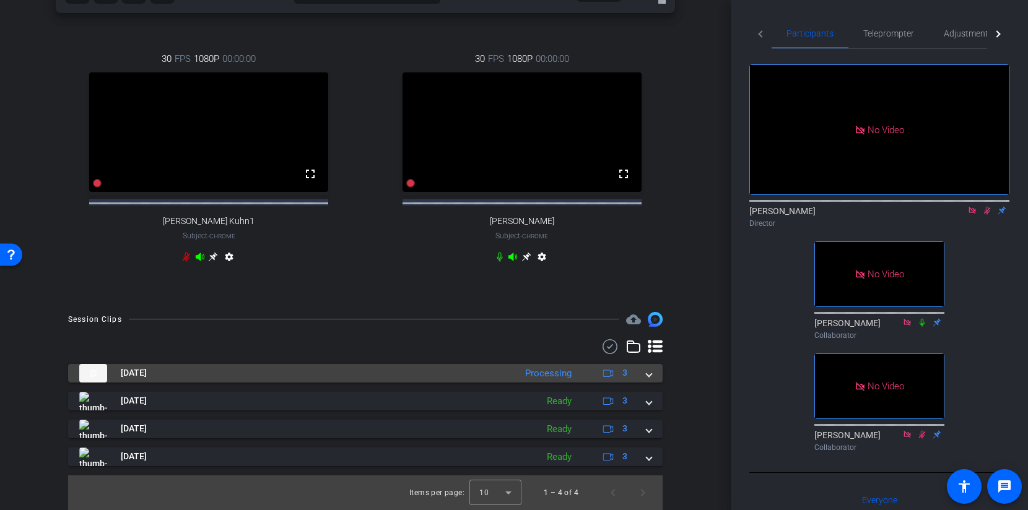
click at [653, 377] on mat-expansion-panel-header "Oct 15, 2025 Processing 3" at bounding box center [365, 373] width 594 height 19
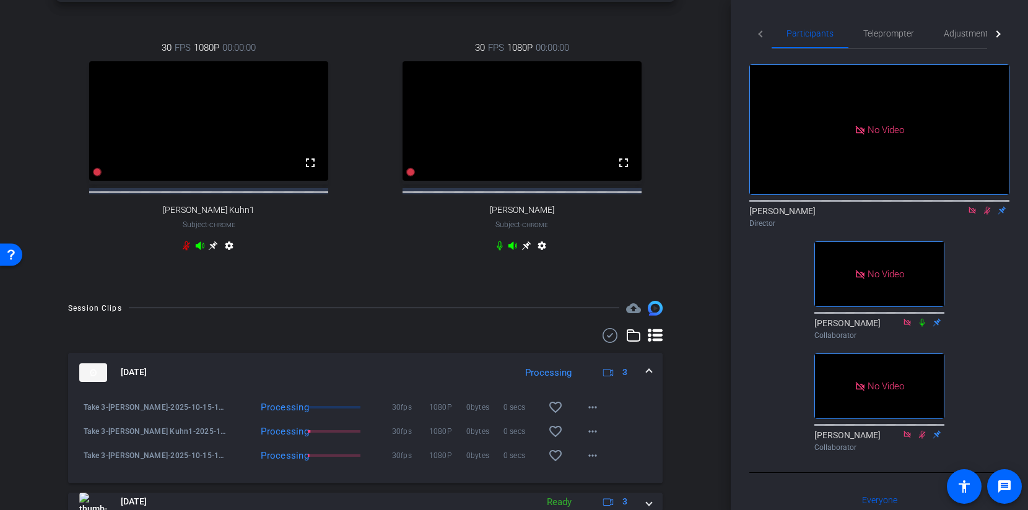
click at [651, 379] on span at bounding box center [648, 372] width 5 height 13
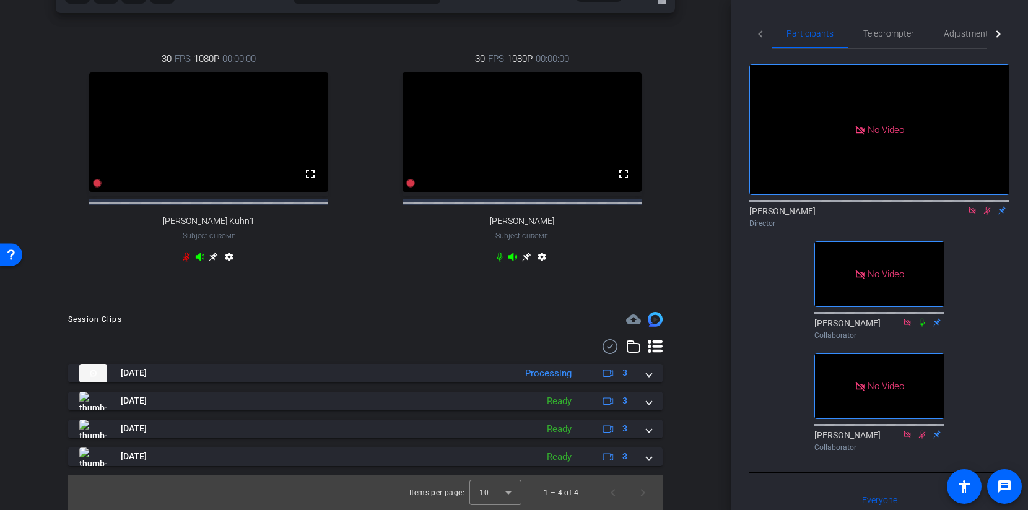
click at [984, 215] on icon at bounding box center [987, 211] width 7 height 8
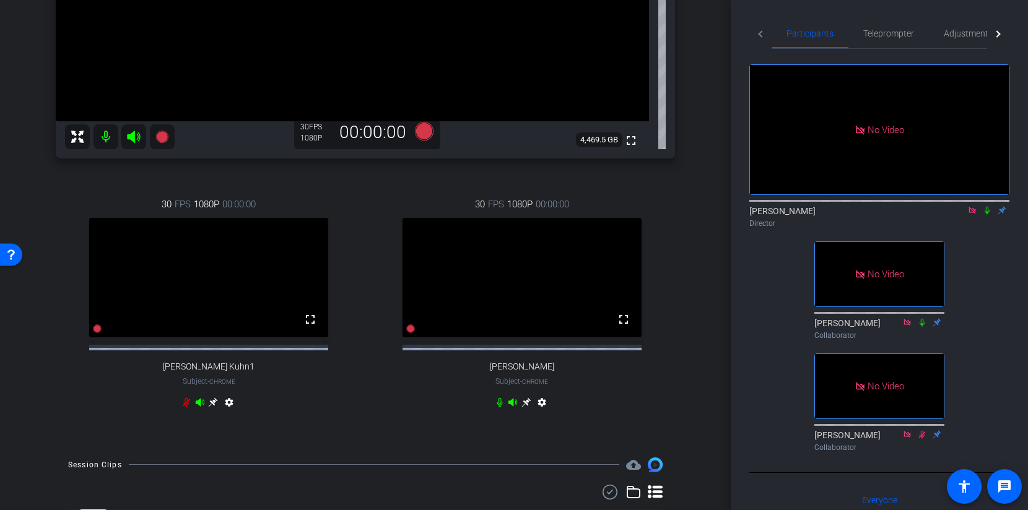
scroll to position [303, 0]
click at [424, 128] on icon at bounding box center [424, 132] width 19 height 19
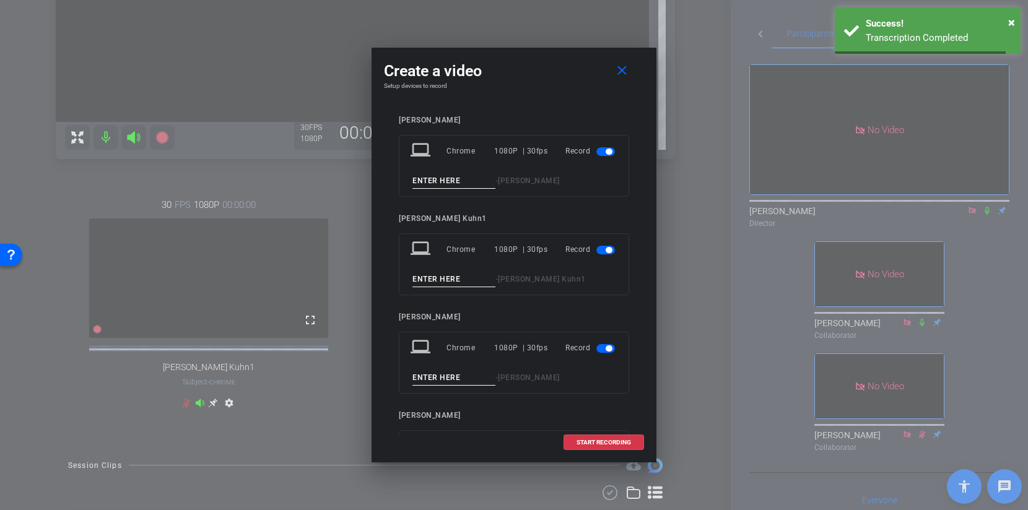
click at [441, 179] on input at bounding box center [453, 180] width 83 height 15
type input "Take 4"
click at [423, 272] on input at bounding box center [453, 279] width 83 height 15
type input "Take 4"
click at [427, 375] on input at bounding box center [453, 377] width 83 height 15
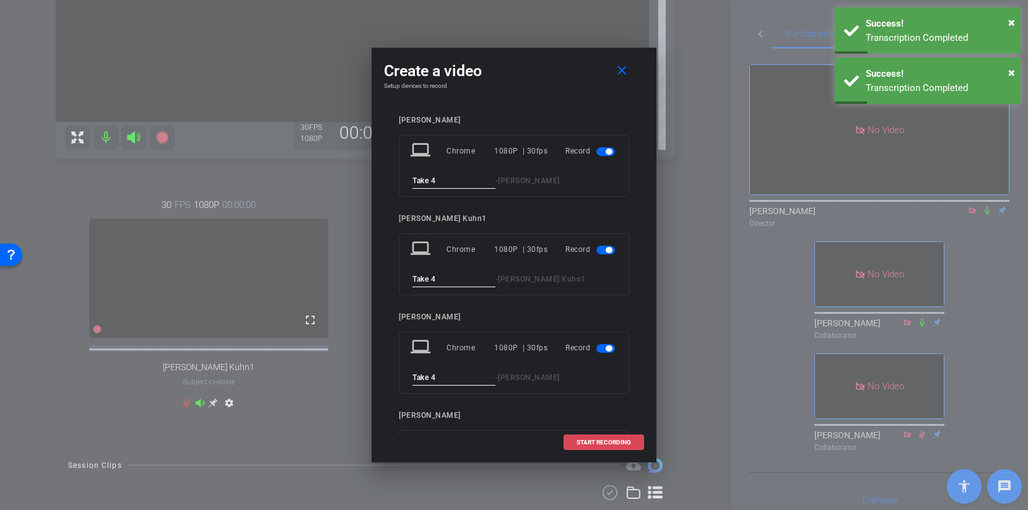
type input "Take 4"
click at [616, 444] on span "START RECORDING" at bounding box center [603, 443] width 54 height 6
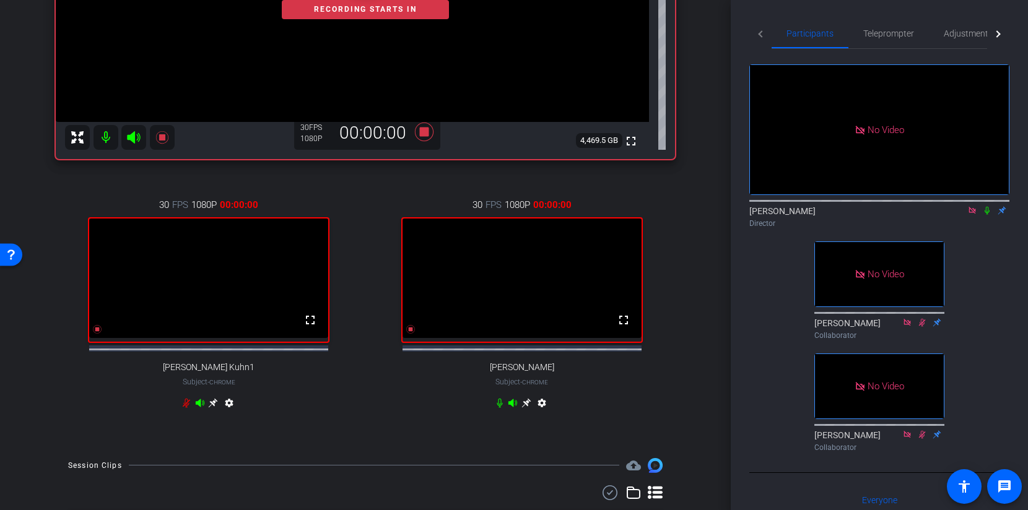
click at [987, 215] on icon at bounding box center [987, 210] width 10 height 9
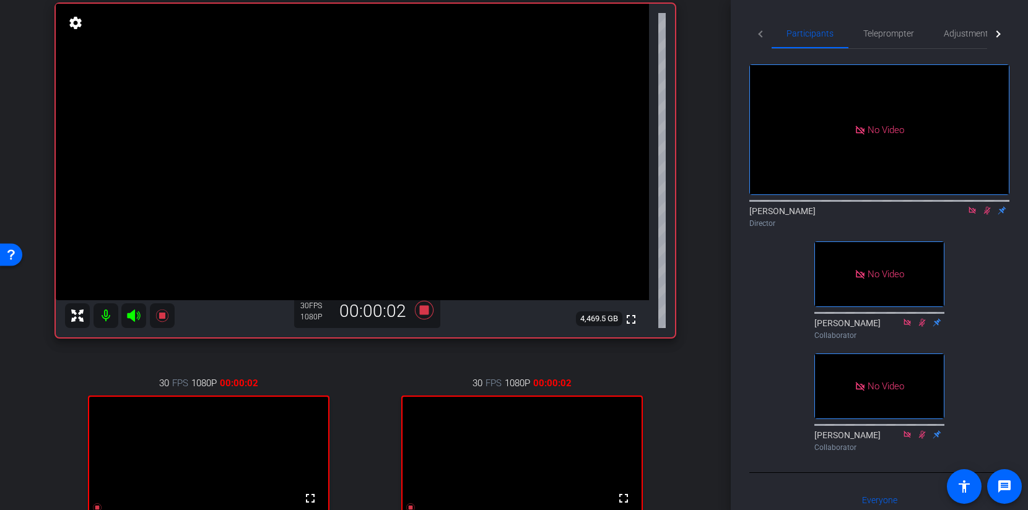
scroll to position [117, 0]
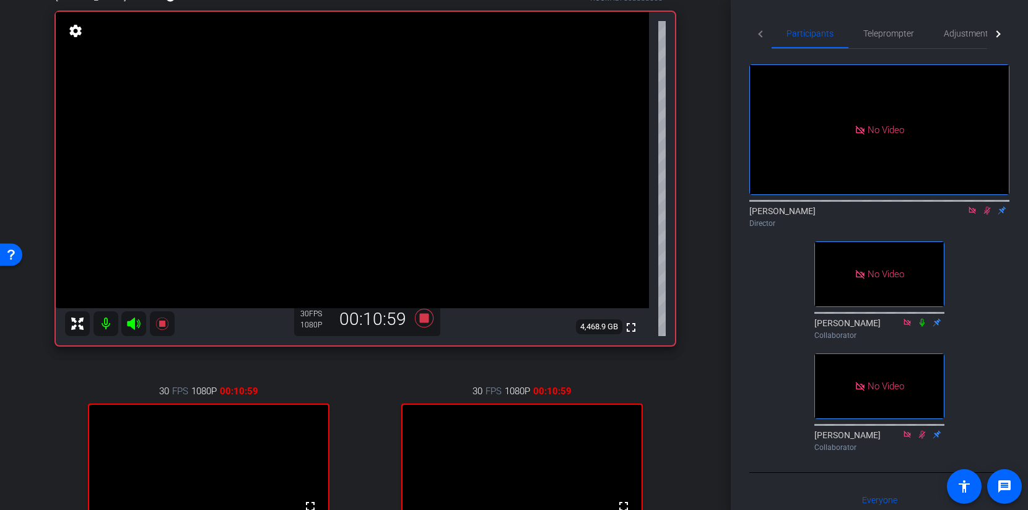
click at [422, 313] on icon at bounding box center [424, 318] width 30 height 22
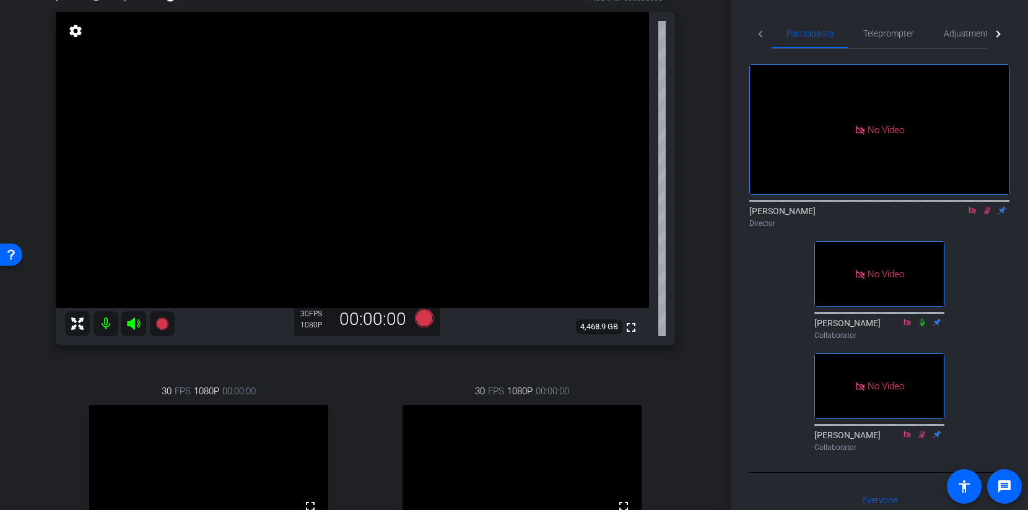
click at [984, 215] on icon at bounding box center [987, 210] width 10 height 9
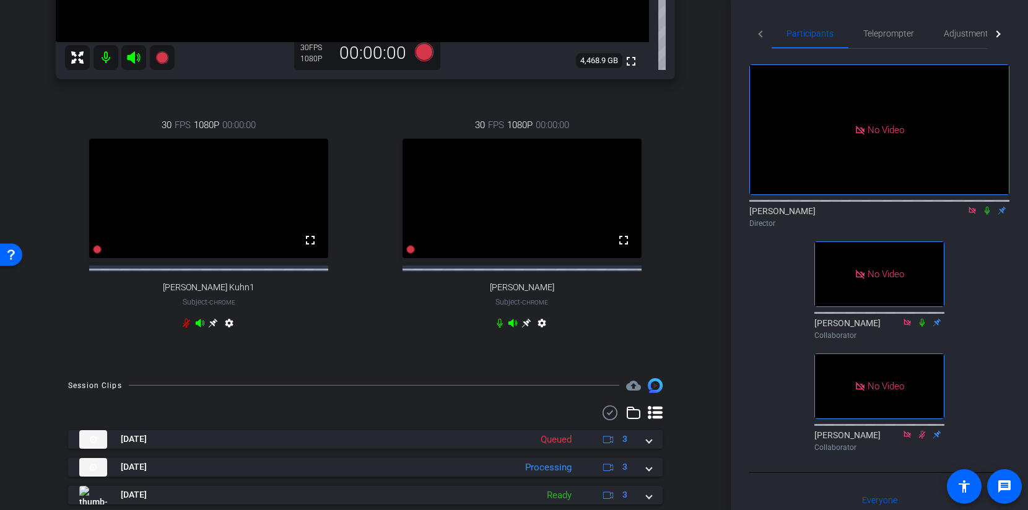
scroll to position [488, 0]
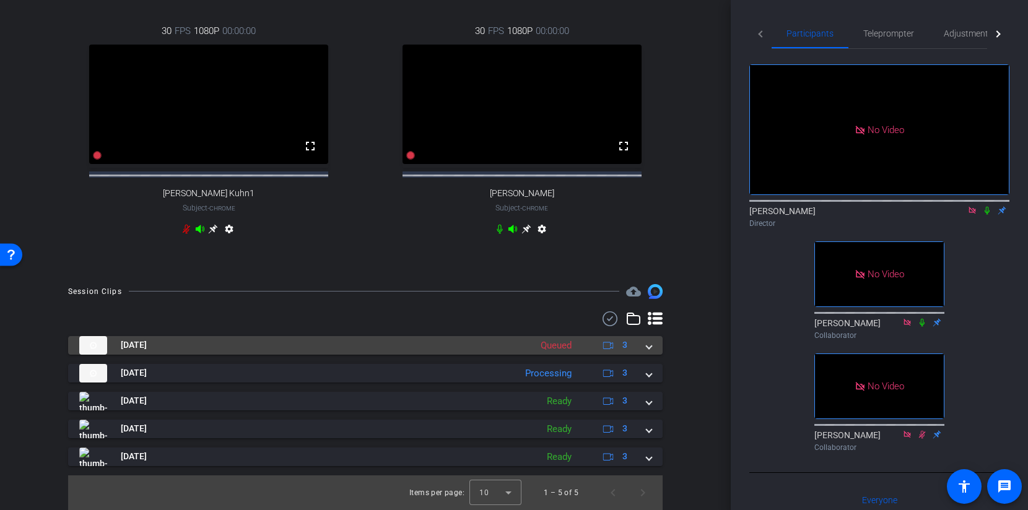
click at [651, 347] on span at bounding box center [648, 345] width 5 height 13
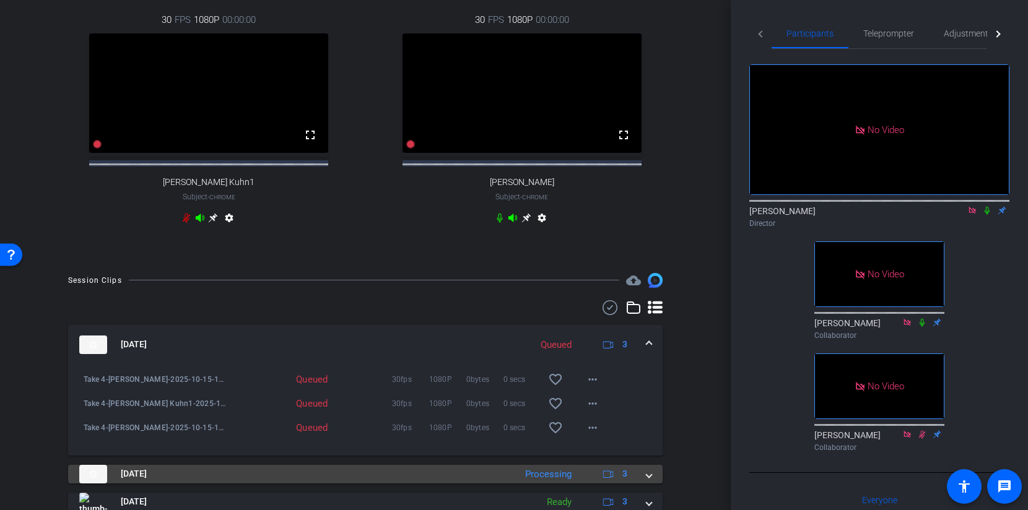
click at [649, 480] on span at bounding box center [648, 473] width 5 height 13
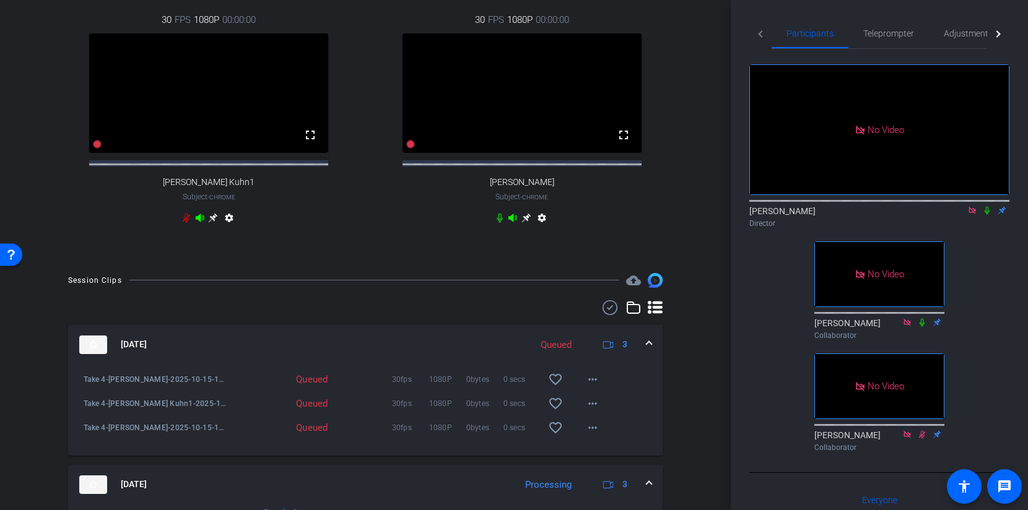
scroll to position [650, 0]
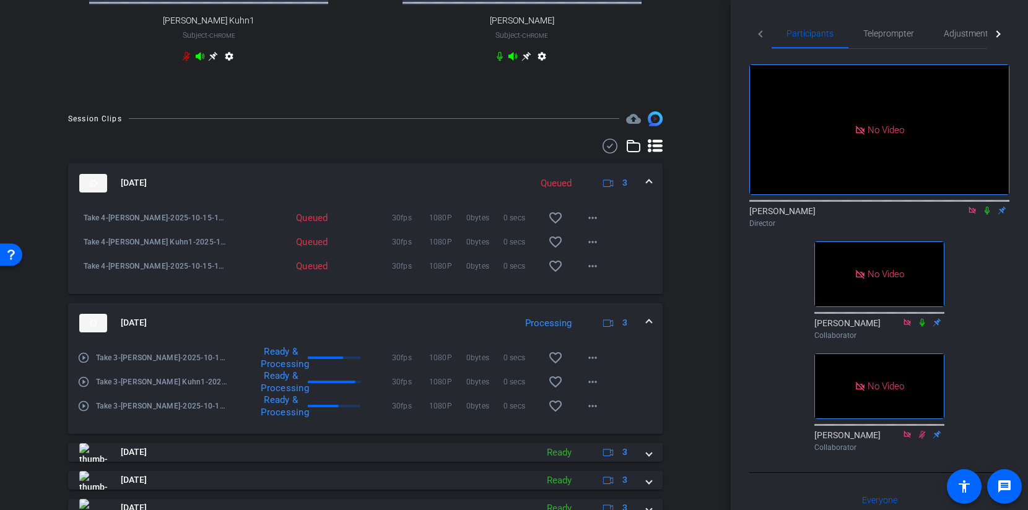
click at [647, 329] on span at bounding box center [648, 322] width 5 height 13
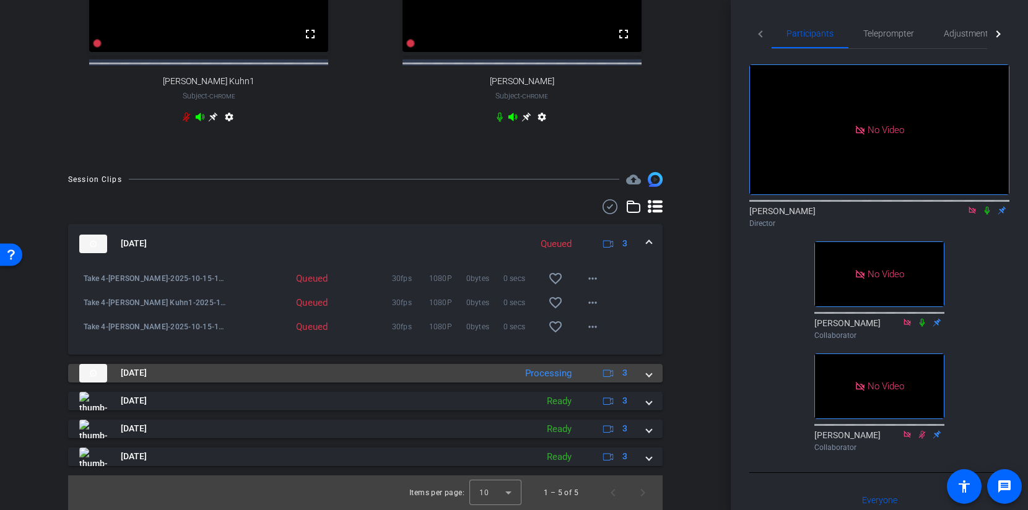
scroll to position [601, 0]
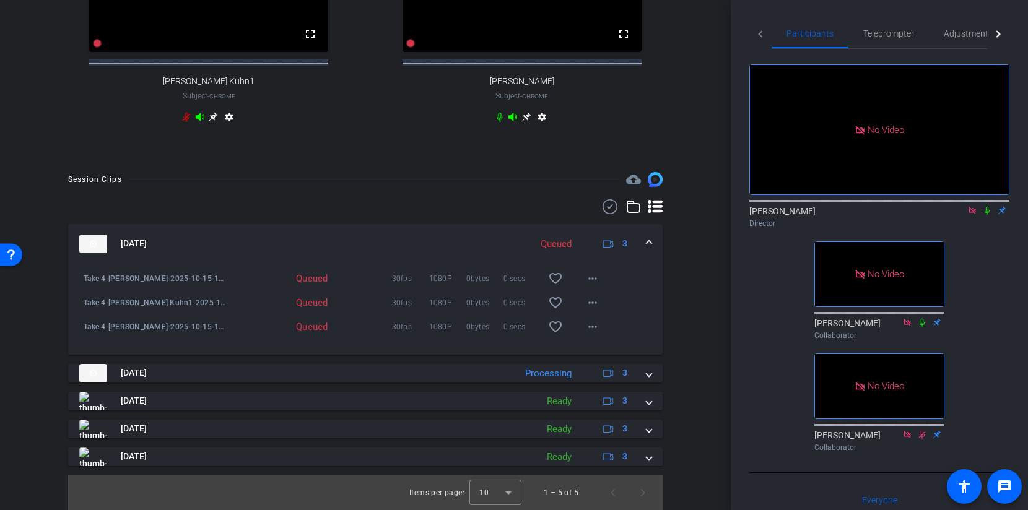
click at [648, 238] on span at bounding box center [648, 243] width 5 height 13
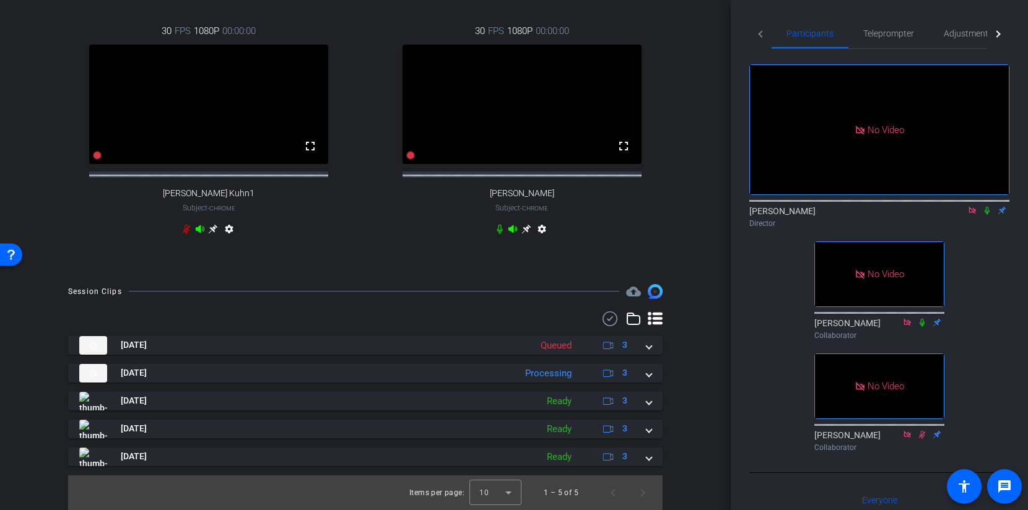
scroll to position [488, 0]
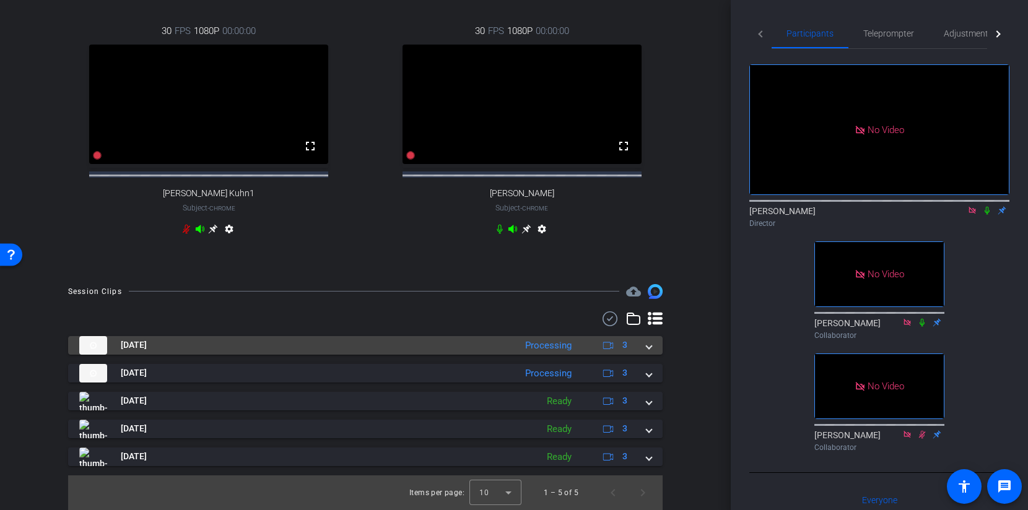
click at [649, 349] on span at bounding box center [648, 345] width 5 height 13
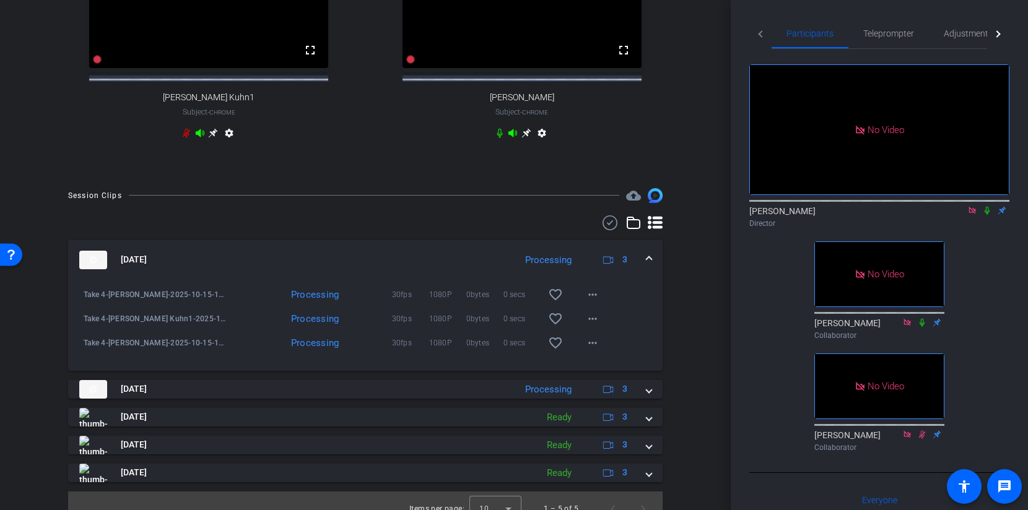
scroll to position [601, 0]
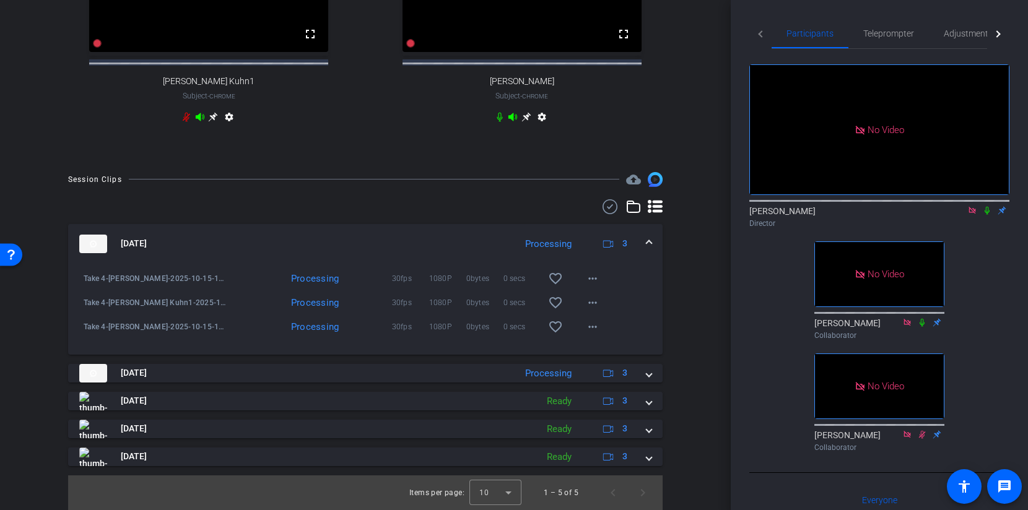
click at [646, 244] on div "Oct 15, 2025 Processing 3" at bounding box center [362, 244] width 567 height 19
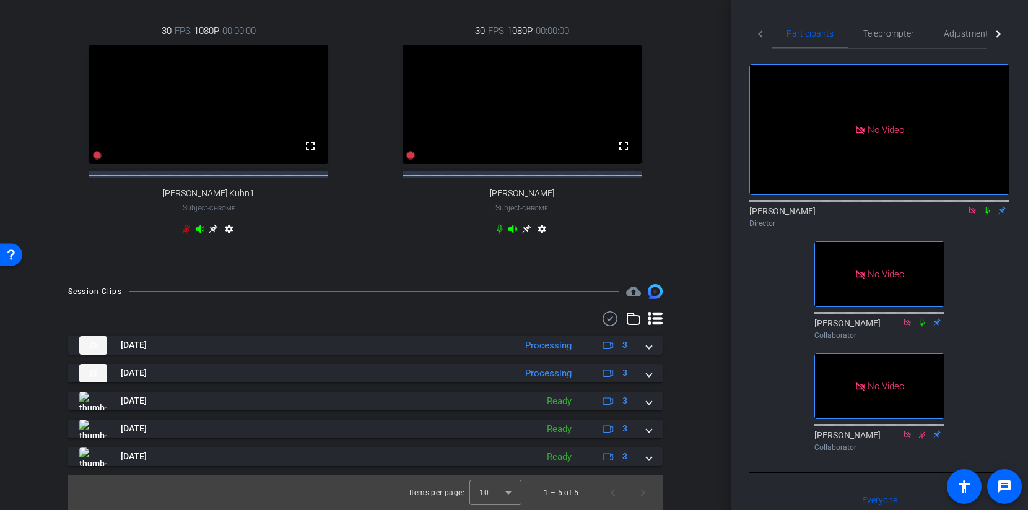
scroll to position [488, 0]
click at [983, 215] on icon at bounding box center [987, 210] width 10 height 9
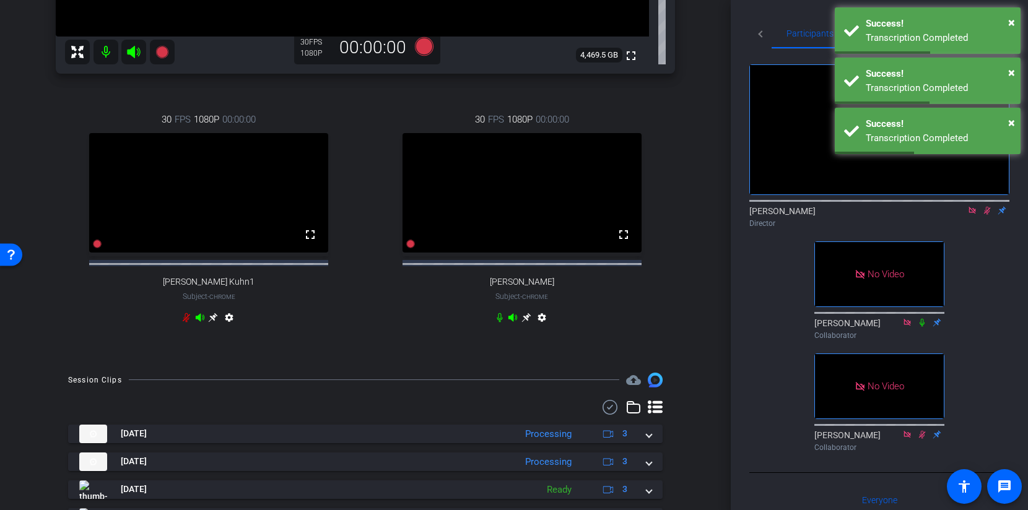
click at [983, 215] on icon at bounding box center [987, 210] width 10 height 9
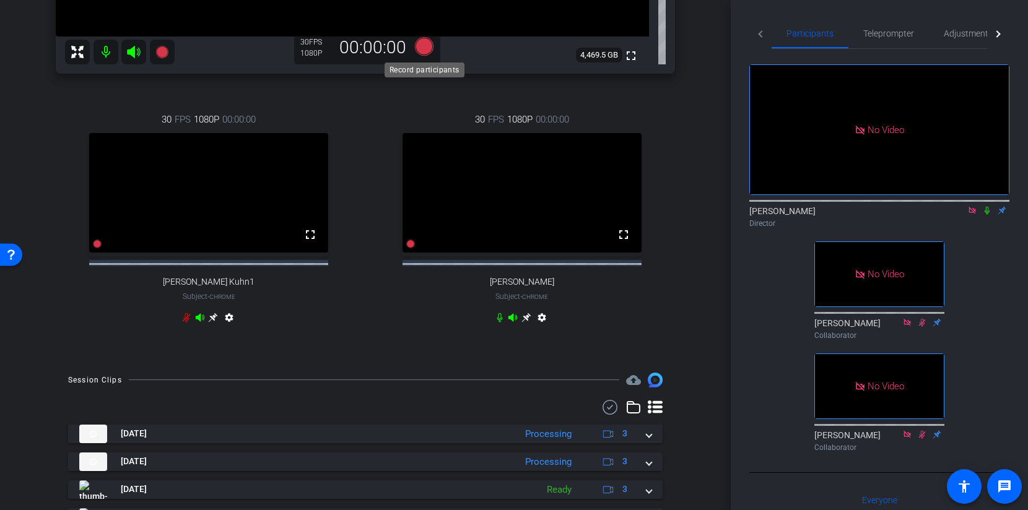
click at [425, 49] on icon at bounding box center [424, 46] width 19 height 19
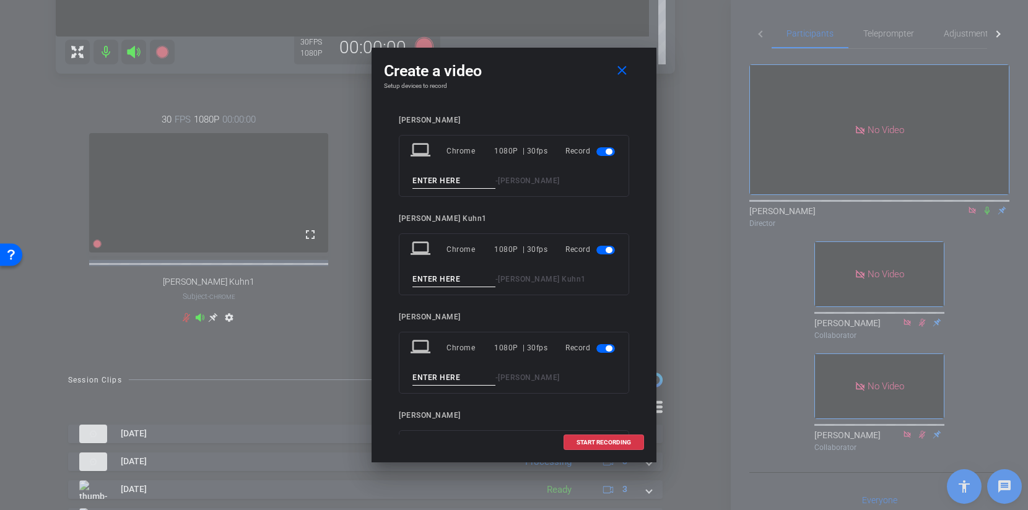
click at [448, 183] on input at bounding box center [453, 180] width 83 height 15
type input "Take 5"
click at [428, 279] on input at bounding box center [453, 279] width 83 height 15
type input "Take 5"
click at [423, 376] on input at bounding box center [453, 377] width 83 height 15
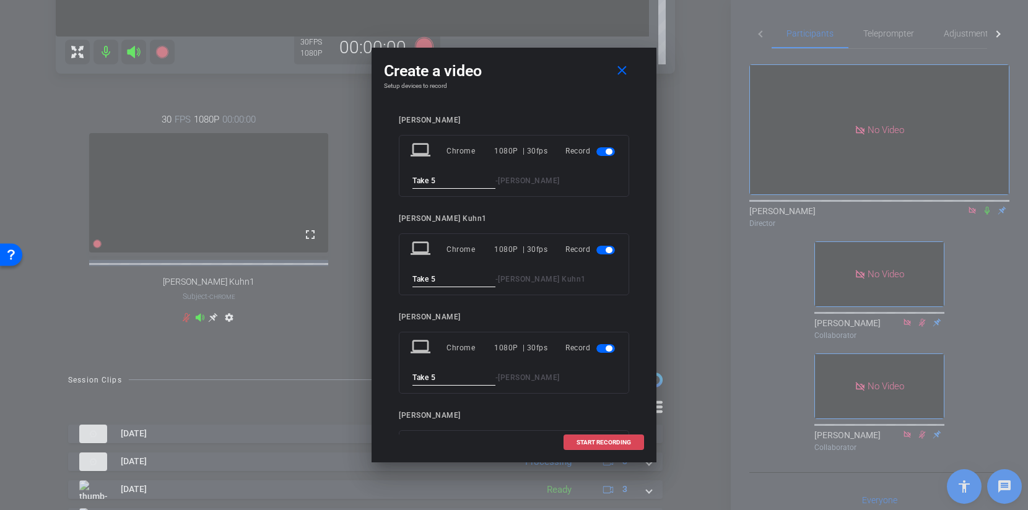
type input "Take 5"
click at [586, 443] on span "START RECORDING" at bounding box center [603, 443] width 54 height 6
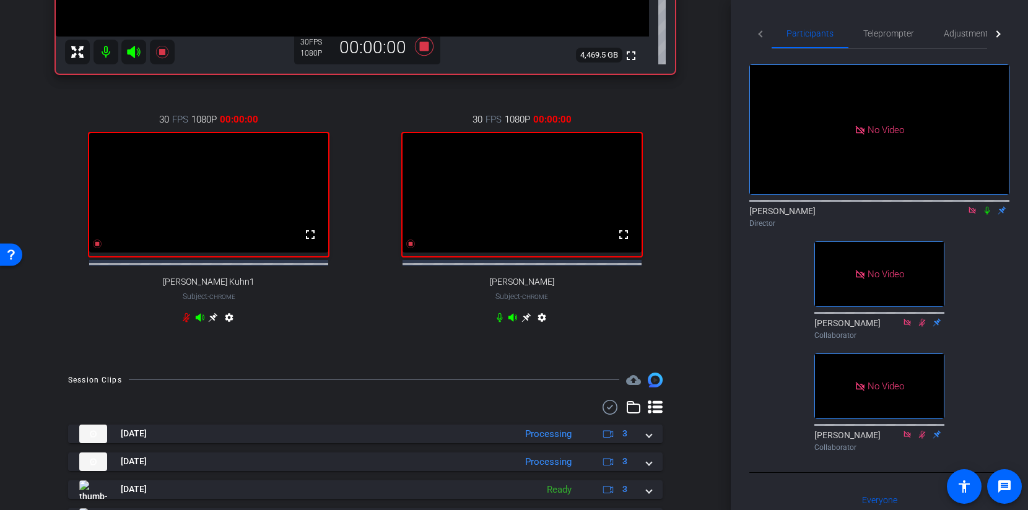
click at [987, 215] on icon at bounding box center [986, 211] width 5 height 8
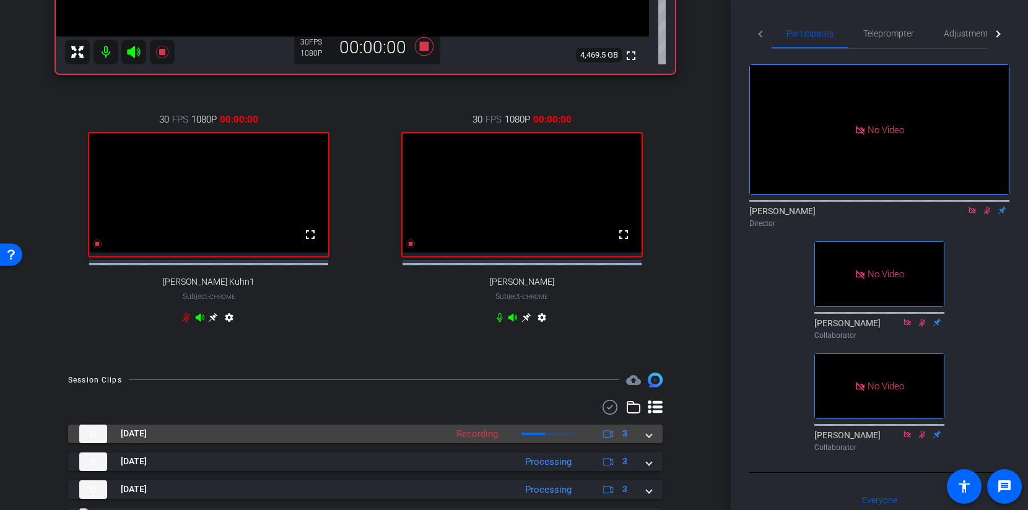
click at [296, 441] on mat-panel-title "Oct 15, 2025" at bounding box center [259, 434] width 361 height 19
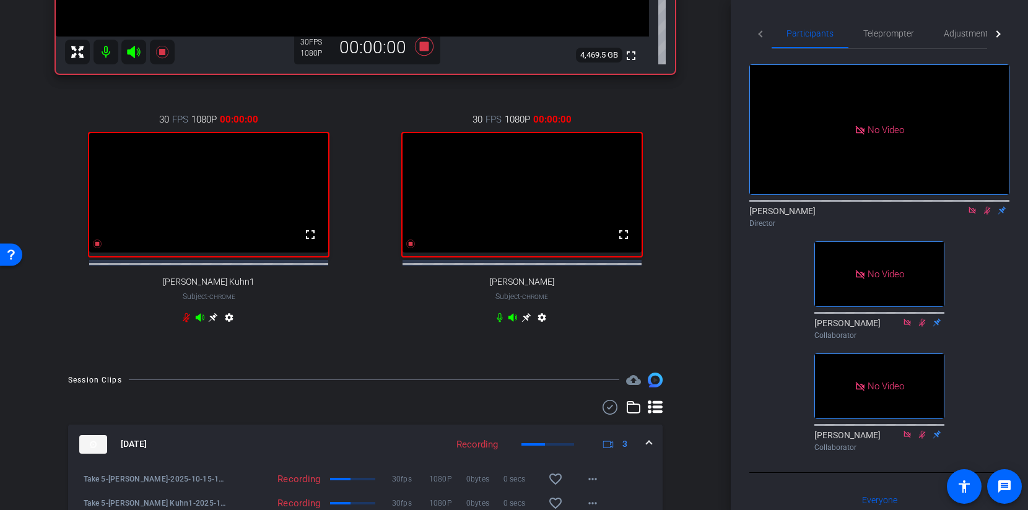
click at [296, 441] on mat-expansion-panel-header "Oct 15, 2025 Recording 3" at bounding box center [365, 445] width 594 height 40
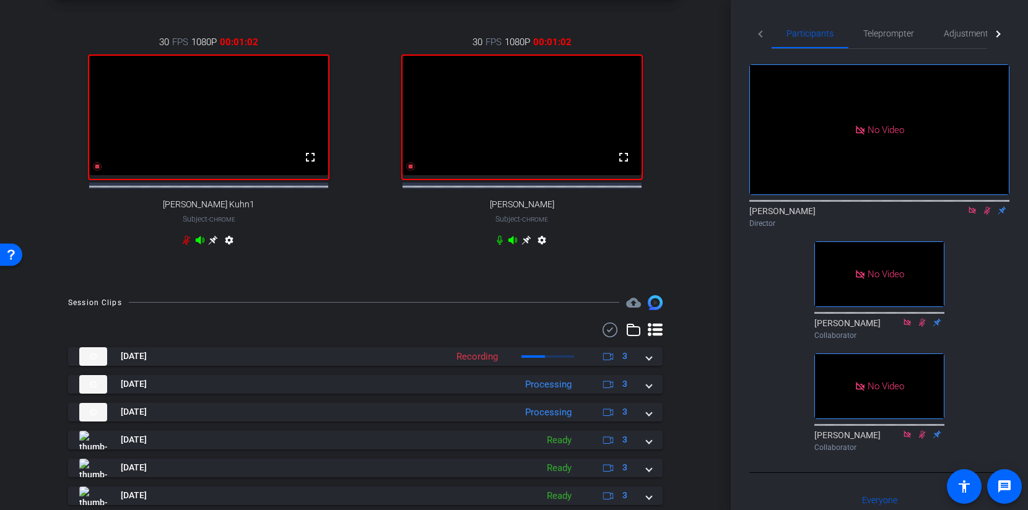
scroll to position [484, 0]
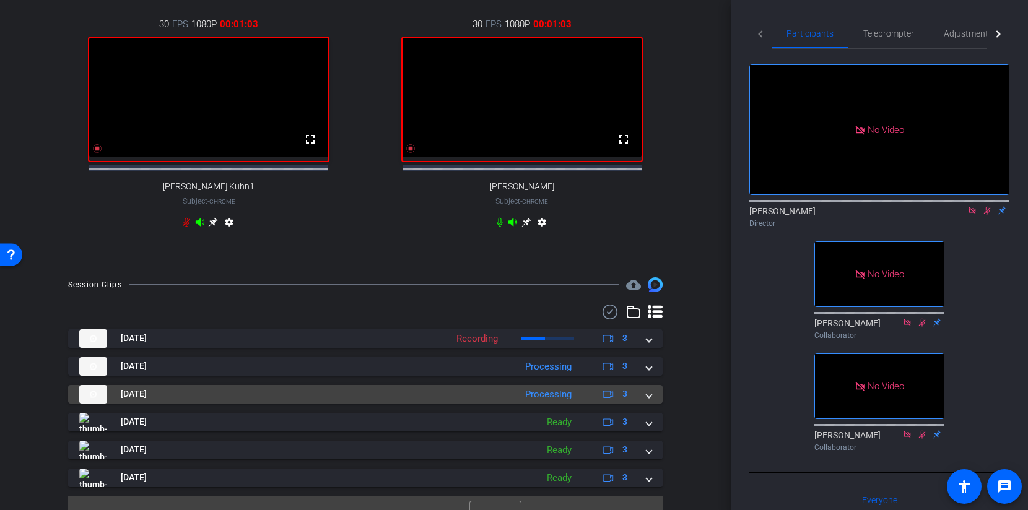
click at [654, 404] on mat-expansion-panel-header "Oct 15, 2025 Processing 3" at bounding box center [365, 394] width 594 height 19
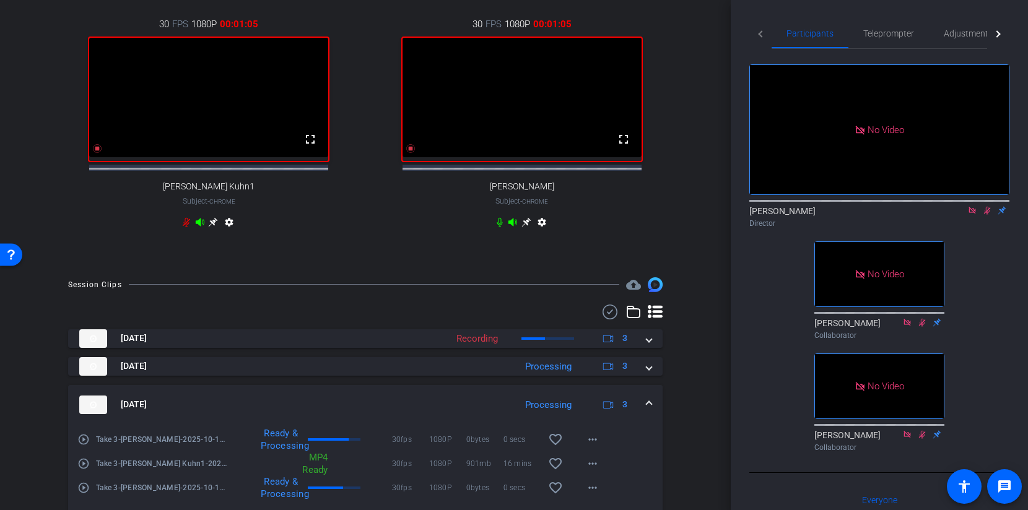
click at [654, 406] on mat-expansion-panel-header "Oct 15, 2025 Processing 3" at bounding box center [365, 405] width 594 height 40
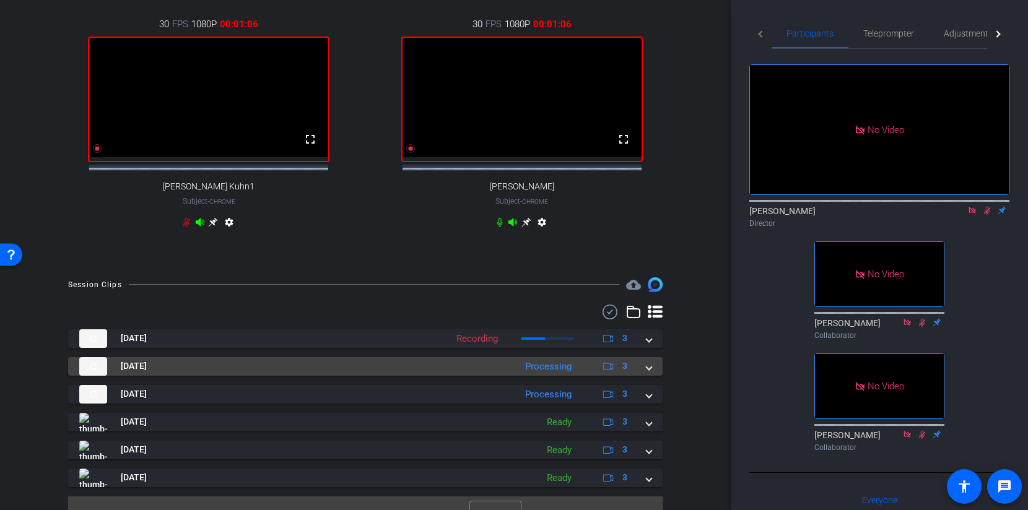
click at [649, 376] on mat-expansion-panel-header "Oct 15, 2025 Processing 3" at bounding box center [365, 366] width 594 height 19
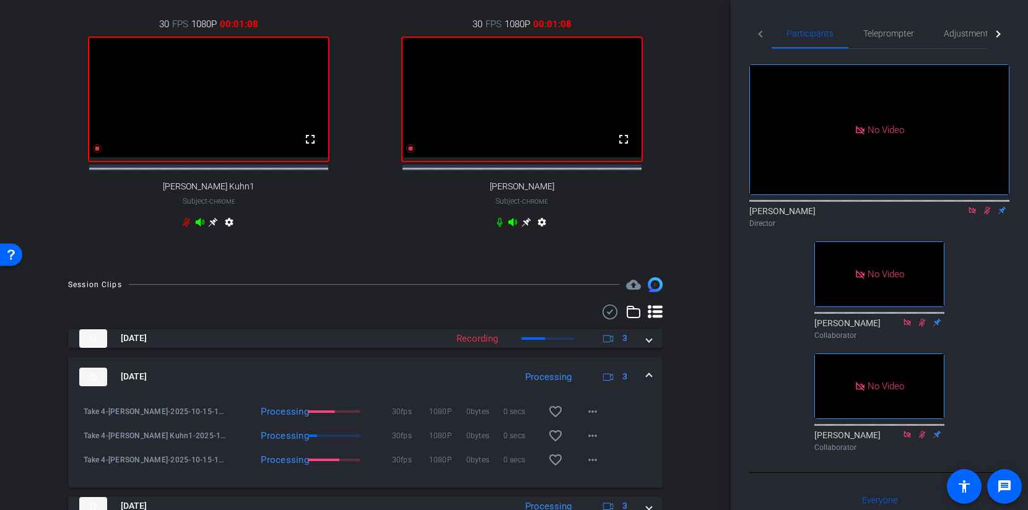
click at [649, 381] on span at bounding box center [648, 376] width 5 height 13
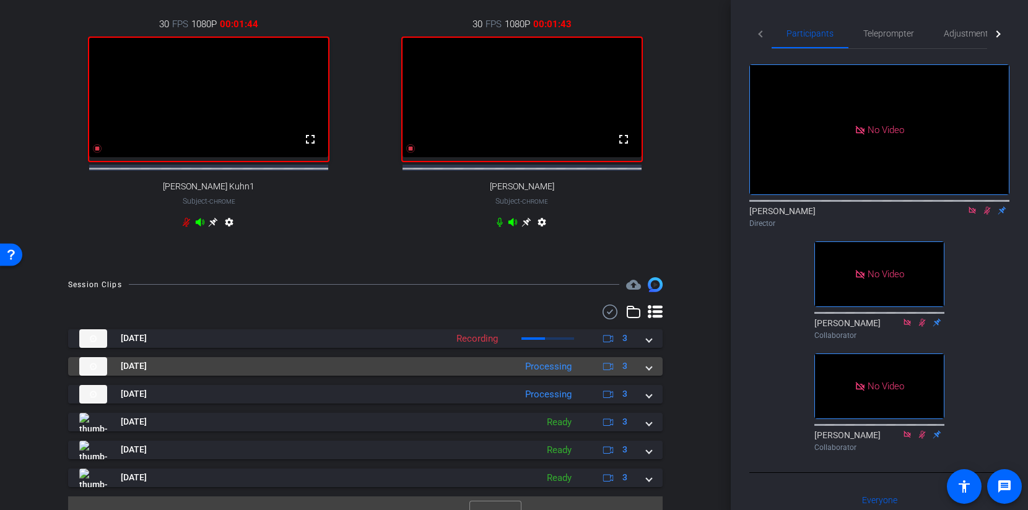
click at [644, 374] on div "Oct 15, 2025 Processing 3" at bounding box center [362, 366] width 567 height 19
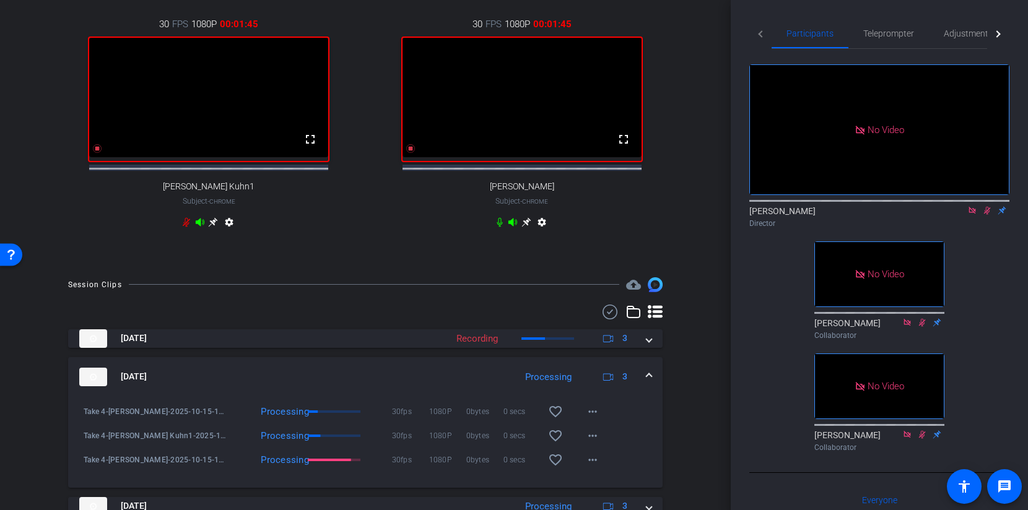
click at [647, 381] on span at bounding box center [648, 376] width 5 height 13
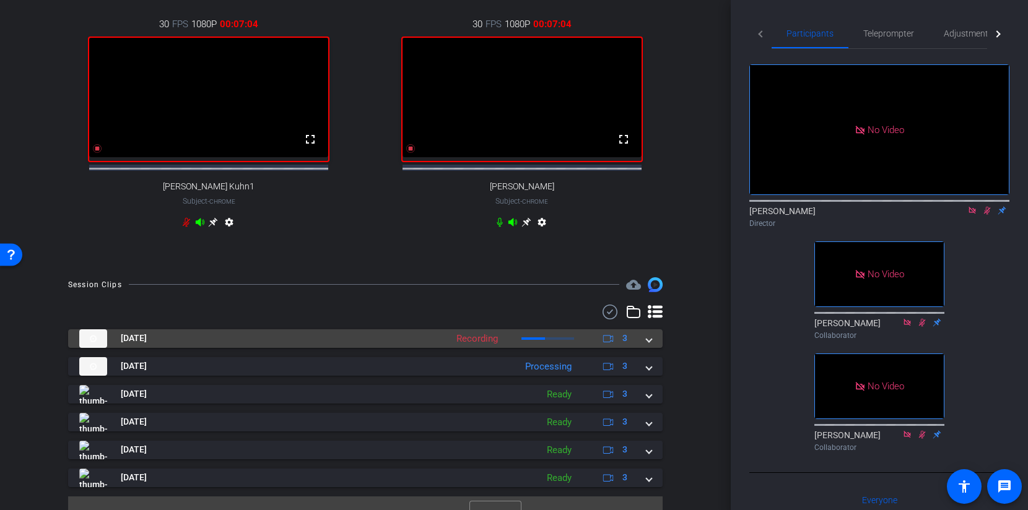
scroll to position [297, 0]
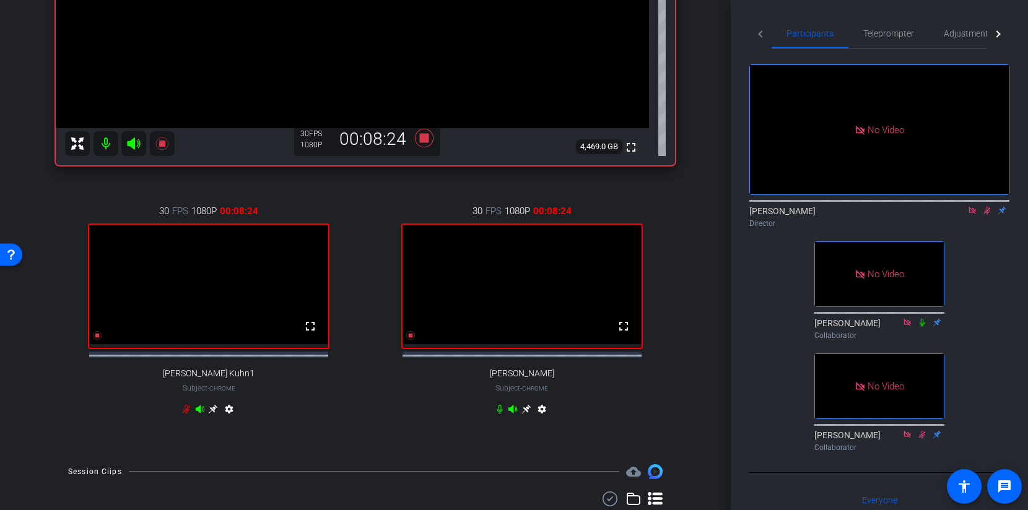
click at [422, 140] on icon at bounding box center [424, 138] width 19 height 19
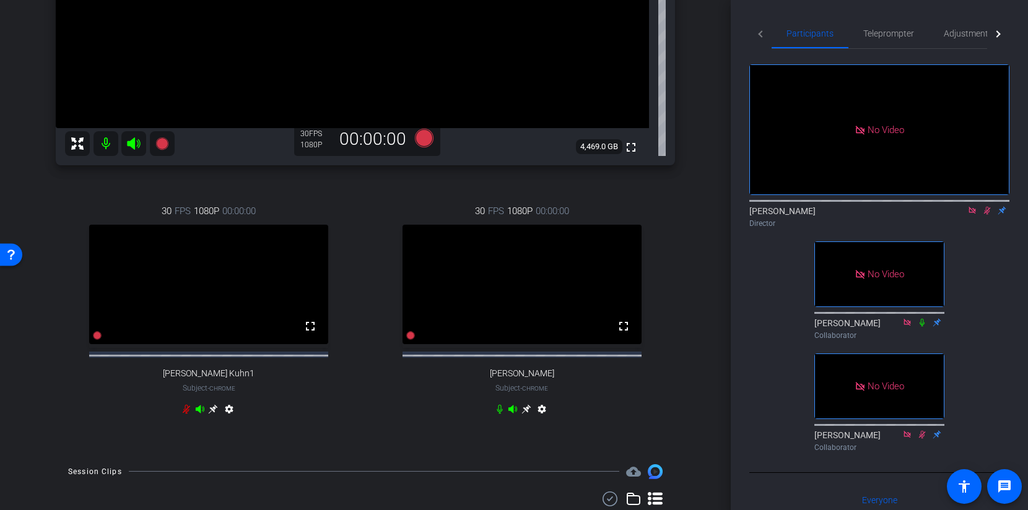
scroll to position [516, 0]
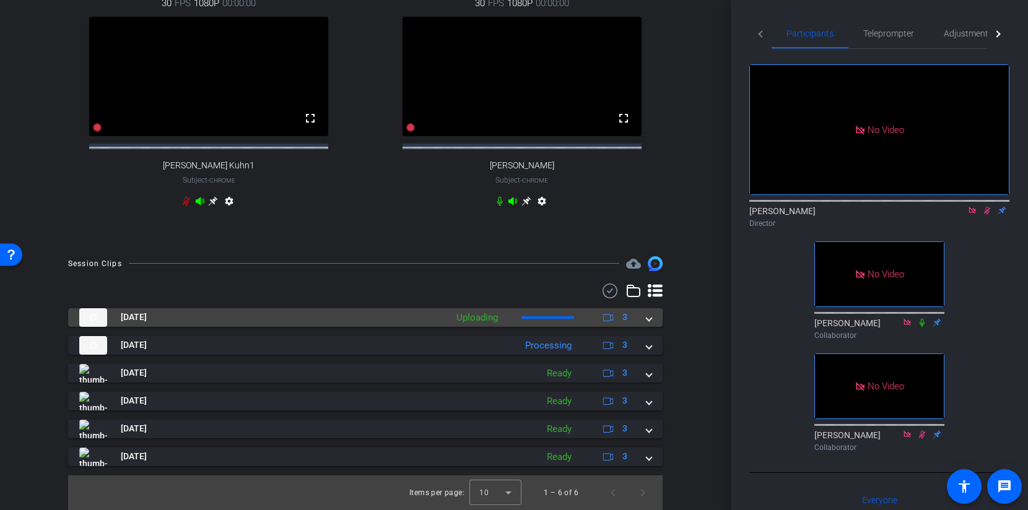
click at [646, 318] on span at bounding box center [648, 317] width 5 height 13
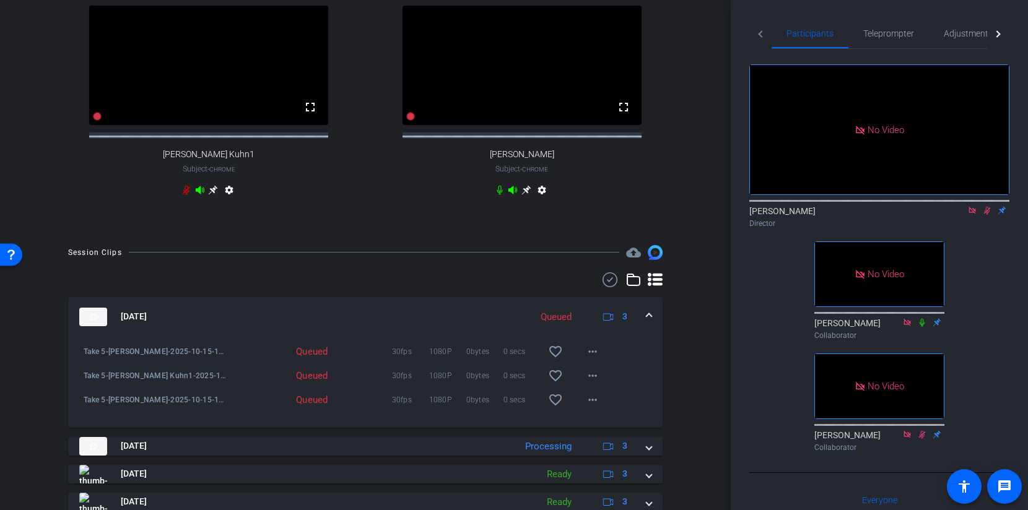
click at [648, 323] on span at bounding box center [648, 316] width 5 height 13
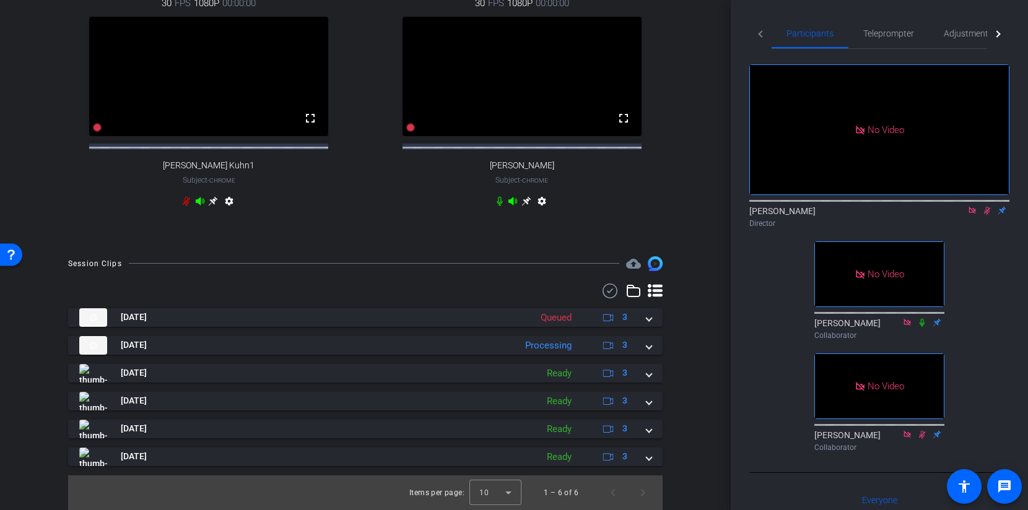
click at [988, 215] on icon at bounding box center [987, 211] width 7 height 8
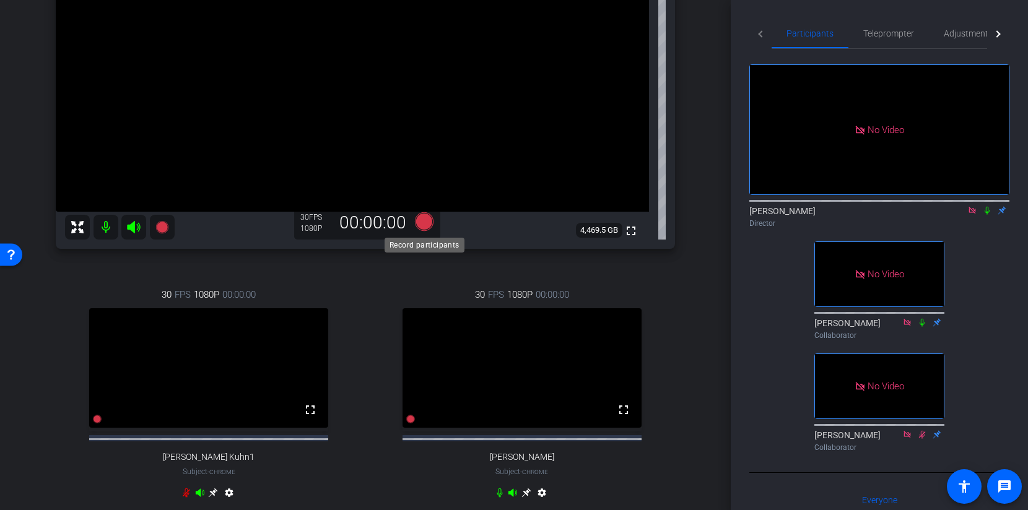
click at [432, 226] on icon at bounding box center [424, 221] width 30 height 22
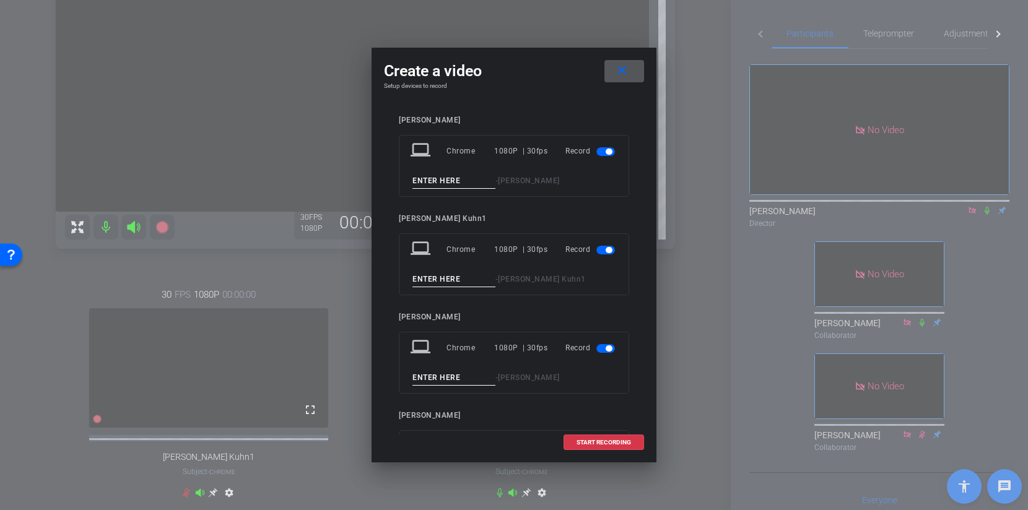
click at [434, 178] on input at bounding box center [453, 180] width 83 height 15
type input "R"
click at [434, 180] on input "Take 6" at bounding box center [453, 180] width 83 height 15
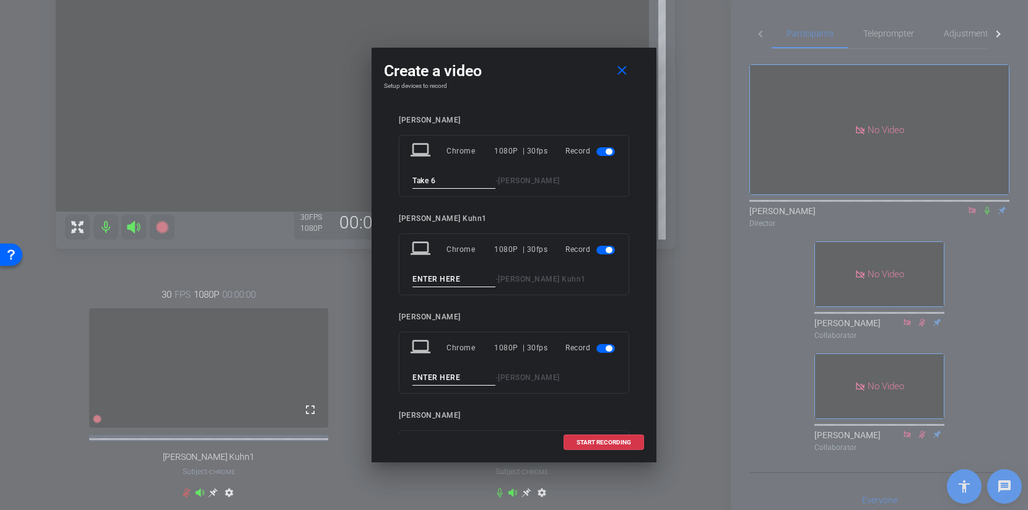
type input "Take 6"
click at [423, 277] on input at bounding box center [453, 279] width 83 height 15
paste input "Take 6"
type input "Take 6"
click at [427, 379] on input at bounding box center [453, 377] width 83 height 15
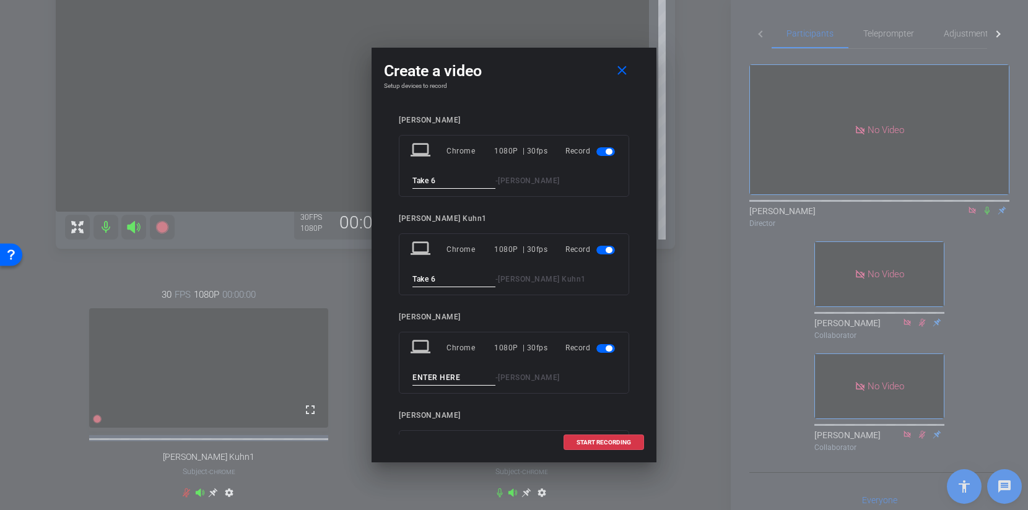
paste input "Take 6"
type input "Take 6"
click at [593, 440] on span "START RECORDING" at bounding box center [603, 443] width 54 height 6
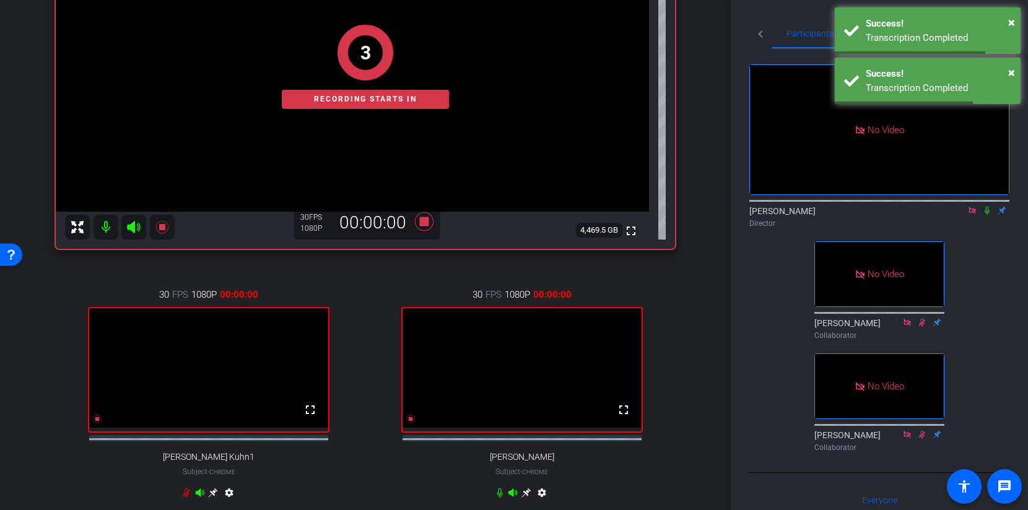
click at [987, 215] on icon at bounding box center [987, 210] width 10 height 9
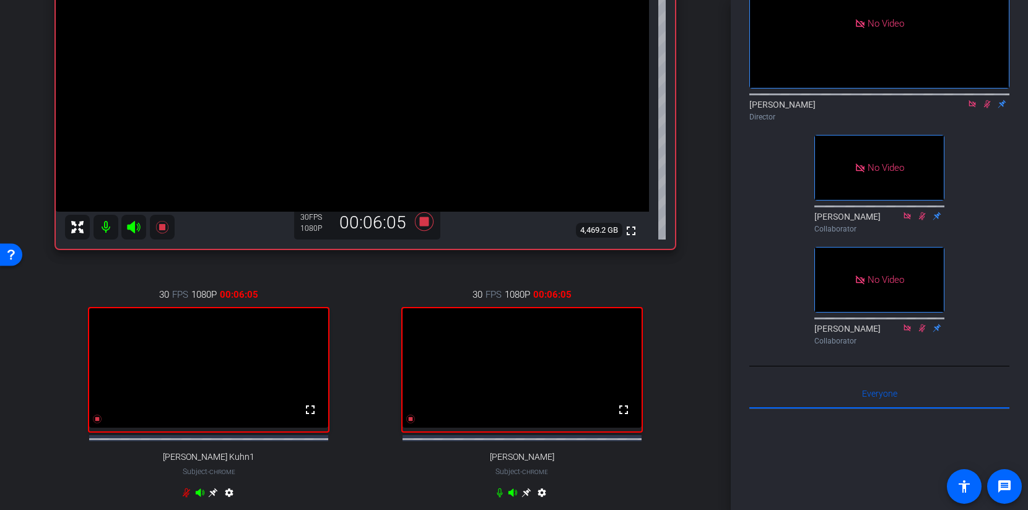
scroll to position [0, 0]
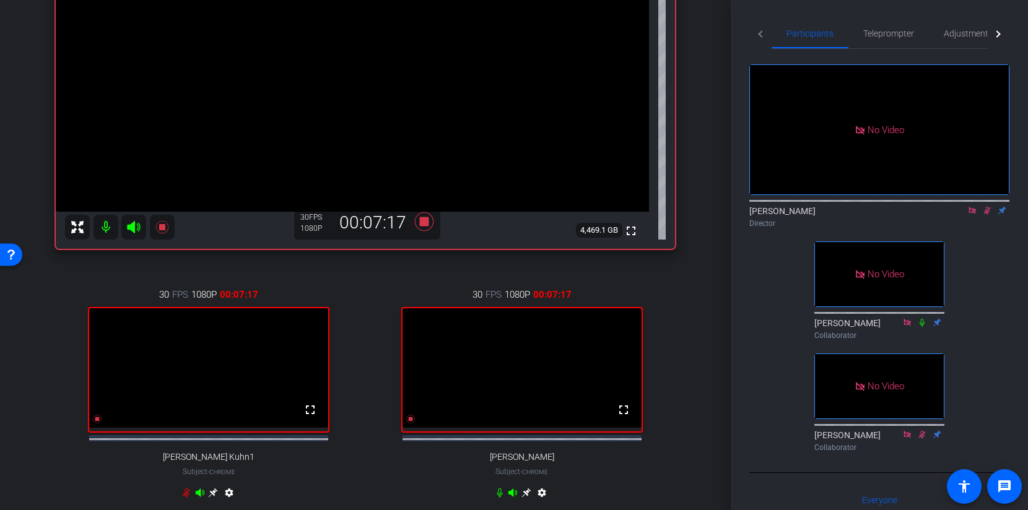
click at [424, 223] on icon at bounding box center [424, 221] width 19 height 19
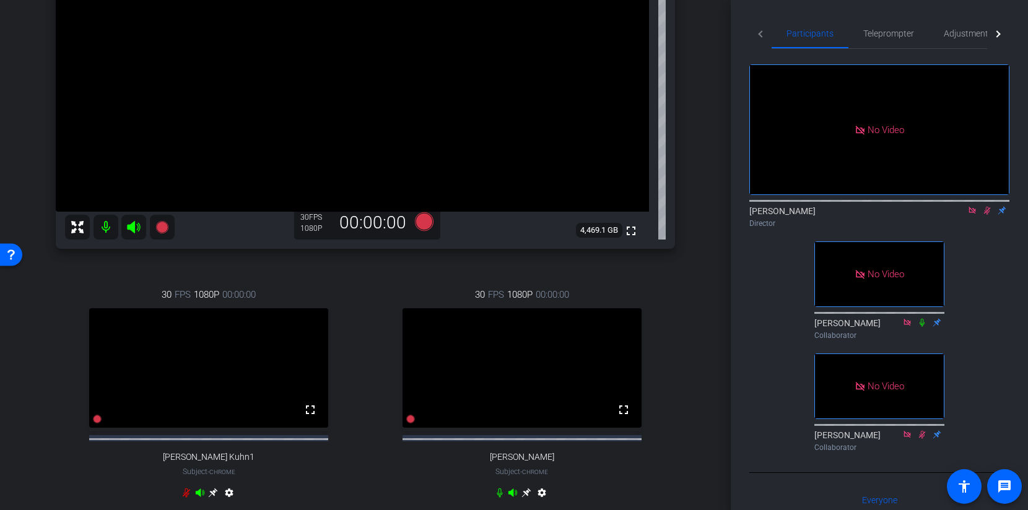
scroll to position [419, 0]
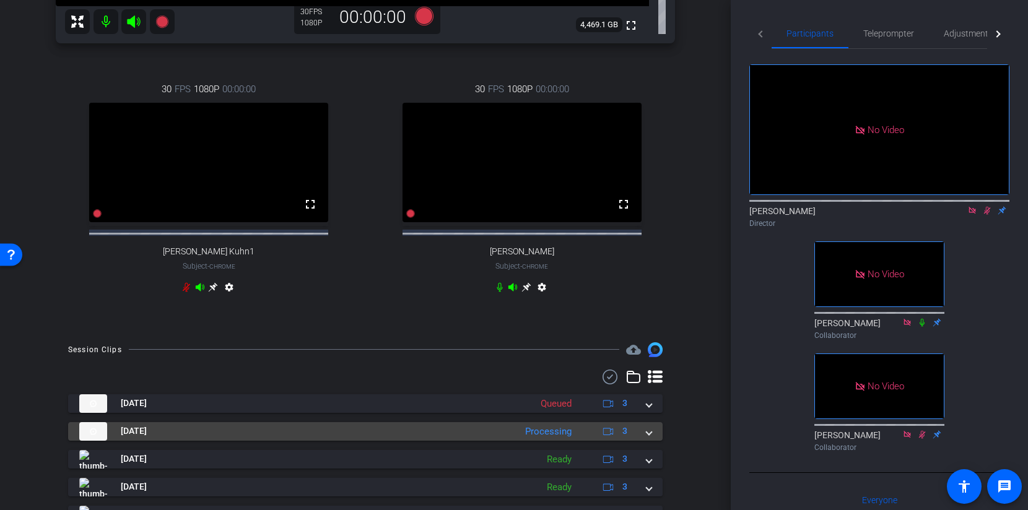
click at [646, 438] on span at bounding box center [648, 431] width 5 height 13
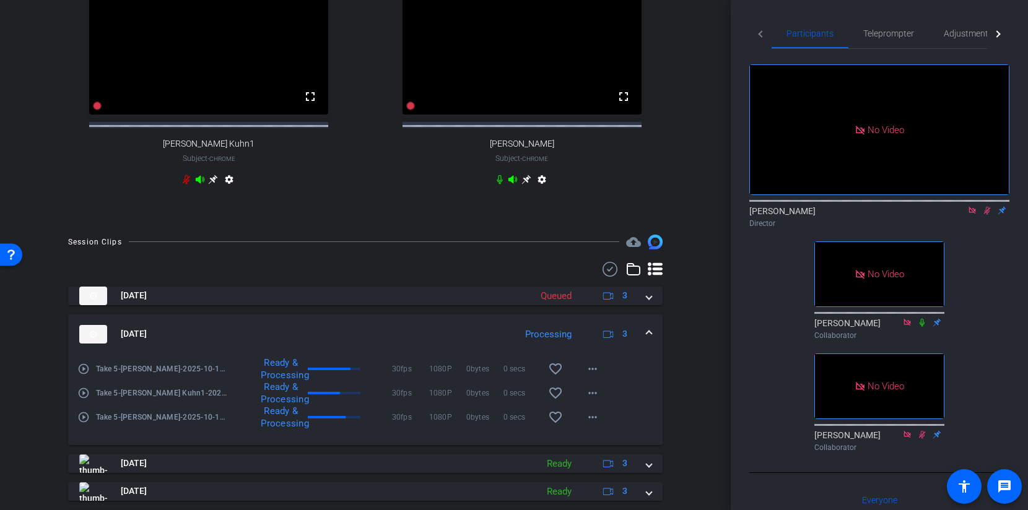
scroll to position [528, 0]
click at [651, 339] on span at bounding box center [648, 332] width 5 height 13
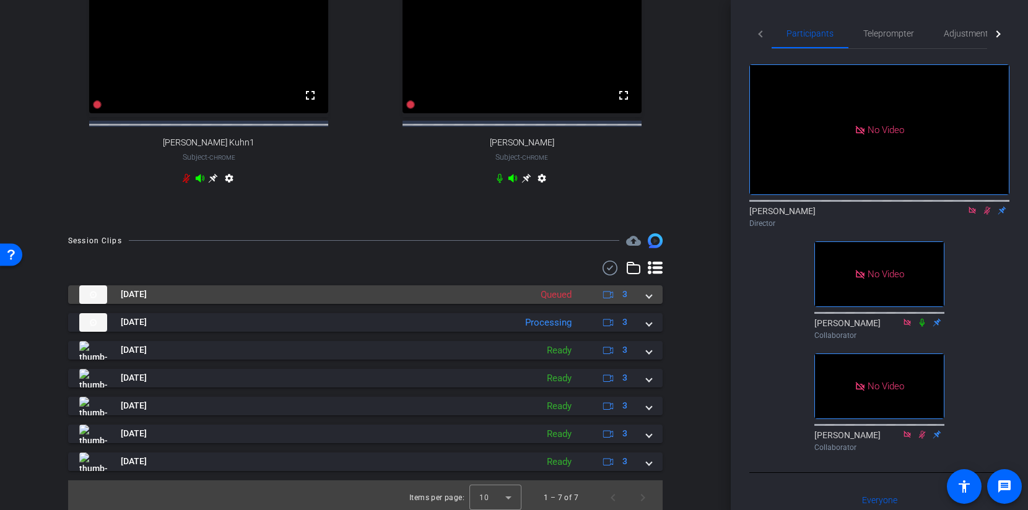
click at [648, 301] on span at bounding box center [648, 294] width 5 height 13
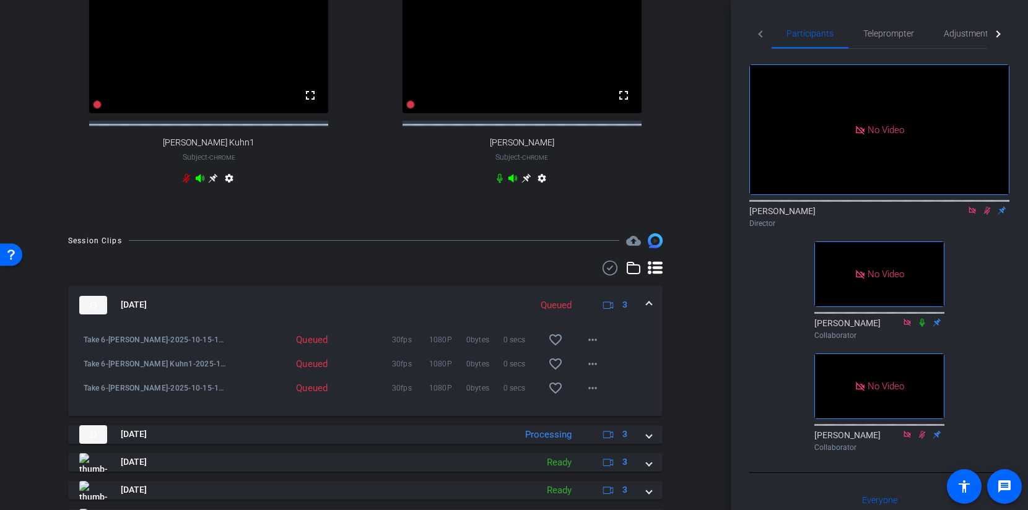
click at [650, 308] on mat-expansion-panel-header "Oct 15, 2025 Queued 3" at bounding box center [365, 305] width 594 height 40
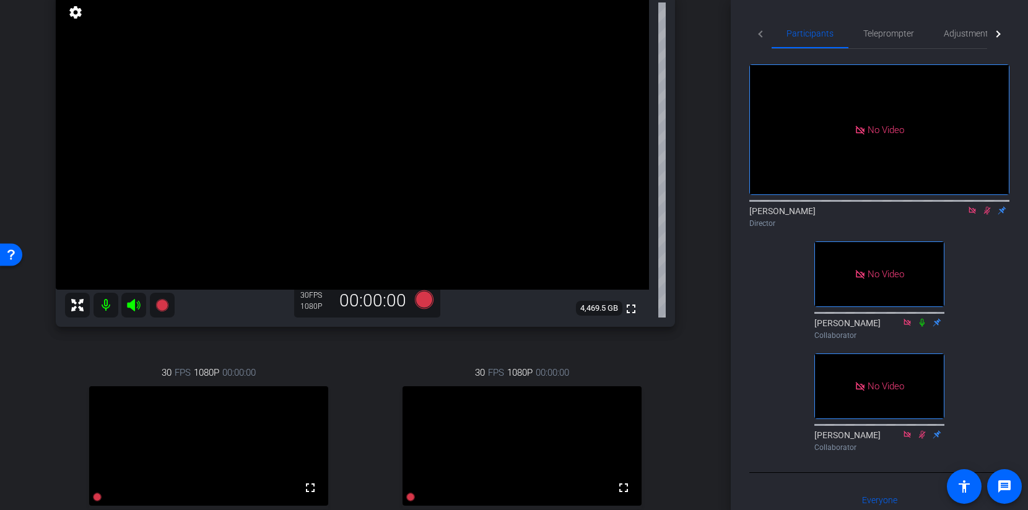
scroll to position [497, 0]
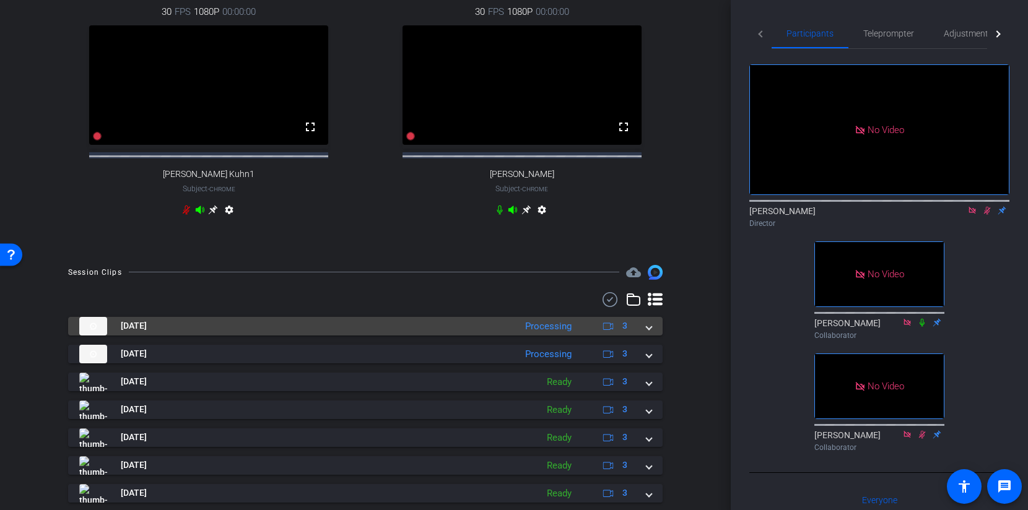
click at [384, 331] on mat-panel-title "Oct 15, 2025" at bounding box center [294, 326] width 430 height 19
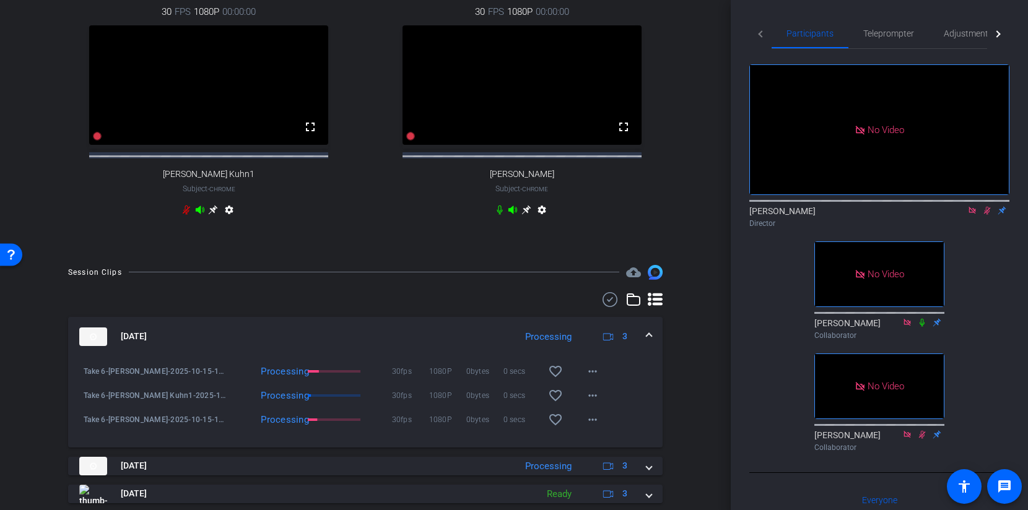
click at [380, 344] on mat-panel-title "Oct 15, 2025" at bounding box center [294, 337] width 430 height 19
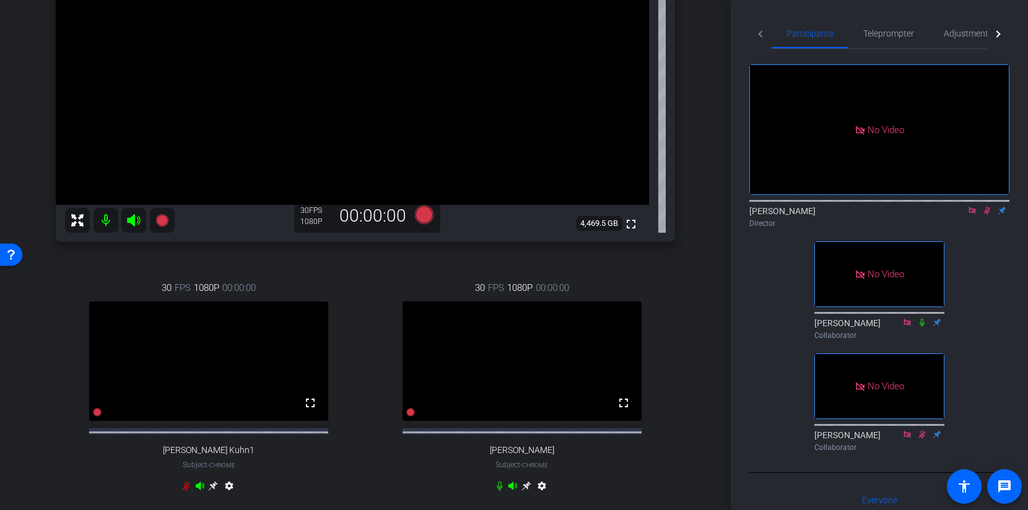
scroll to position [214, 0]
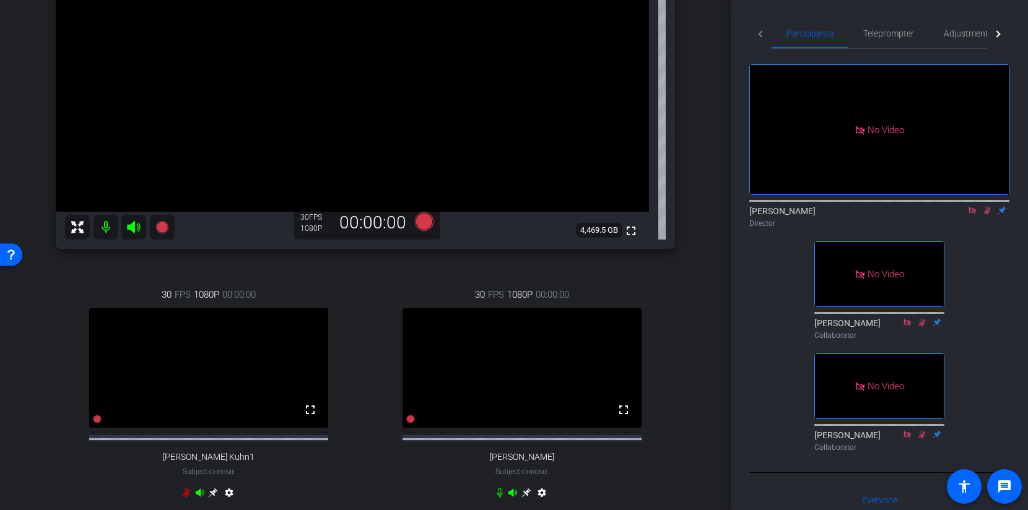
click at [988, 229] on div "Brittany Kerfoot Director" at bounding box center [879, 217] width 260 height 24
click at [987, 215] on icon at bounding box center [987, 210] width 10 height 9
click at [425, 227] on icon at bounding box center [424, 221] width 19 height 19
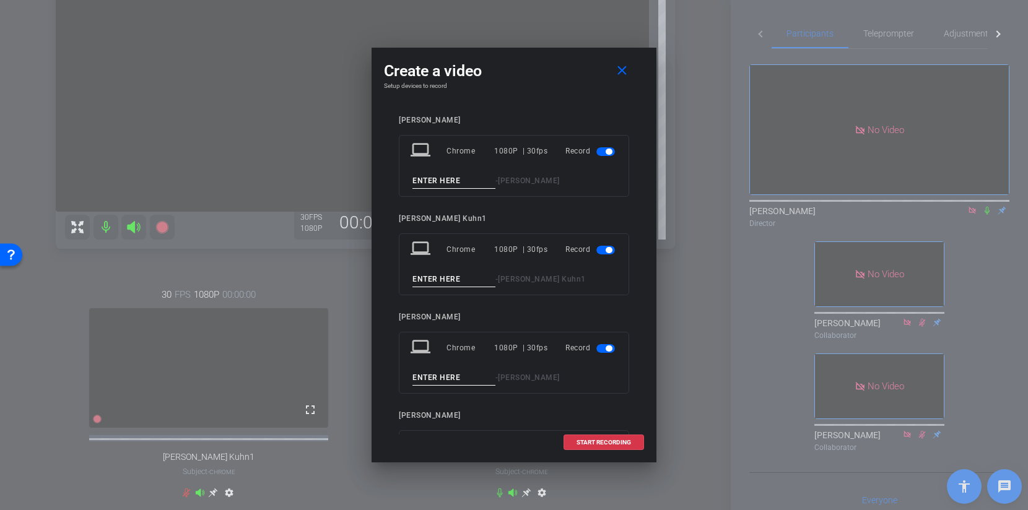
click at [433, 178] on input at bounding box center [453, 180] width 83 height 15
type input "Take 7"
click at [439, 279] on input at bounding box center [453, 279] width 83 height 15
type input "Take 7"
click at [429, 373] on input at bounding box center [453, 377] width 83 height 15
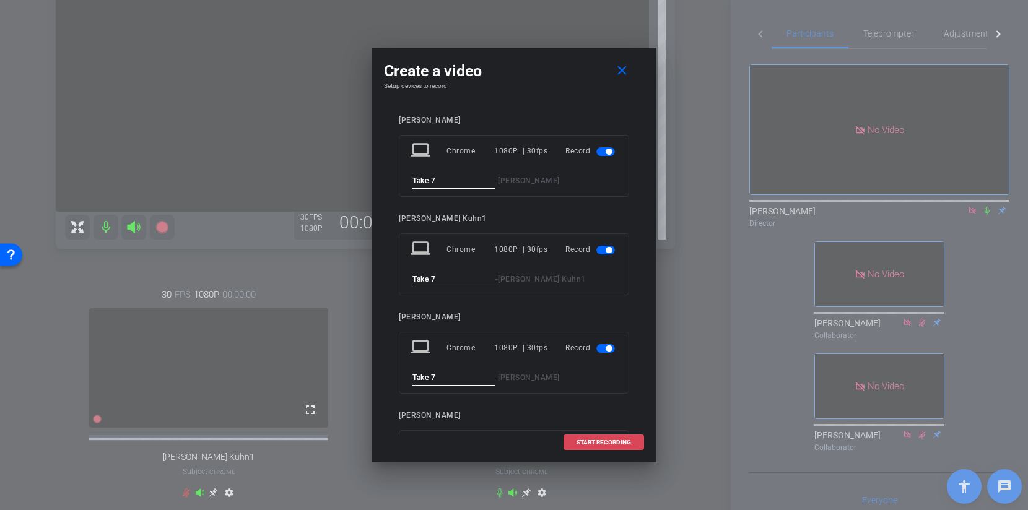
type input "Take 7"
click at [586, 447] on span at bounding box center [603, 443] width 79 height 30
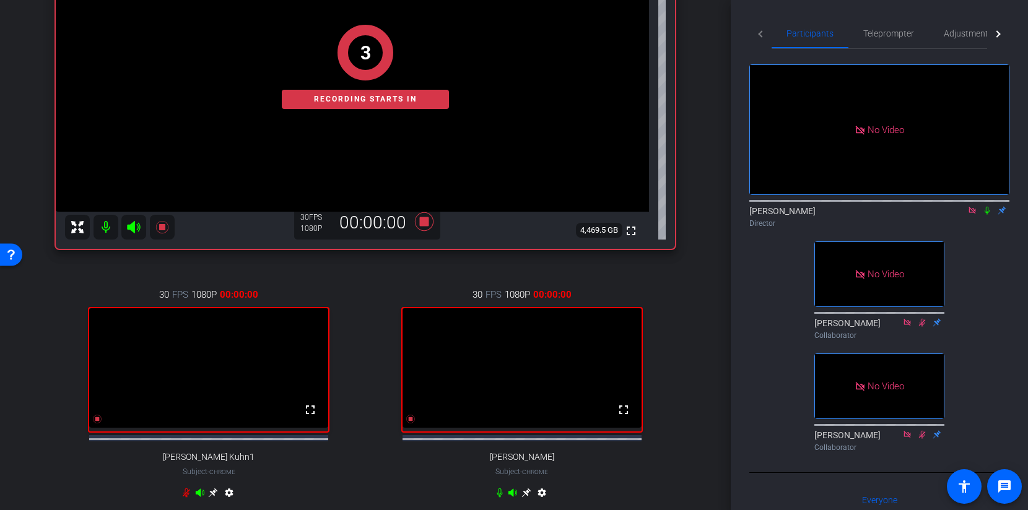
click at [984, 215] on icon at bounding box center [986, 211] width 5 height 8
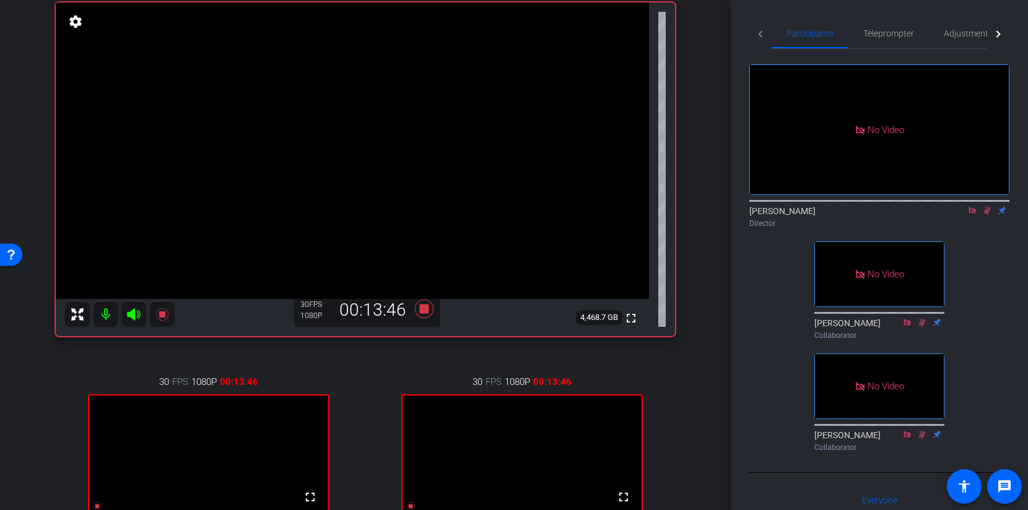
scroll to position [120, 0]
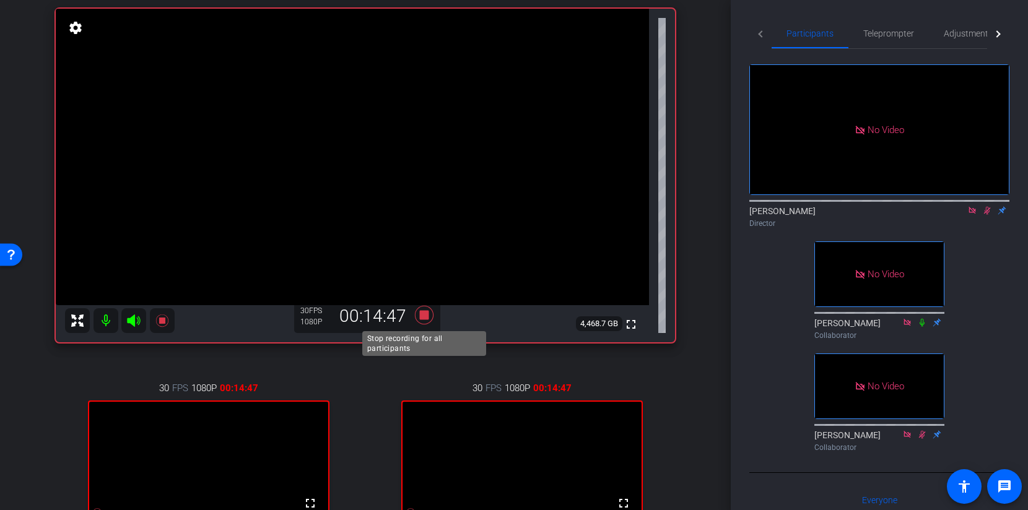
click at [422, 311] on icon at bounding box center [424, 315] width 19 height 19
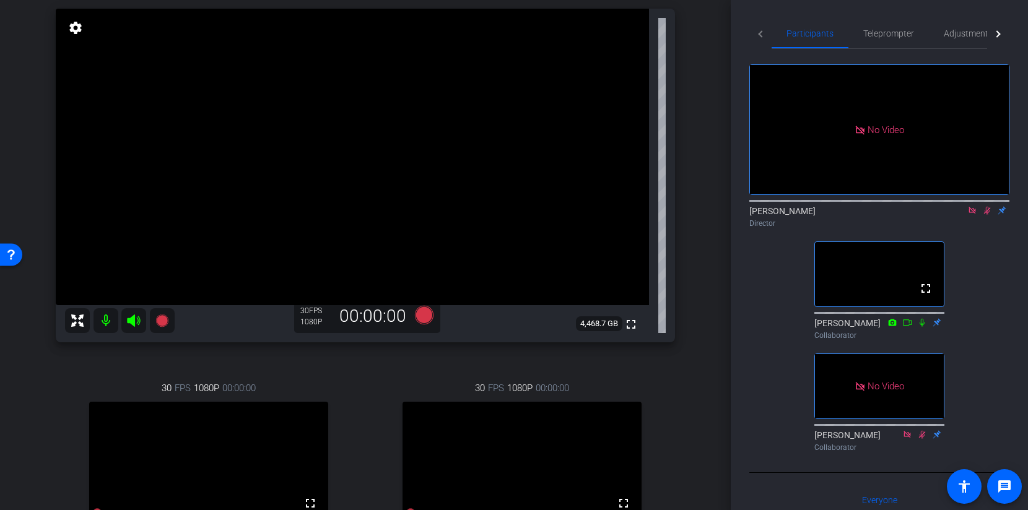
click at [970, 205] on div at bounding box center [879, 200] width 260 height 10
click at [970, 215] on icon at bounding box center [972, 210] width 10 height 9
click at [987, 215] on icon at bounding box center [987, 211] width 7 height 8
click at [973, 214] on icon at bounding box center [971, 210] width 7 height 7
click at [973, 215] on icon at bounding box center [972, 210] width 10 height 9
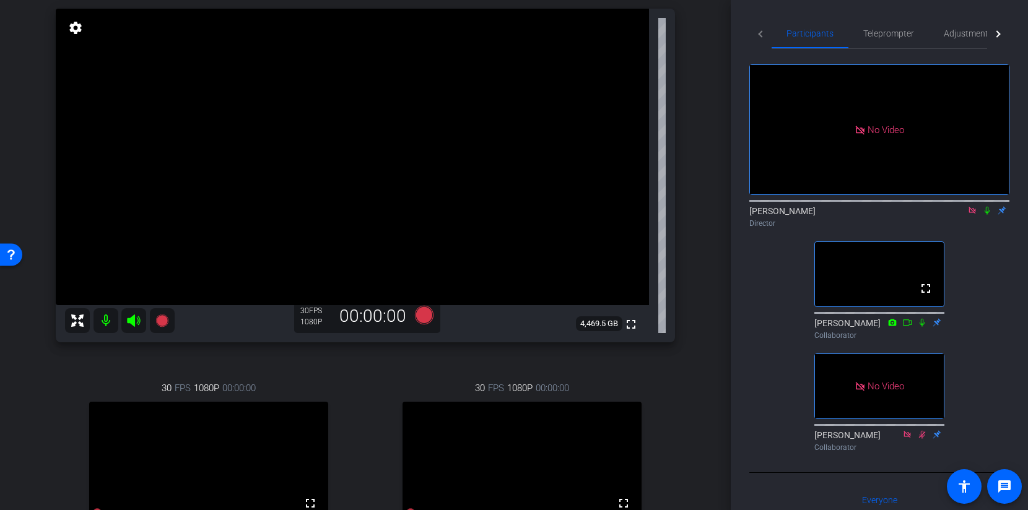
click at [970, 214] on icon at bounding box center [971, 210] width 7 height 7
click at [974, 214] on icon at bounding box center [971, 210] width 7 height 7
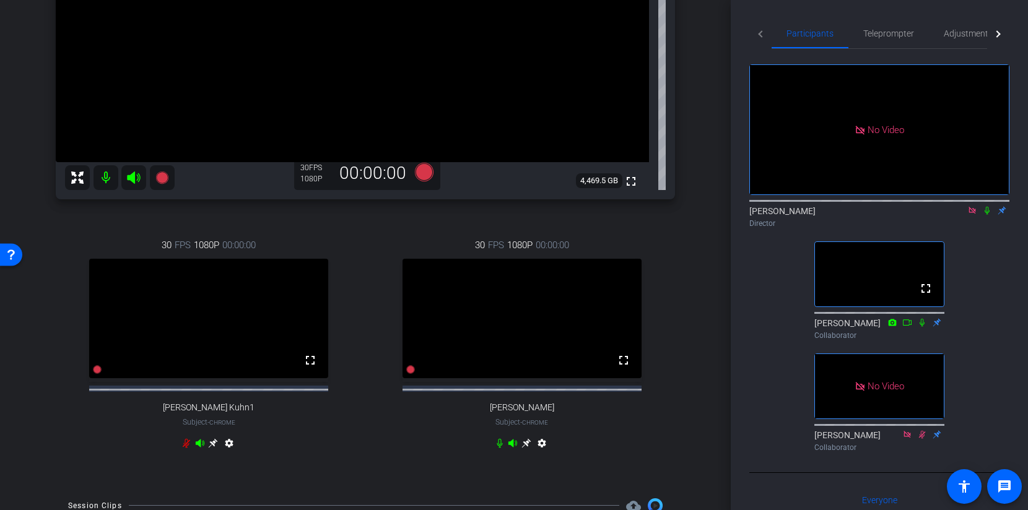
scroll to position [460, 0]
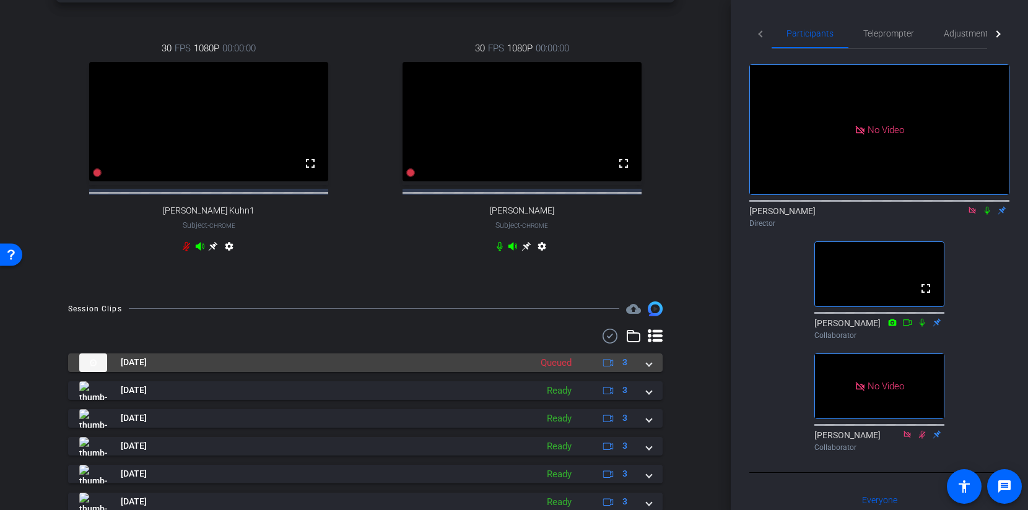
click at [652, 372] on mat-expansion-panel-header "Oct 15, 2025 Queued 3" at bounding box center [365, 363] width 594 height 19
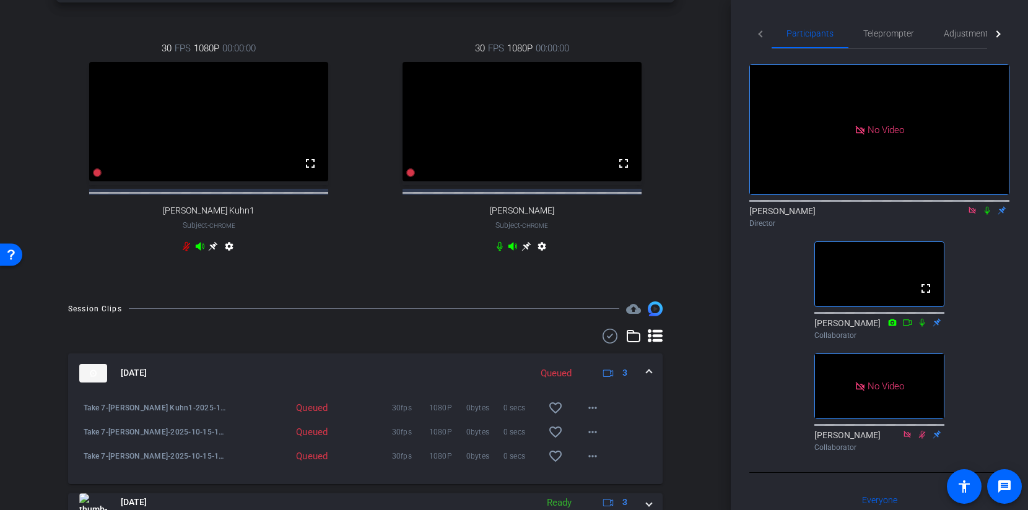
click at [652, 376] on mat-expansion-panel-header "Oct 15, 2025 Queued 3" at bounding box center [365, 374] width 594 height 40
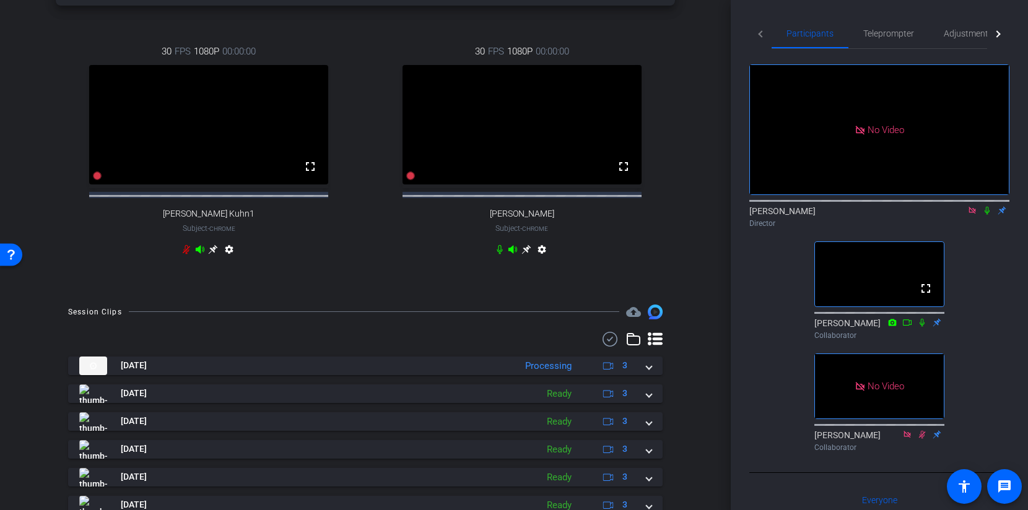
scroll to position [463, 0]
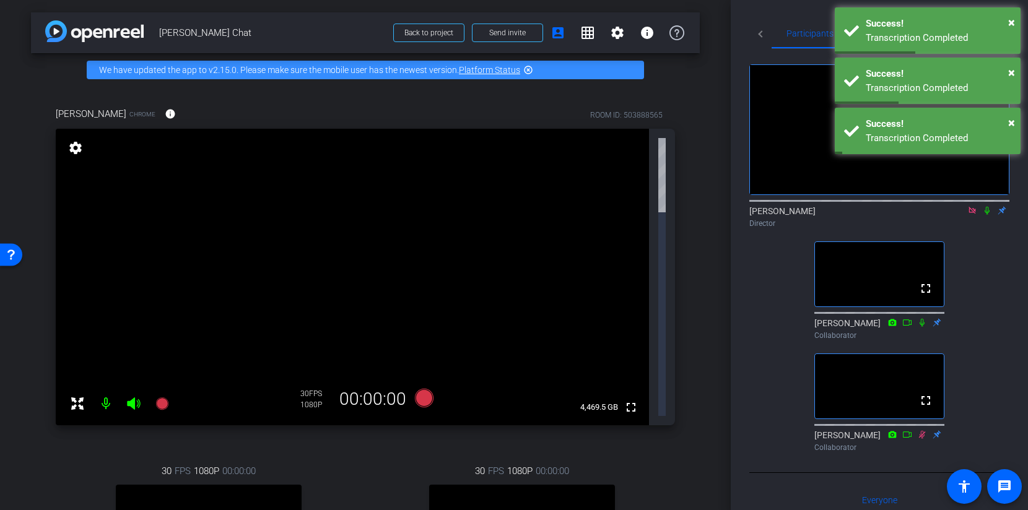
click at [972, 215] on icon at bounding box center [972, 210] width 10 height 9
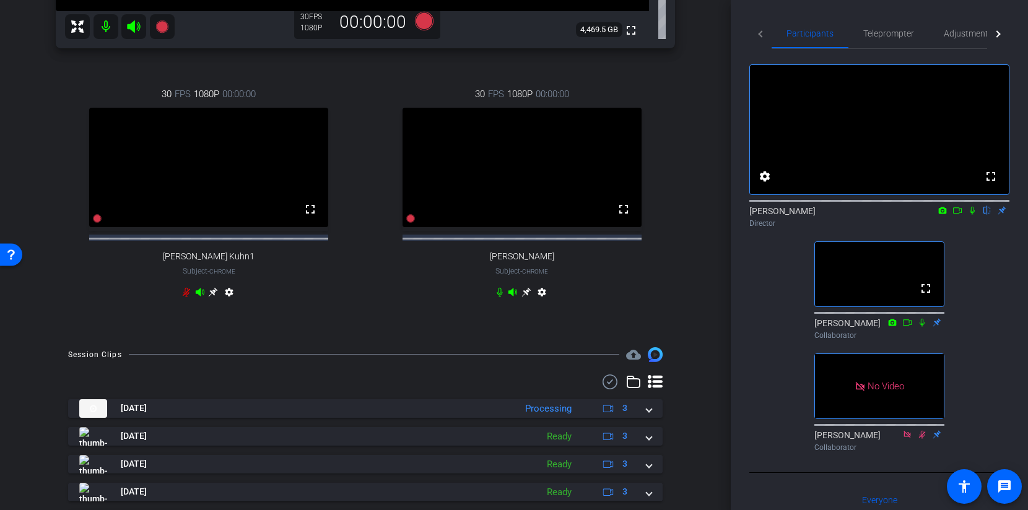
scroll to position [480, 0]
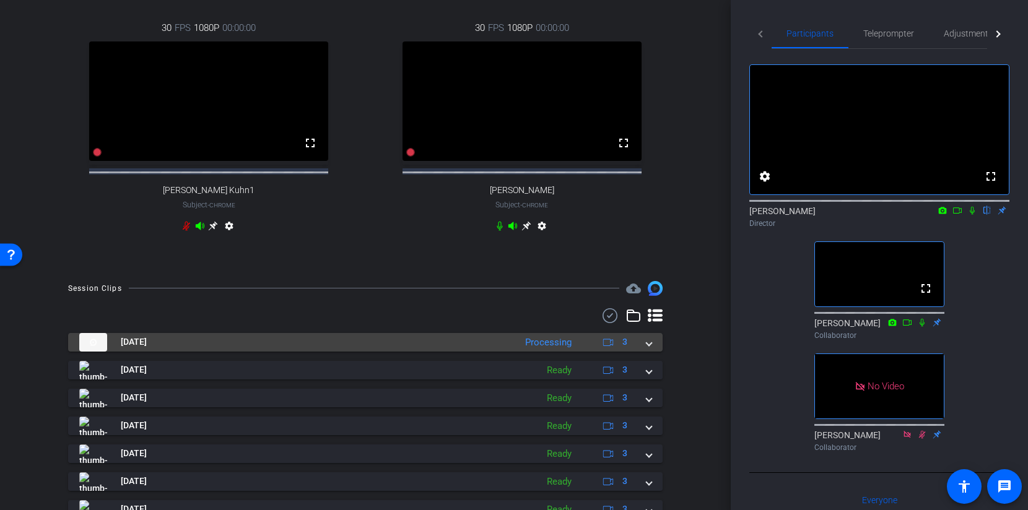
click at [654, 352] on mat-expansion-panel-header "[DATE] Processing 3" at bounding box center [365, 342] width 594 height 19
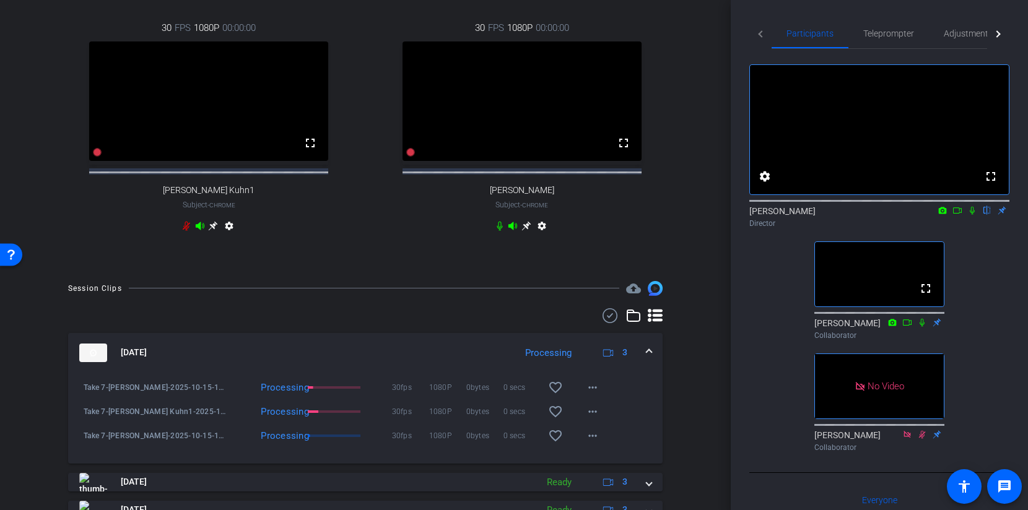
click at [647, 359] on span at bounding box center [648, 352] width 5 height 13
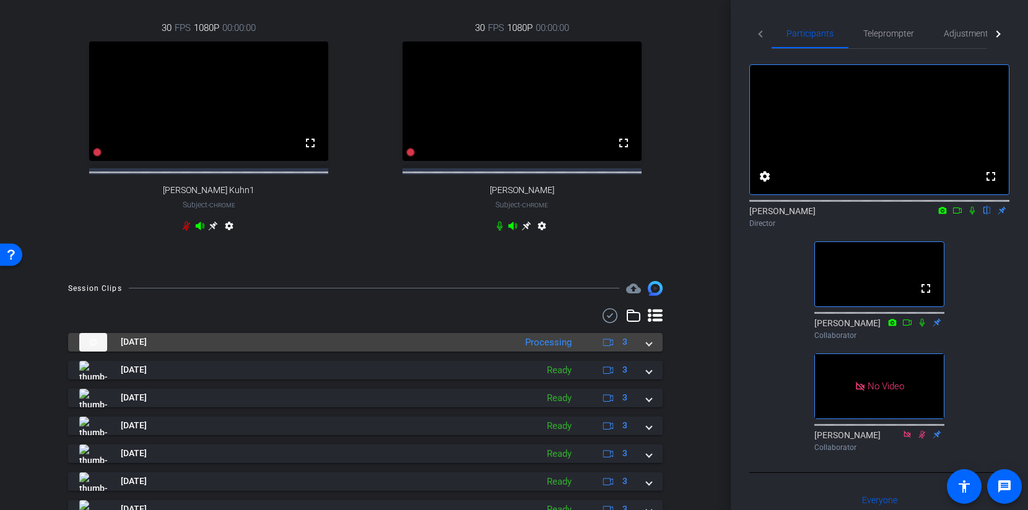
click at [644, 352] on div "[DATE] Processing 3" at bounding box center [362, 342] width 567 height 19
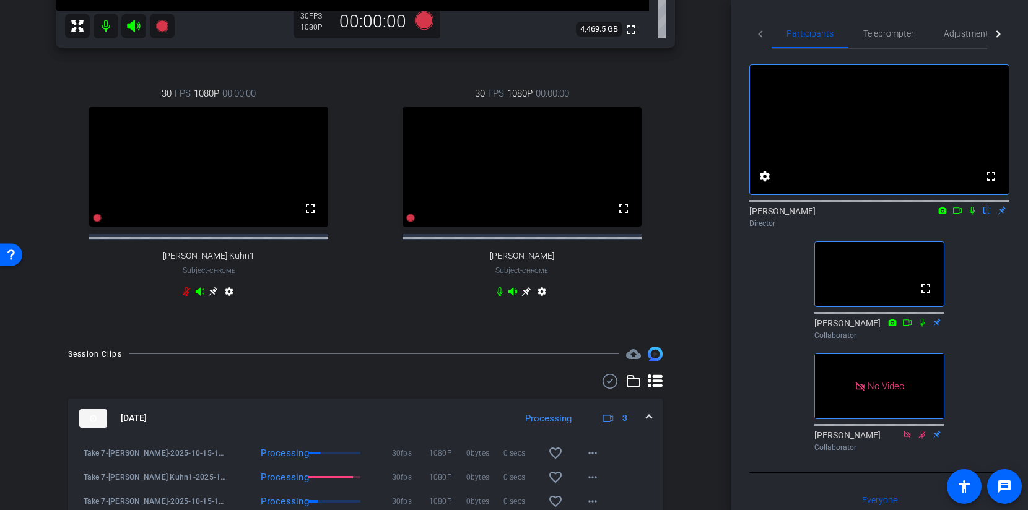
scroll to position [597, 0]
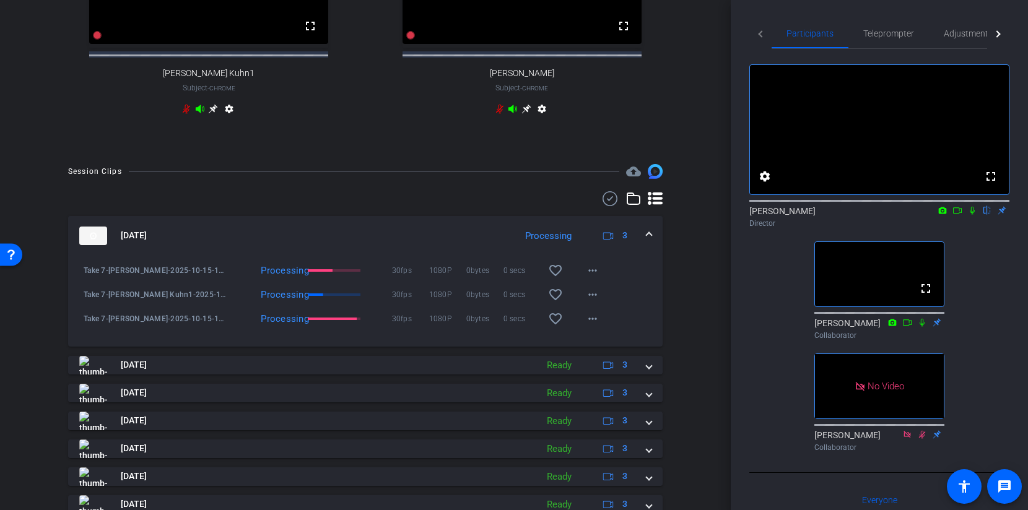
click at [500, 114] on icon at bounding box center [500, 109] width 10 height 10
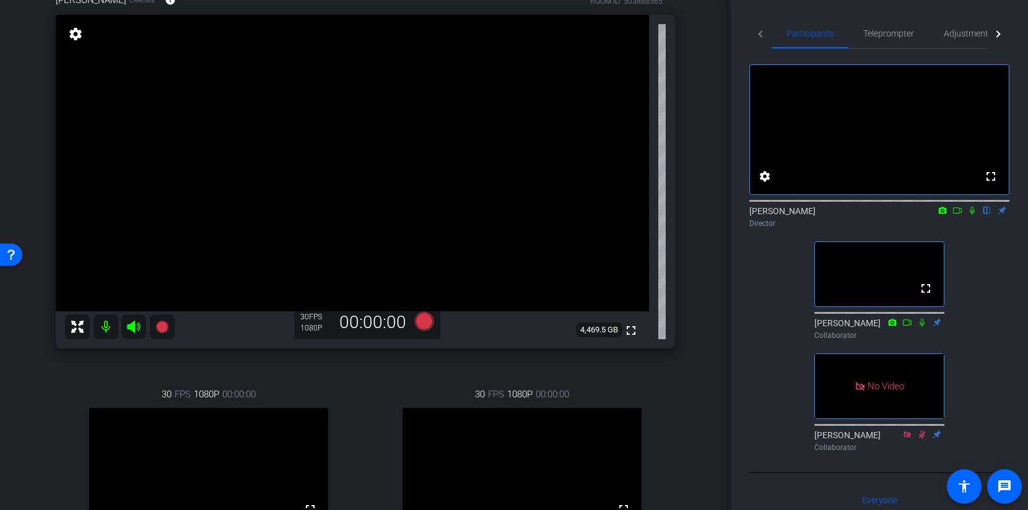
scroll to position [121, 0]
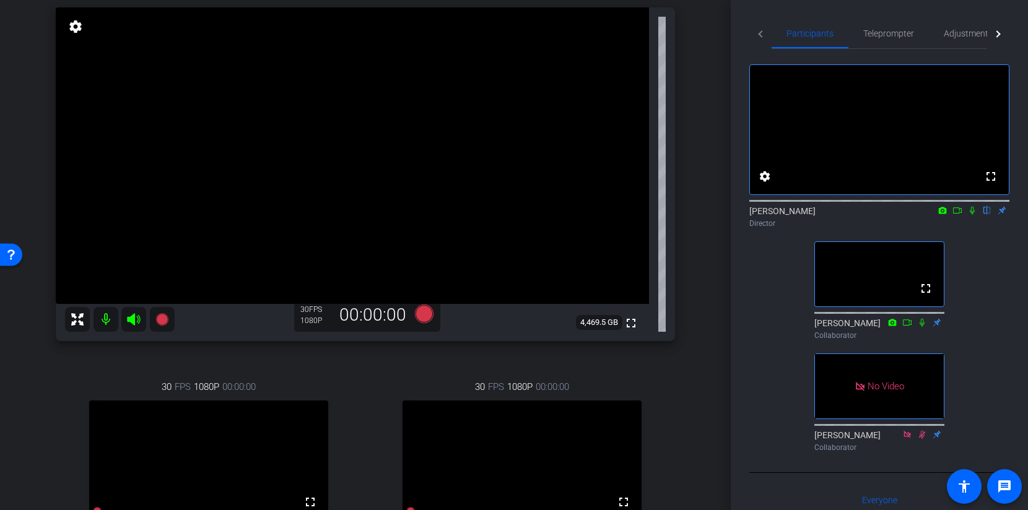
click at [692, 289] on div "Robert Lawrence Kuhn Chrome info ROOM ID: 503888565 fullscreen settings 4,469.5…" at bounding box center [365, 296] width 669 height 662
click at [697, 315] on div "Robert Lawrence Kuhn Chrome info ROOM ID: 503888565 fullscreen settings 4,469.5…" at bounding box center [365, 296] width 669 height 662
click at [699, 216] on div "Robert Lawrence Kuhn Chrome info ROOM ID: 503888565 fullscreen settings 4,469.5…" at bounding box center [365, 296] width 669 height 662
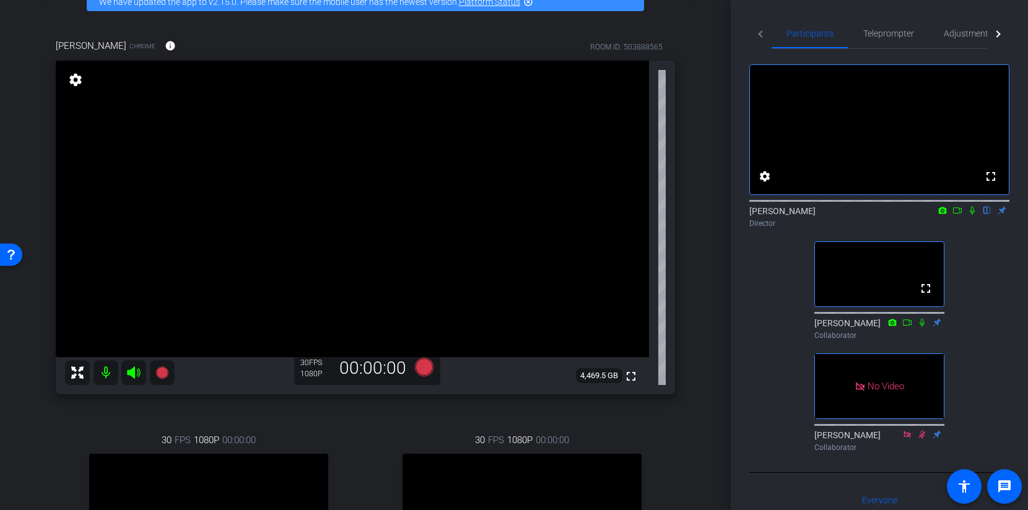
scroll to position [67, 0]
click at [688, 299] on div "Robert Lawrence Kuhn Chrome info ROOM ID: 503888565 fullscreen settings 4,469.5…" at bounding box center [365, 350] width 669 height 662
click at [697, 296] on div "Robert Lawrence Kuhn Chrome info ROOM ID: 503888565 fullscreen settings 4,469.5…" at bounding box center [365, 350] width 669 height 662
click at [698, 240] on div "Robert Lawrence Kuhn Chrome info ROOM ID: 503888565 fullscreen settings 4,469.5…" at bounding box center [365, 350] width 669 height 662
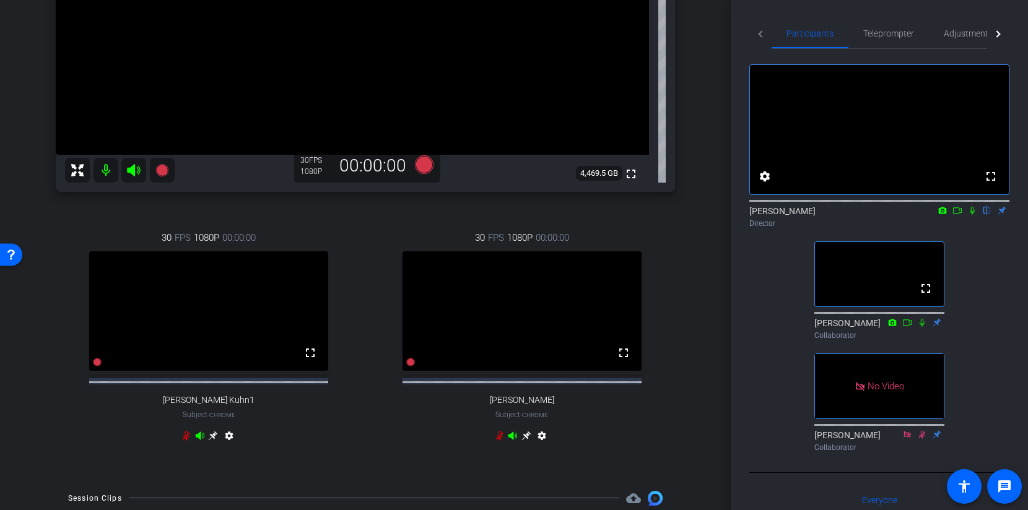
scroll to position [616, 0]
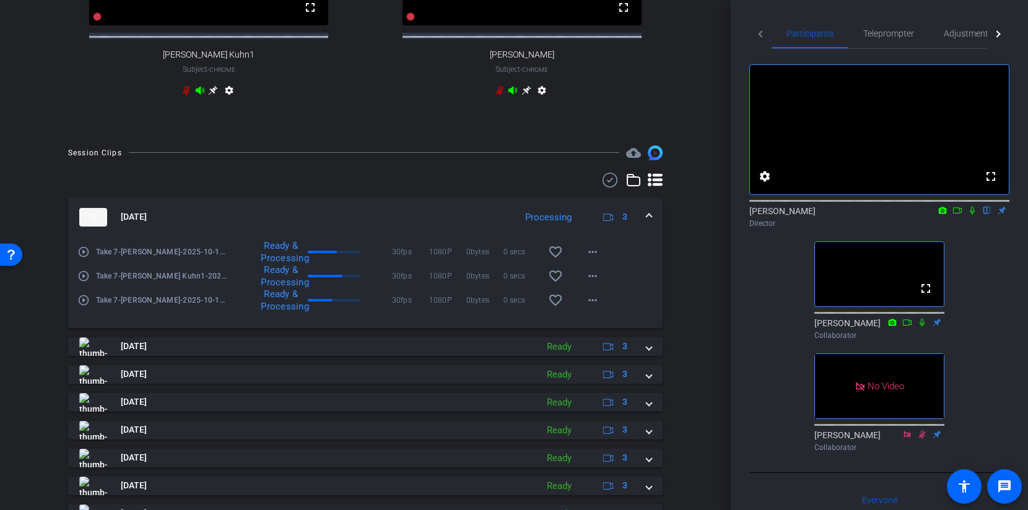
click at [651, 223] on span at bounding box center [648, 216] width 5 height 13
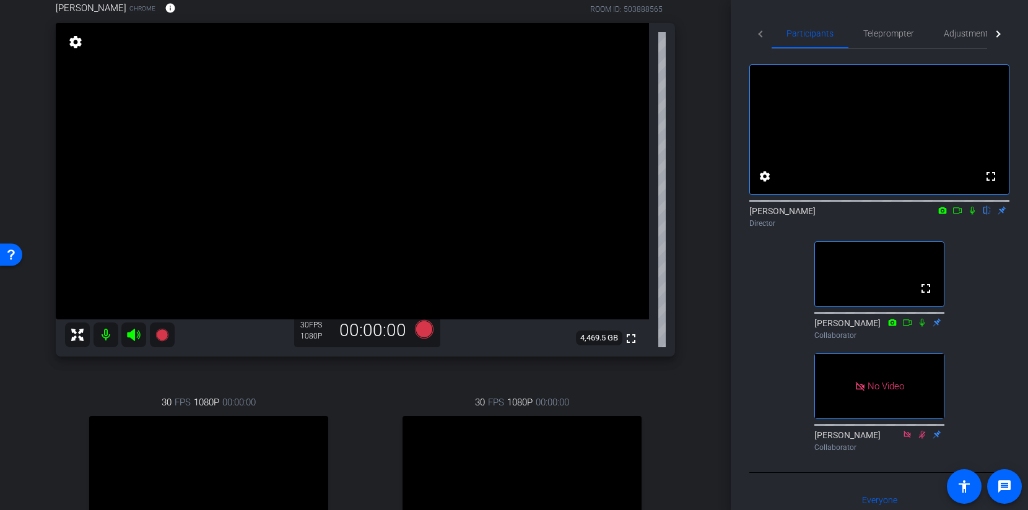
scroll to position [97, 0]
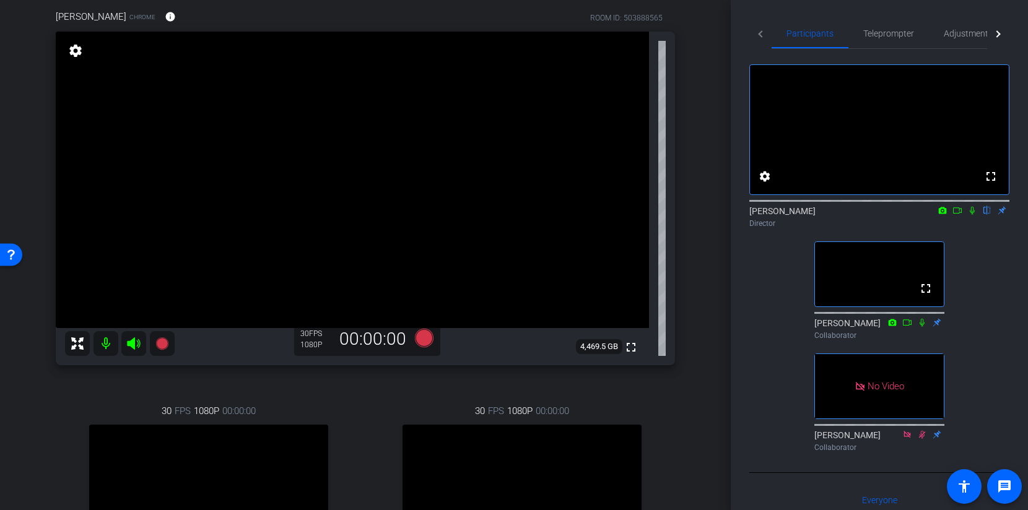
click at [698, 227] on div "Robert Lawrence Kuhn Chrome info ROOM ID: 503888565 fullscreen settings 4,469.5…" at bounding box center [365, 320] width 669 height 662
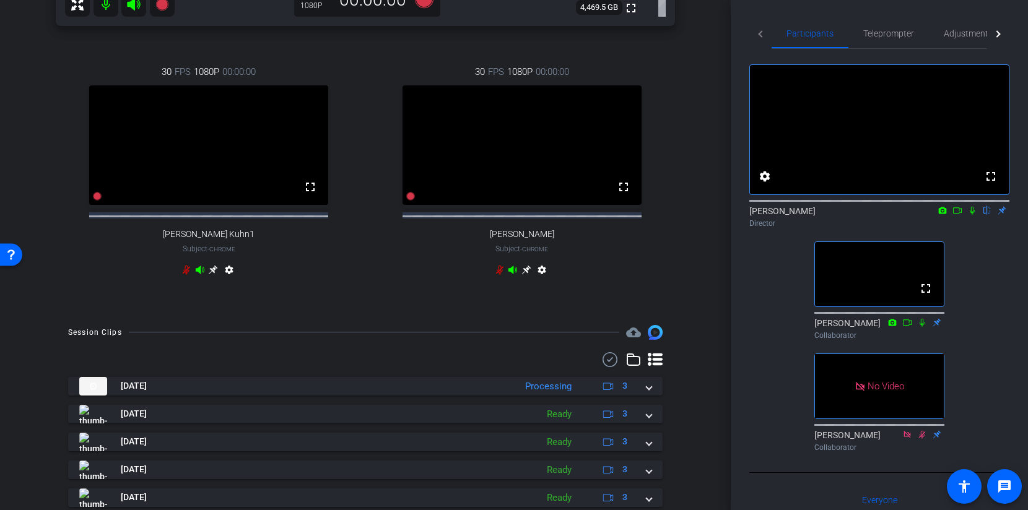
scroll to position [432, 0]
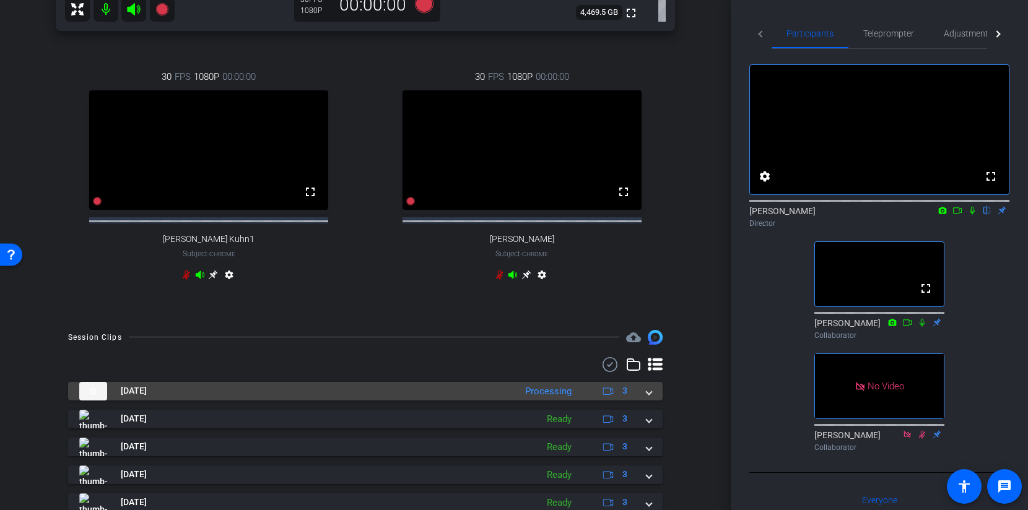
click at [656, 401] on mat-expansion-panel-header "Oct 15, 2025 Processing 3" at bounding box center [365, 391] width 594 height 19
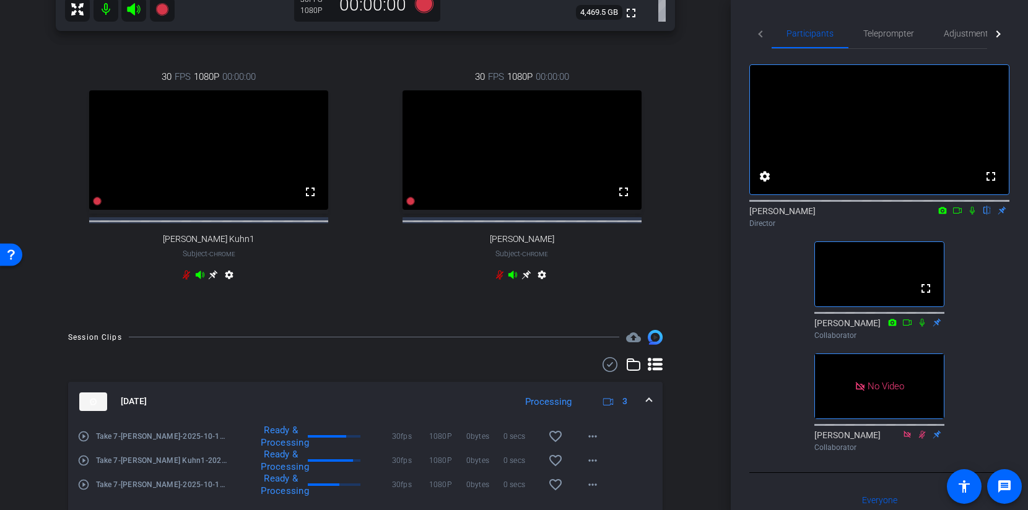
click at [654, 403] on mat-expansion-panel-header "Oct 15, 2025 Processing 3" at bounding box center [365, 402] width 594 height 40
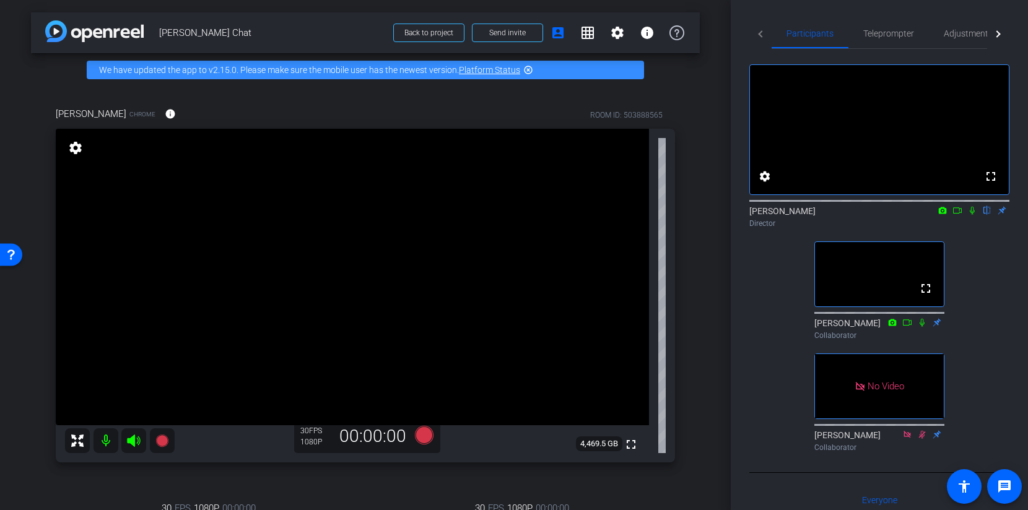
scroll to position [147, 0]
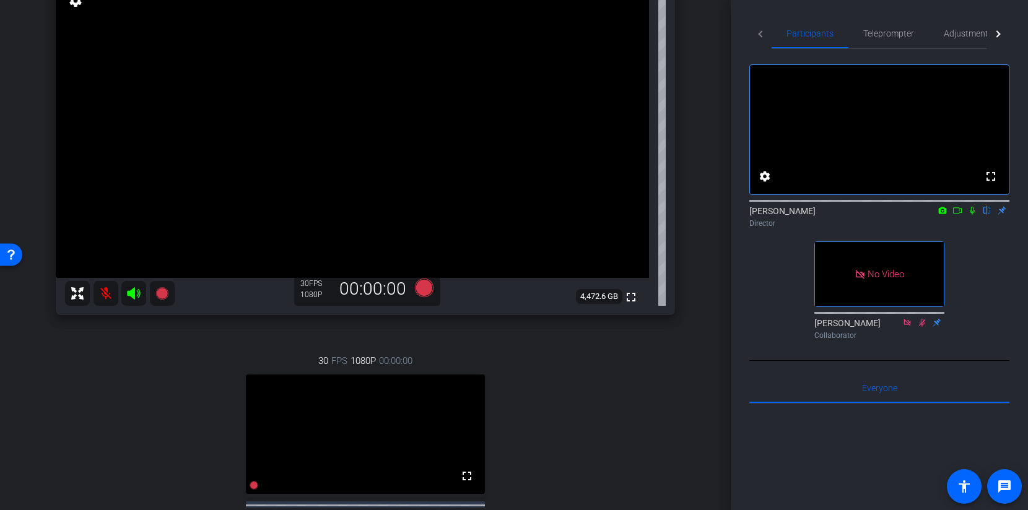
click at [974, 215] on icon at bounding box center [972, 210] width 10 height 9
click at [955, 215] on icon at bounding box center [957, 210] width 10 height 9
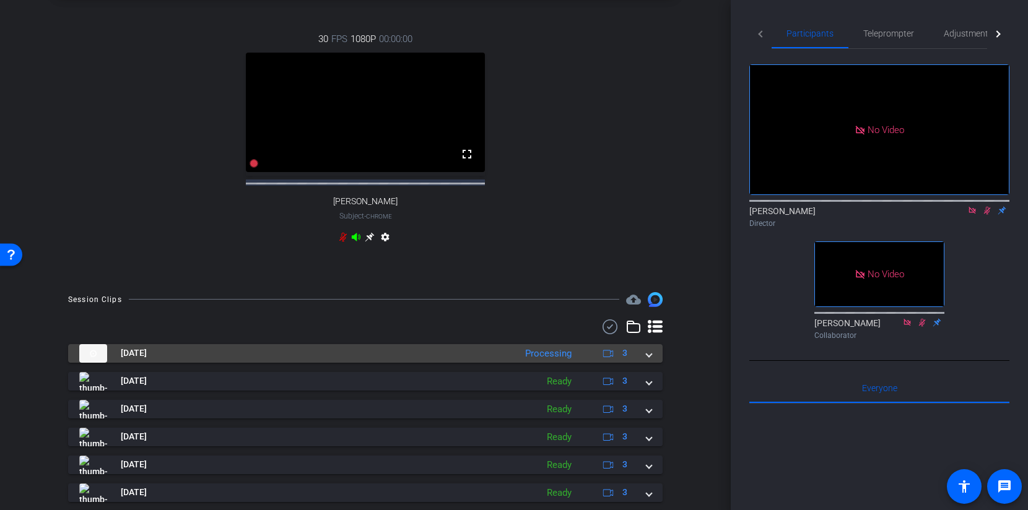
click at [650, 360] on span at bounding box center [648, 353] width 5 height 13
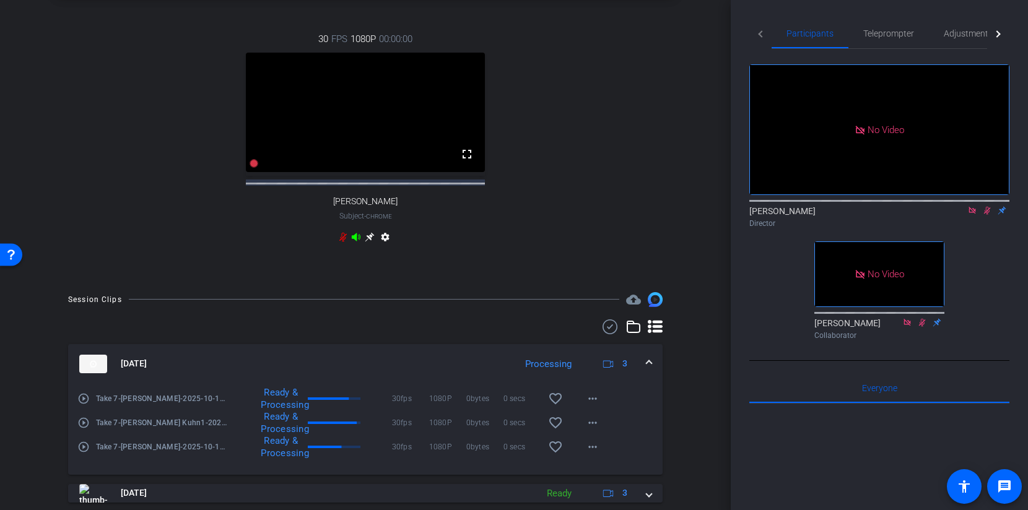
click at [650, 369] on span at bounding box center [648, 363] width 5 height 13
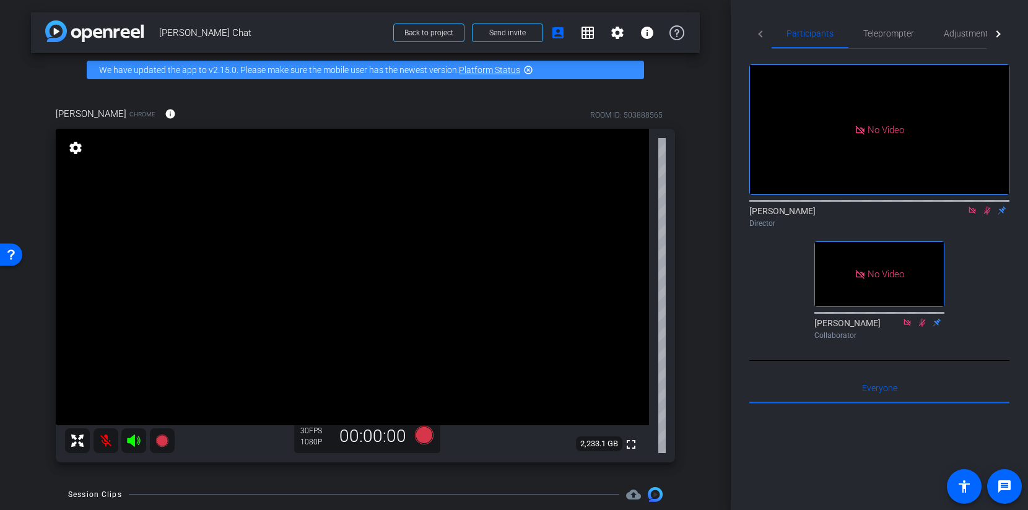
scroll to position [287, 0]
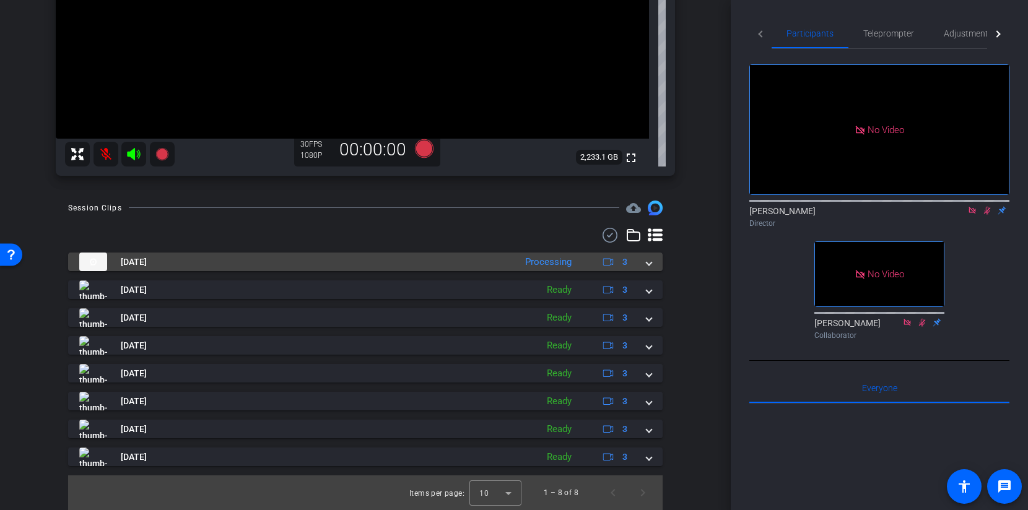
click at [647, 270] on mat-expansion-panel-header "Oct 15, 2025 Processing 3" at bounding box center [365, 262] width 594 height 19
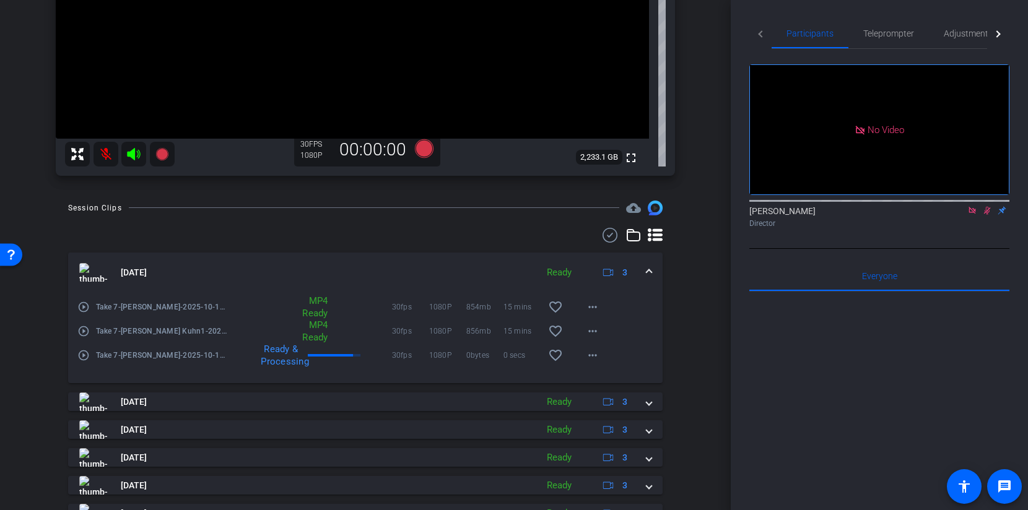
click at [650, 274] on span at bounding box center [648, 272] width 5 height 13
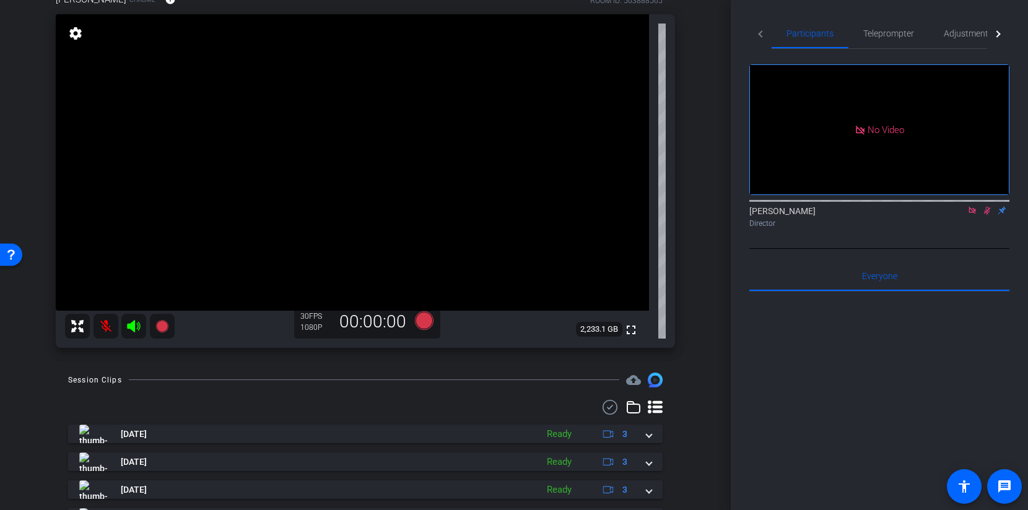
scroll to position [115, 0]
